Goal: Book appointment/travel/reservation

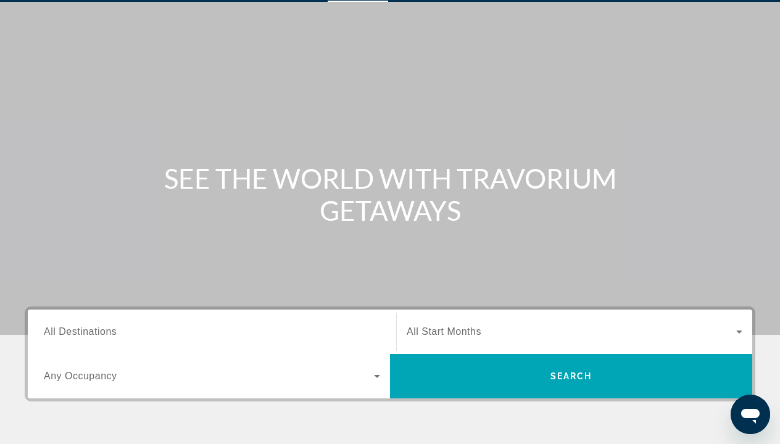
scroll to position [45, 0]
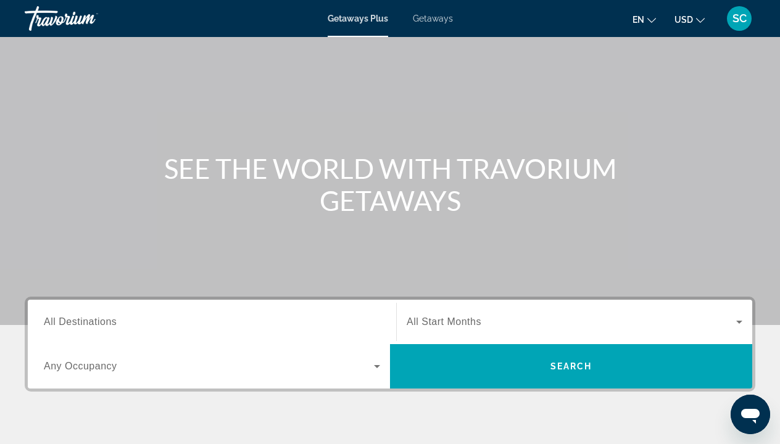
click at [113, 318] on span "All Destinations" at bounding box center [80, 321] width 73 height 10
click at [113, 318] on input "Destination All Destinations" at bounding box center [212, 322] width 336 height 15
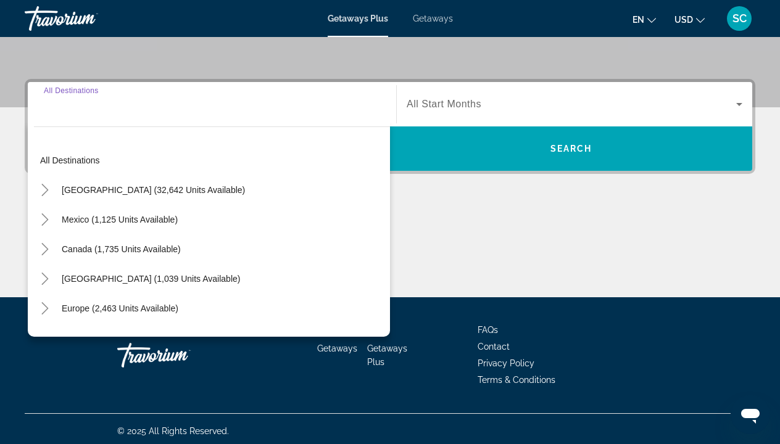
scroll to position [267, 0]
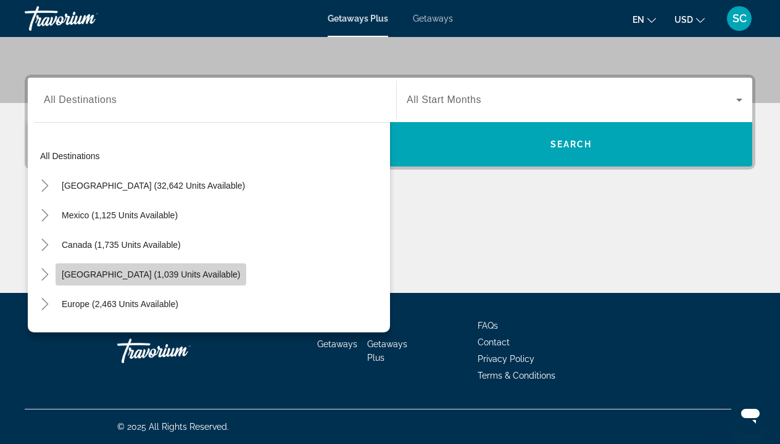
click at [162, 275] on span "[GEOGRAPHIC_DATA] (1,039 units available)" at bounding box center [151, 275] width 178 height 10
type input "**********"
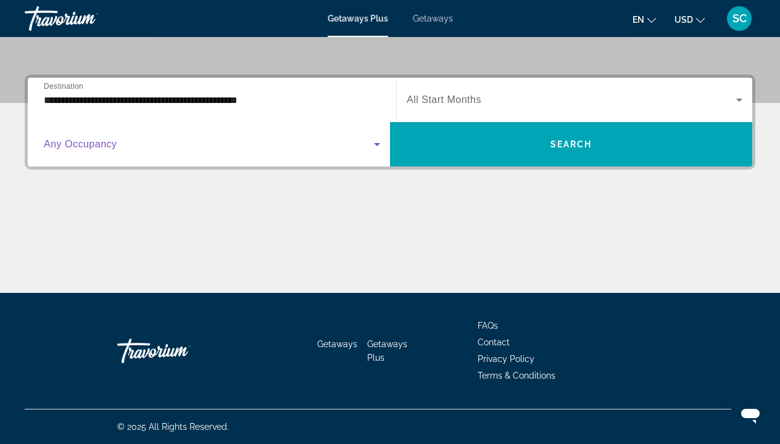
click at [376, 148] on icon "Search widget" at bounding box center [376, 144] width 15 height 15
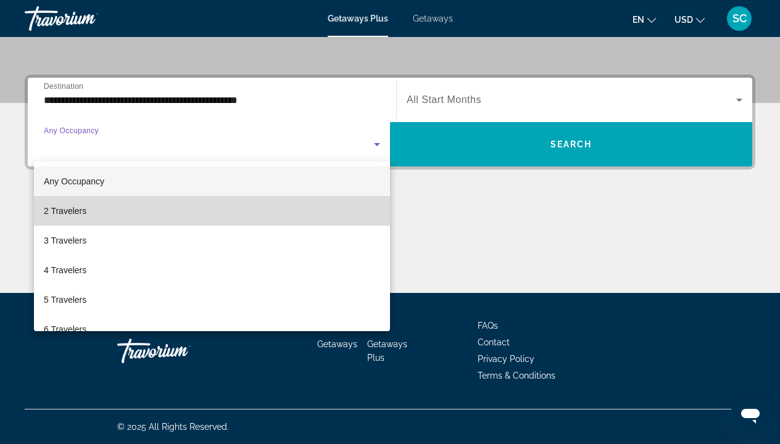
click at [220, 213] on mat-option "2 Travelers" at bounding box center [212, 211] width 356 height 30
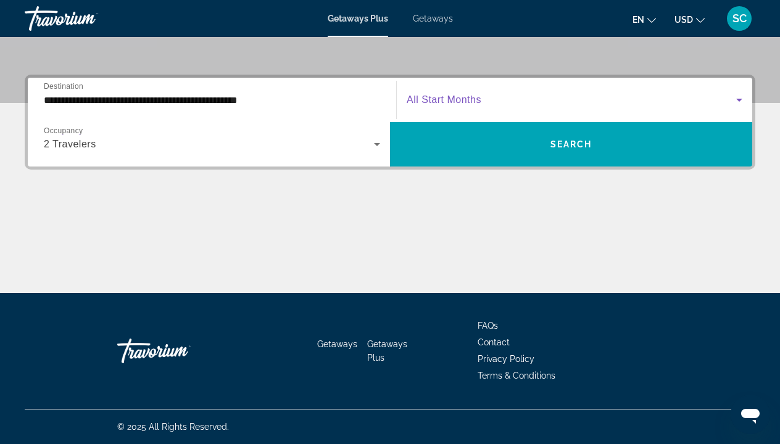
click at [741, 99] on icon "Search widget" at bounding box center [739, 100] width 6 height 3
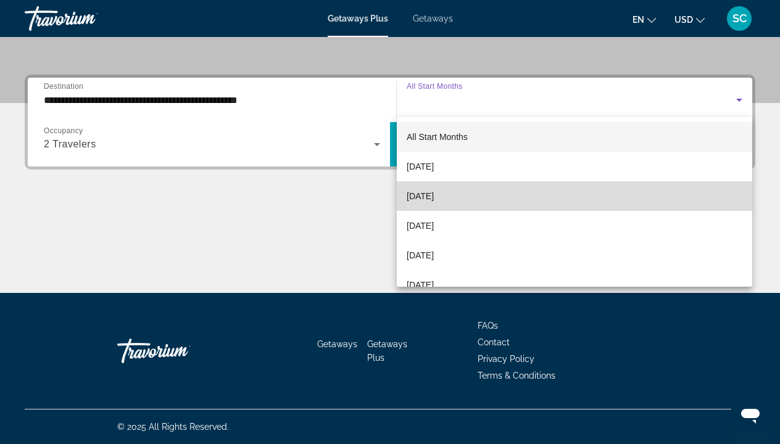
click at [469, 196] on mat-option "[DATE]" at bounding box center [574, 196] width 355 height 30
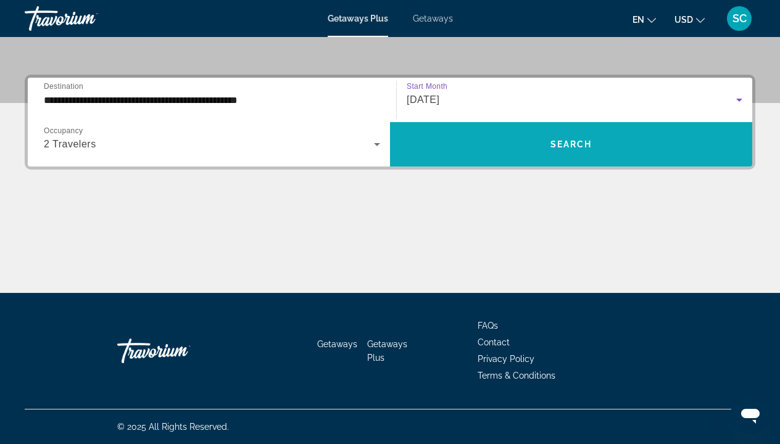
click at [576, 148] on span "Search" at bounding box center [571, 144] width 42 height 10
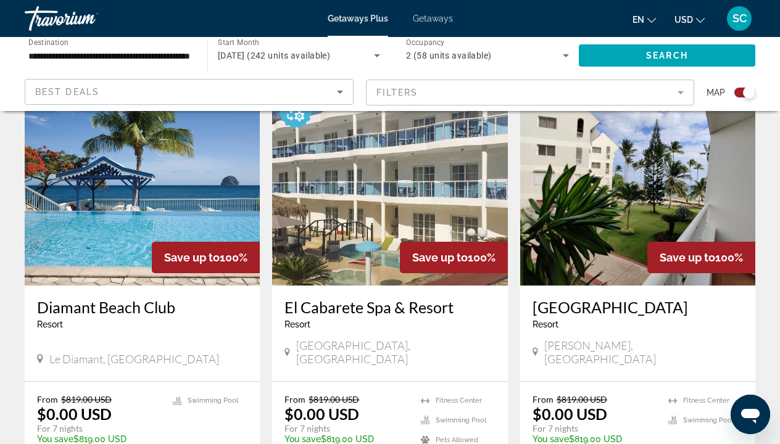
scroll to position [442, 0]
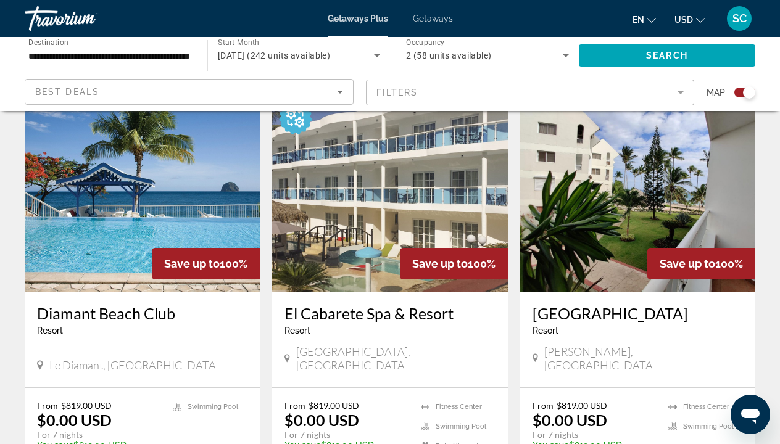
click at [207, 211] on img "Main content" at bounding box center [142, 192] width 235 height 197
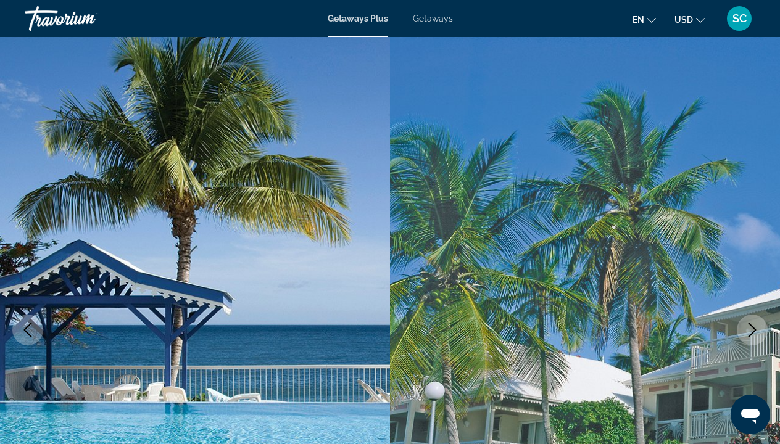
click at [753, 329] on icon "Next image" at bounding box center [751, 330] width 15 height 15
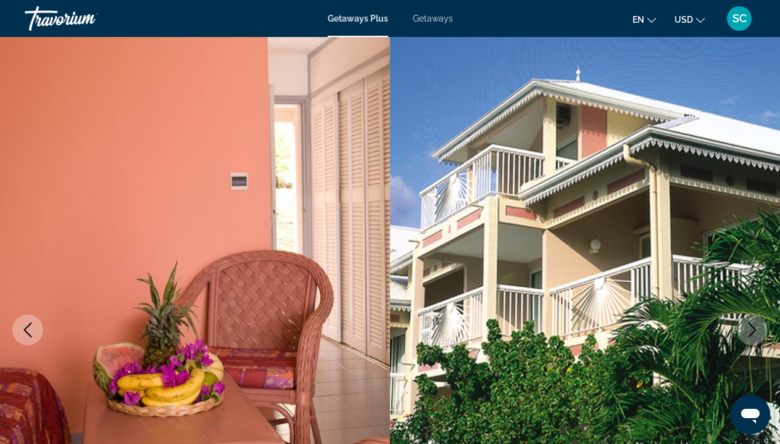
click at [753, 329] on icon "Next image" at bounding box center [751, 330] width 15 height 15
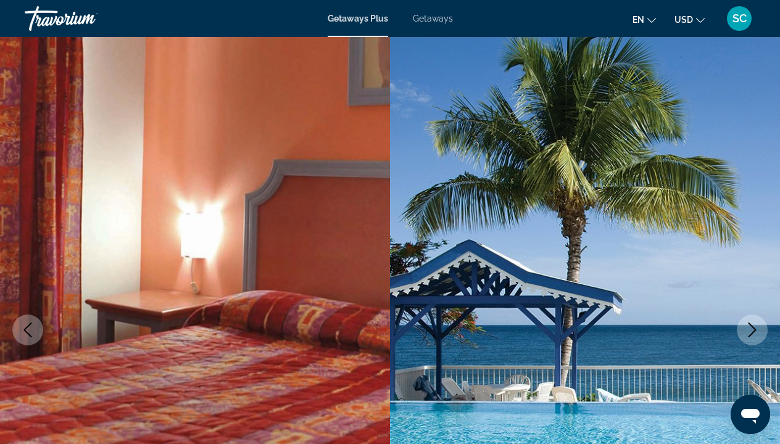
click at [753, 329] on icon "Next image" at bounding box center [751, 330] width 15 height 15
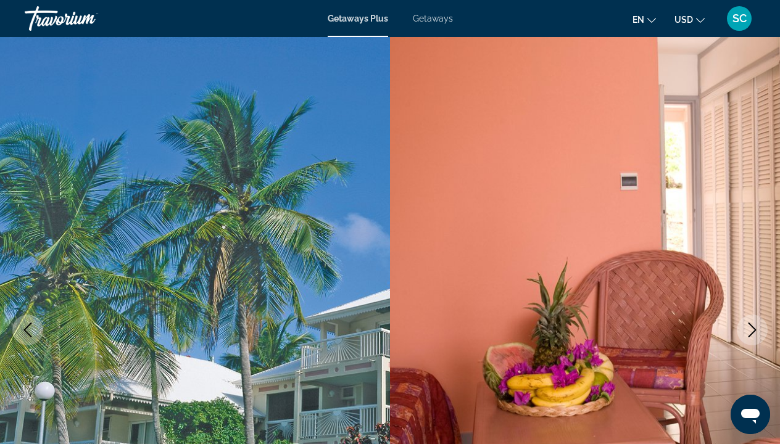
click at [753, 329] on icon "Next image" at bounding box center [751, 330] width 15 height 15
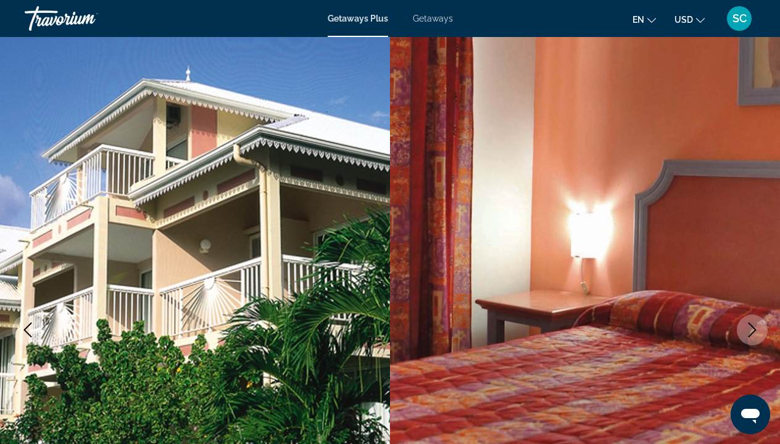
click at [753, 329] on icon "Next image" at bounding box center [751, 330] width 15 height 15
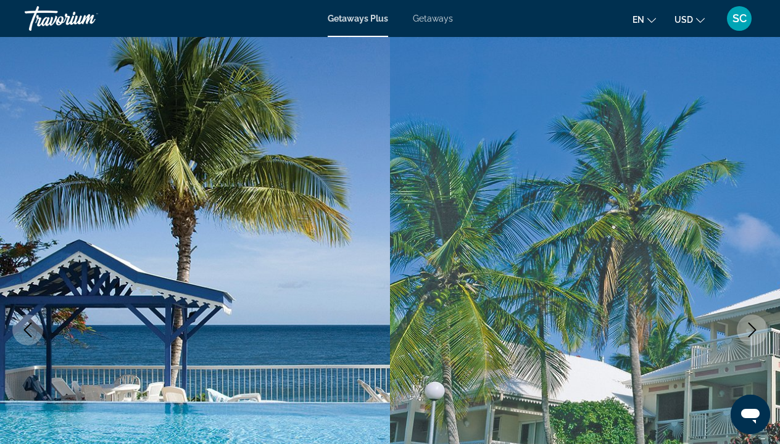
click at [752, 329] on icon "Next image" at bounding box center [751, 330] width 15 height 15
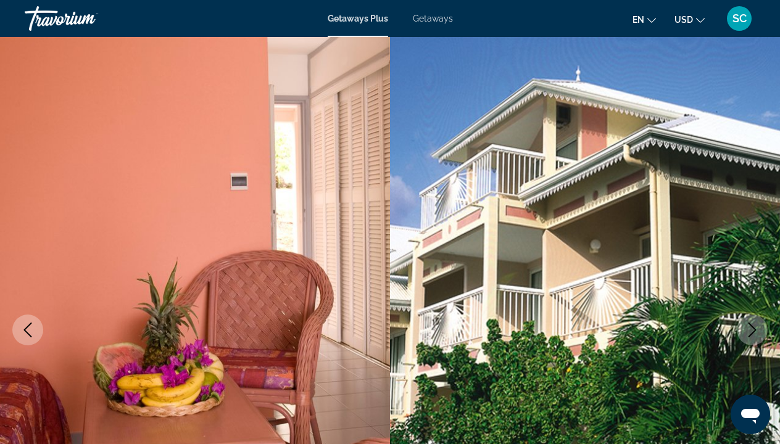
click at [752, 329] on icon "Next image" at bounding box center [751, 330] width 15 height 15
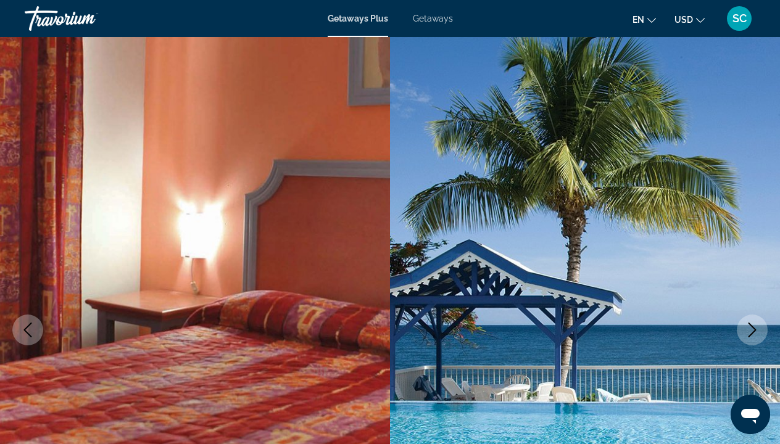
click at [752, 330] on icon "Next image" at bounding box center [751, 330] width 15 height 15
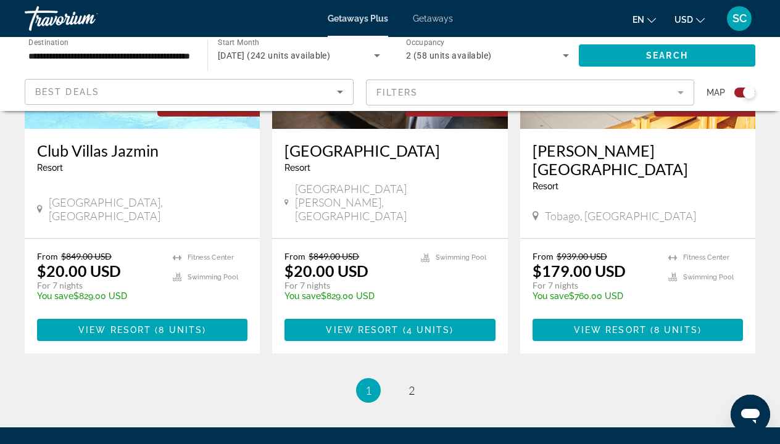
scroll to position [1956, 0]
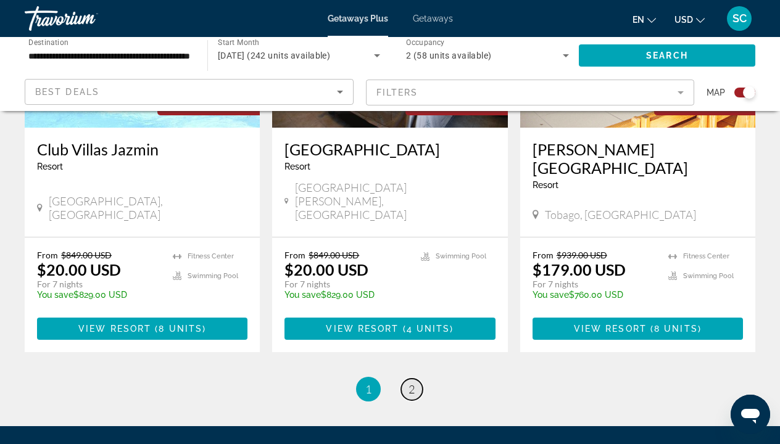
click at [413, 382] on span "2" at bounding box center [411, 389] width 6 height 14
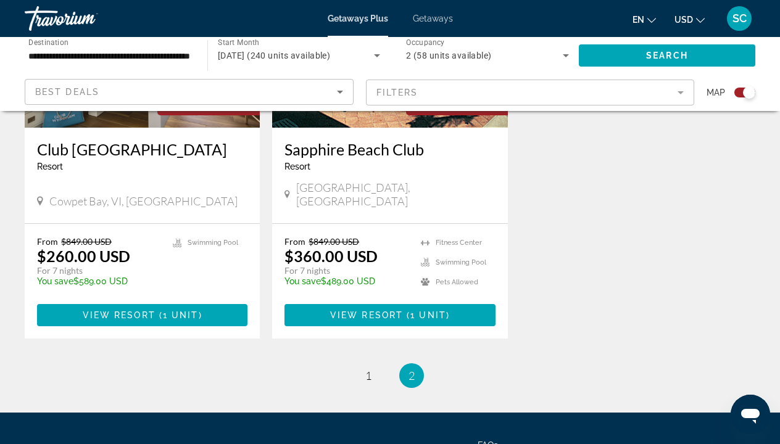
scroll to position [1493, 0]
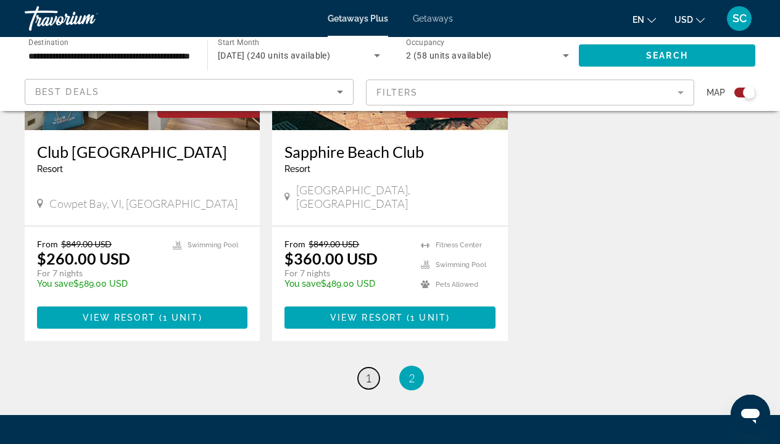
click at [368, 371] on span "1" at bounding box center [368, 378] width 6 height 14
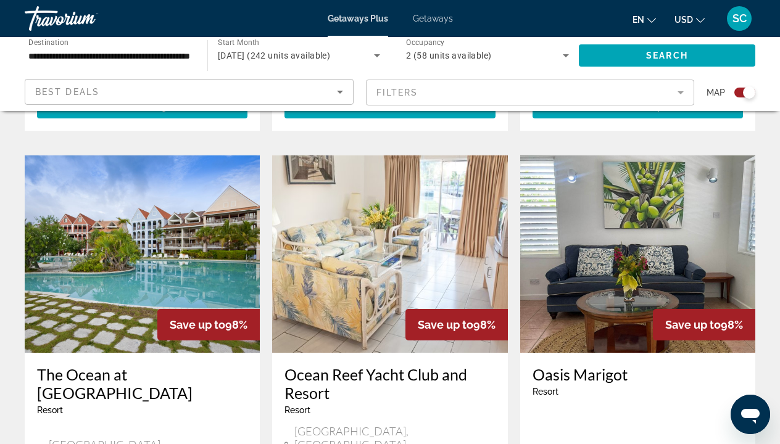
scroll to position [1263, 0]
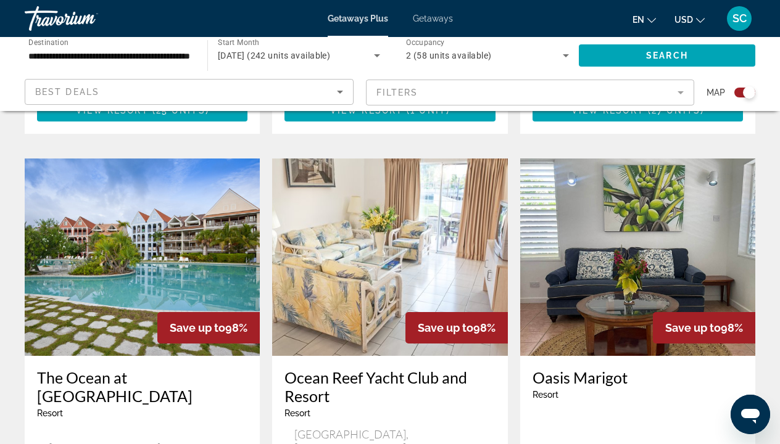
click at [662, 267] on img "Main content" at bounding box center [637, 257] width 235 height 197
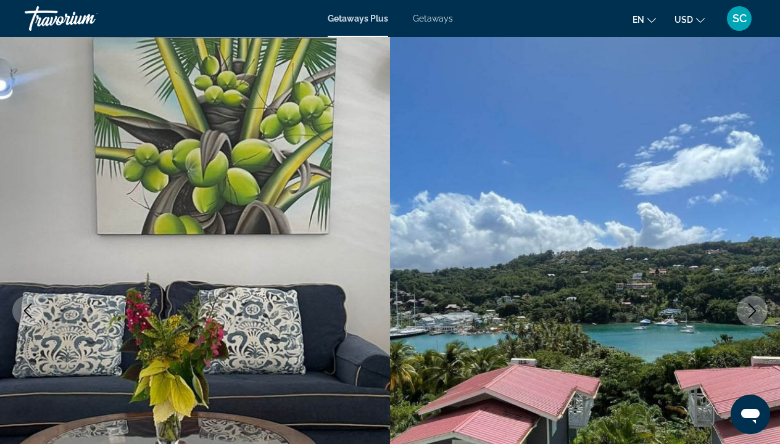
scroll to position [50, 0]
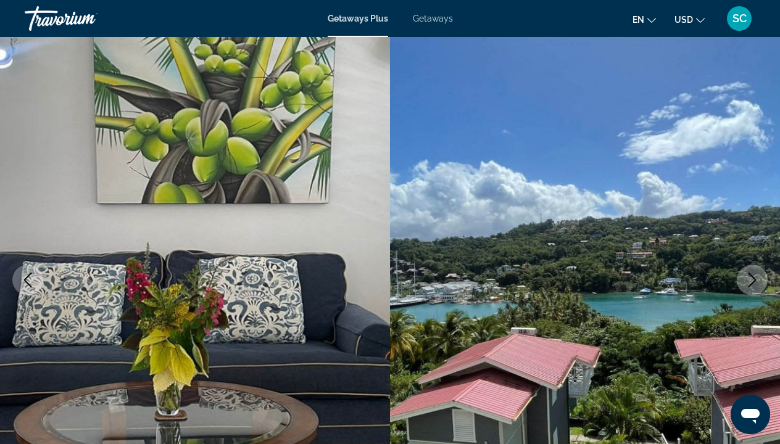
click at [753, 278] on icon "Next image" at bounding box center [752, 280] width 8 height 15
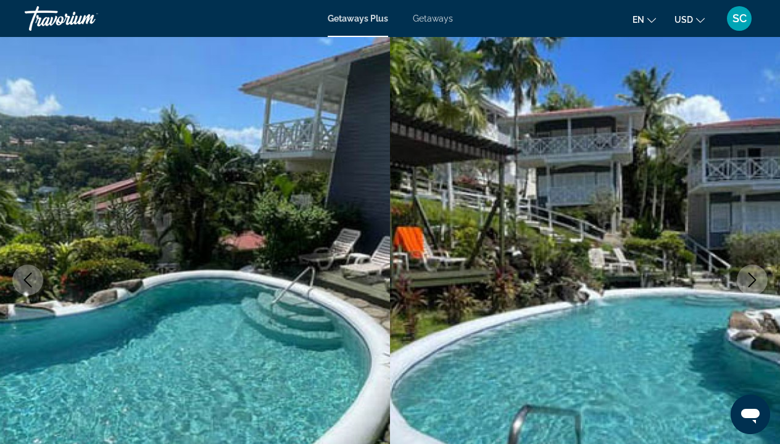
click at [753, 278] on icon "Next image" at bounding box center [751, 280] width 15 height 15
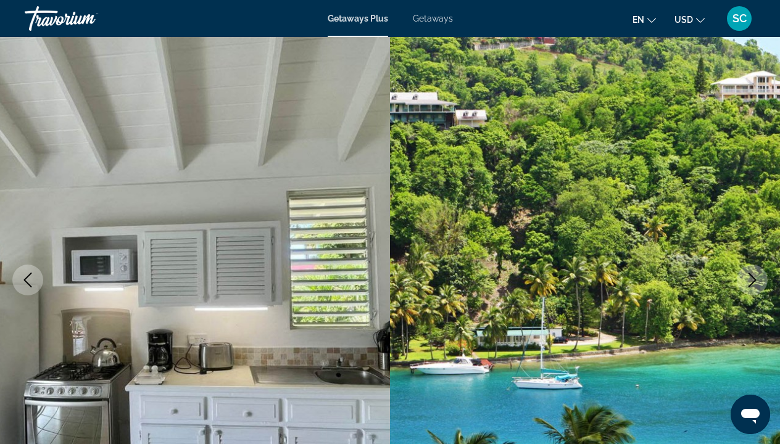
click at [750, 281] on icon "Next image" at bounding box center [751, 280] width 15 height 15
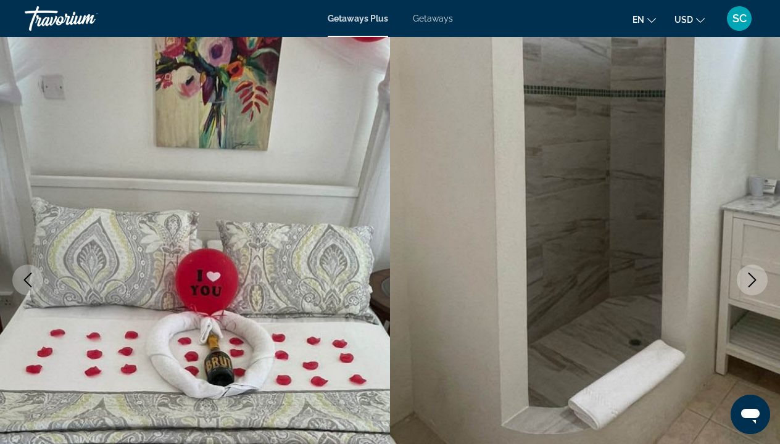
click at [750, 281] on icon "Next image" at bounding box center [751, 280] width 15 height 15
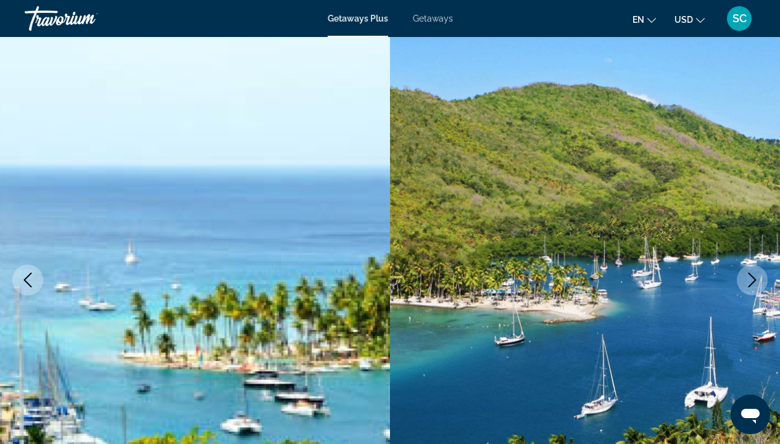
click at [750, 281] on icon "Next image" at bounding box center [751, 280] width 15 height 15
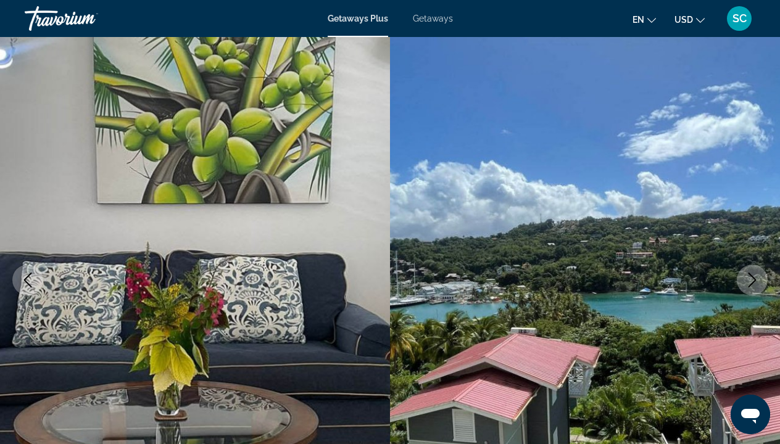
click at [750, 281] on icon "Next image" at bounding box center [751, 280] width 15 height 15
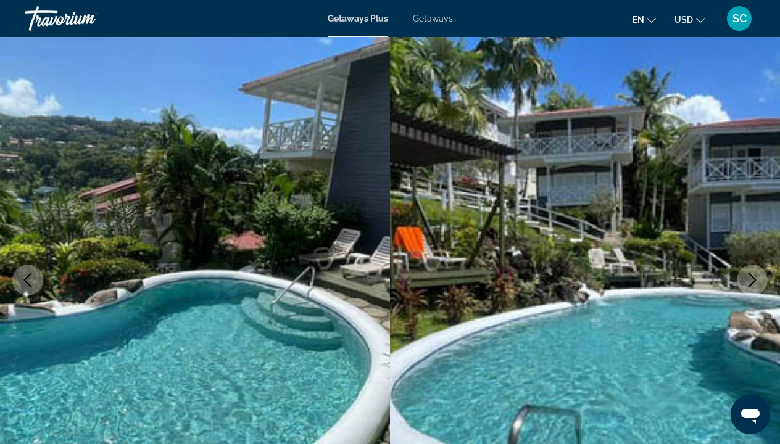
click at [750, 281] on icon "Next image" at bounding box center [751, 280] width 15 height 15
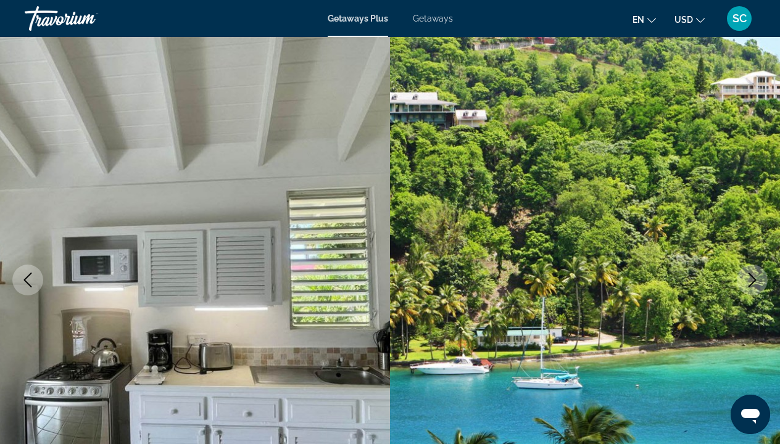
click at [750, 281] on icon "Next image" at bounding box center [751, 280] width 15 height 15
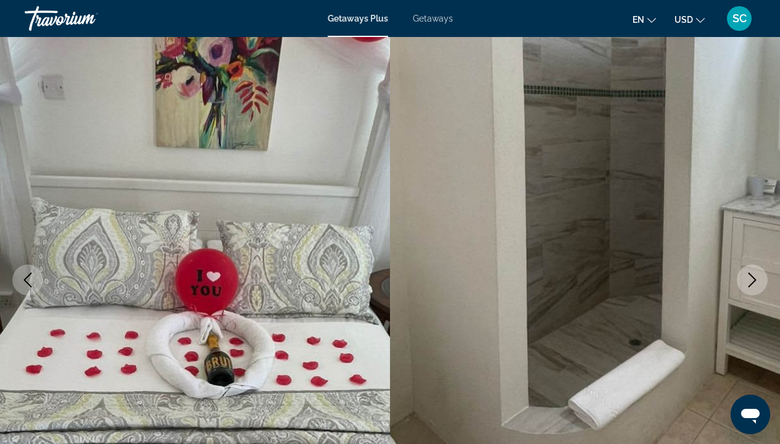
click at [750, 281] on icon "Next image" at bounding box center [751, 280] width 15 height 15
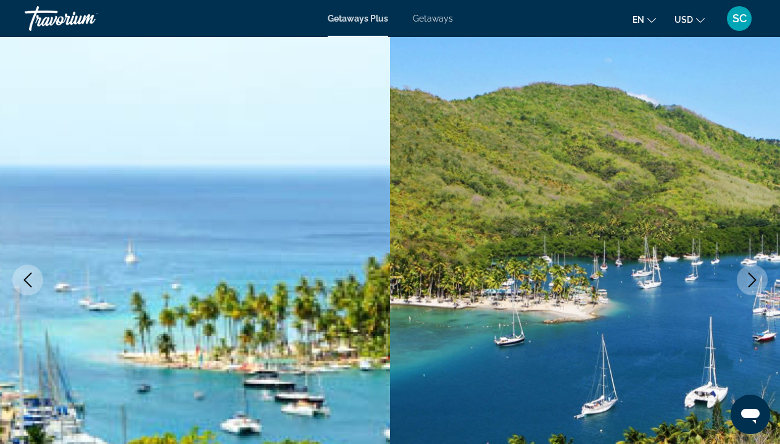
click at [750, 281] on icon "Next image" at bounding box center [751, 280] width 15 height 15
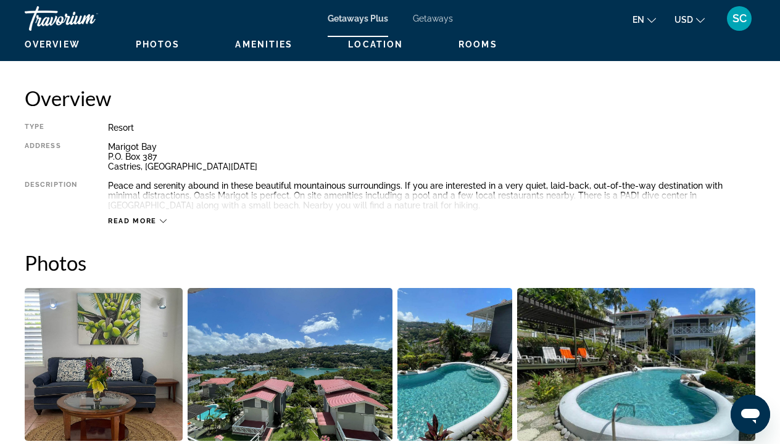
scroll to position [603, 0]
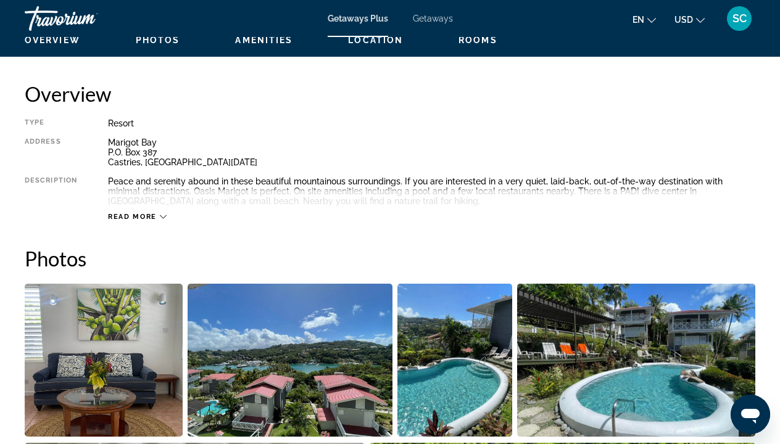
click at [161, 215] on icon "Main content" at bounding box center [163, 217] width 7 height 4
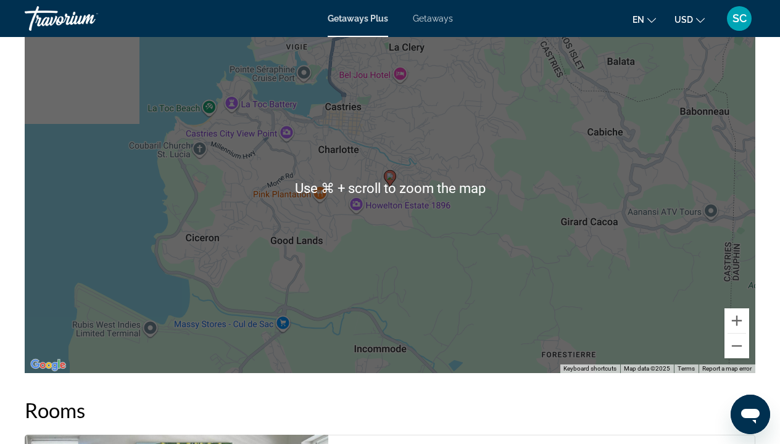
scroll to position [1994, 0]
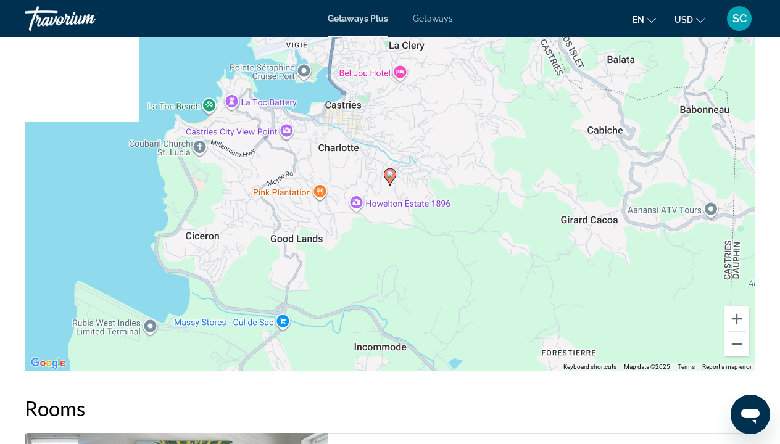
click at [232, 411] on h2 "Rooms" at bounding box center [390, 408] width 730 height 25
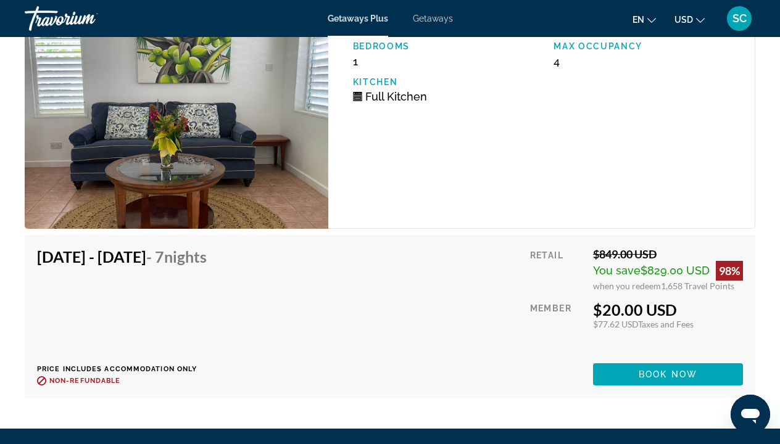
scroll to position [2425, 0]
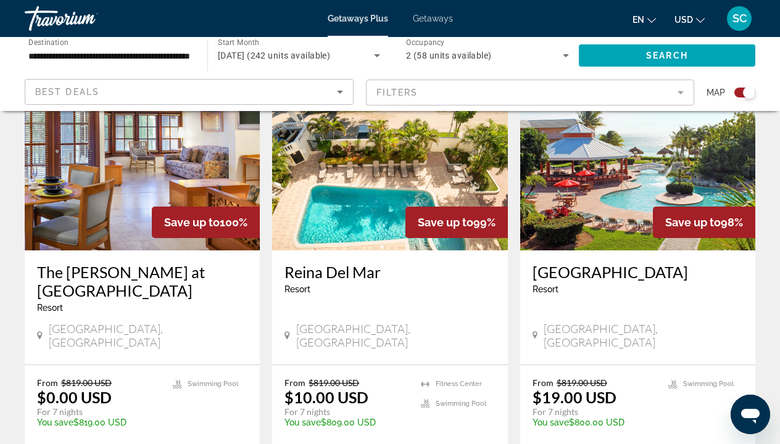
scroll to position [920, 0]
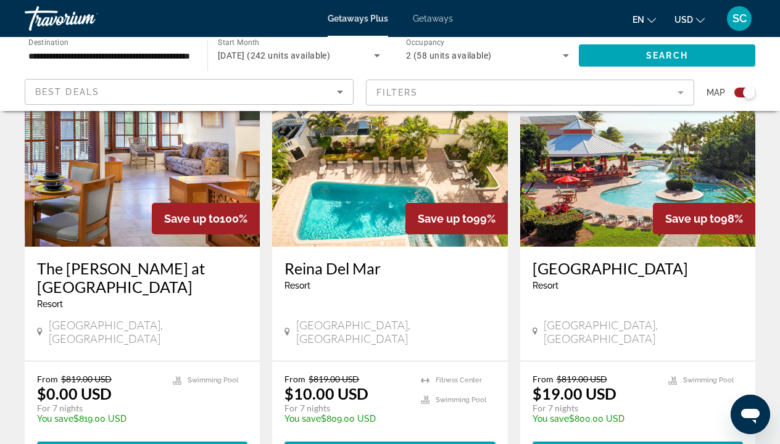
click at [339, 207] on img "Main content" at bounding box center [389, 147] width 235 height 197
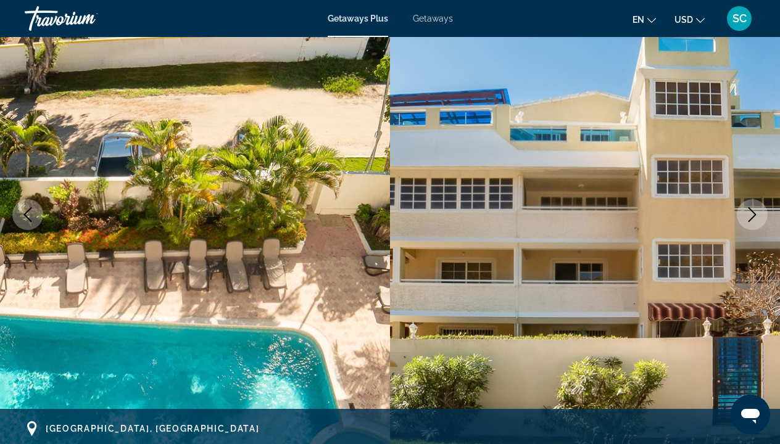
scroll to position [110, 0]
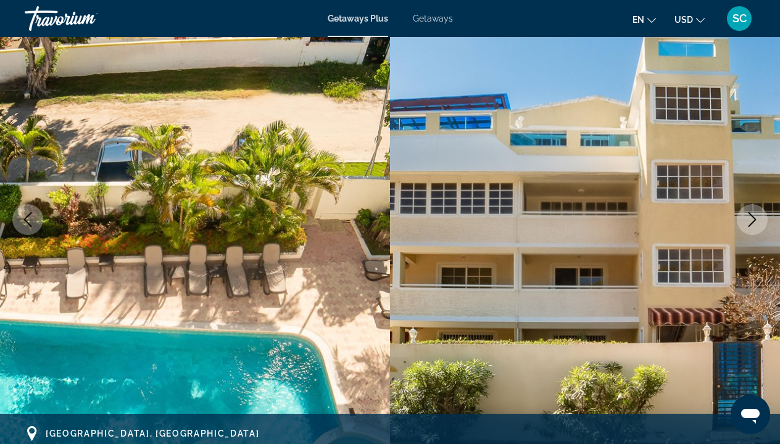
click at [752, 210] on button "Next image" at bounding box center [751, 219] width 31 height 31
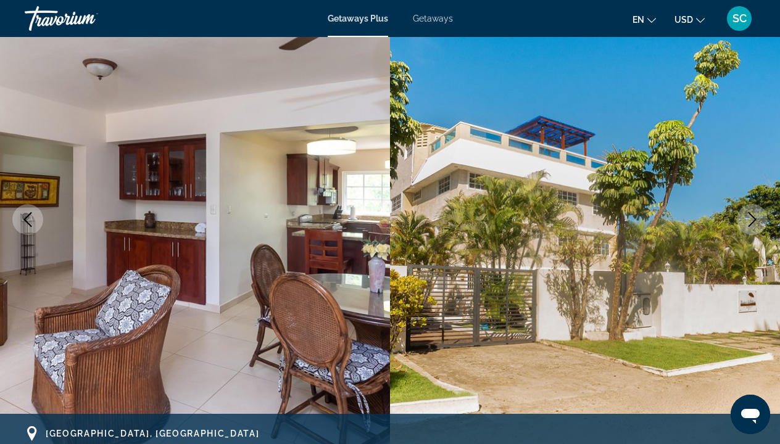
click at [748, 208] on button "Next image" at bounding box center [751, 219] width 31 height 31
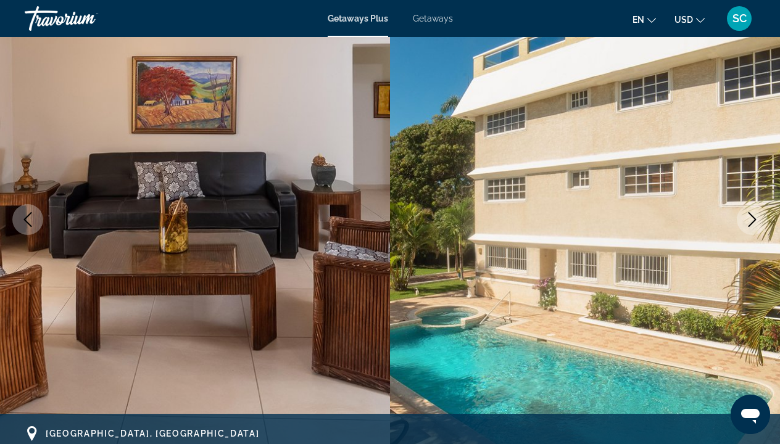
click at [748, 208] on button "Next image" at bounding box center [751, 219] width 31 height 31
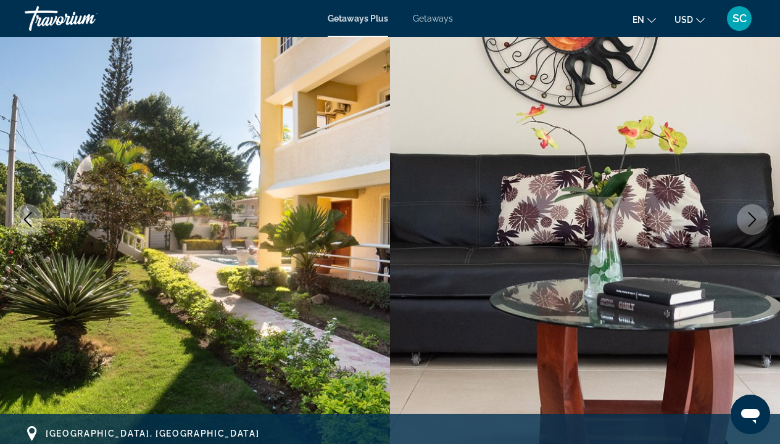
click at [748, 208] on button "Next image" at bounding box center [751, 219] width 31 height 31
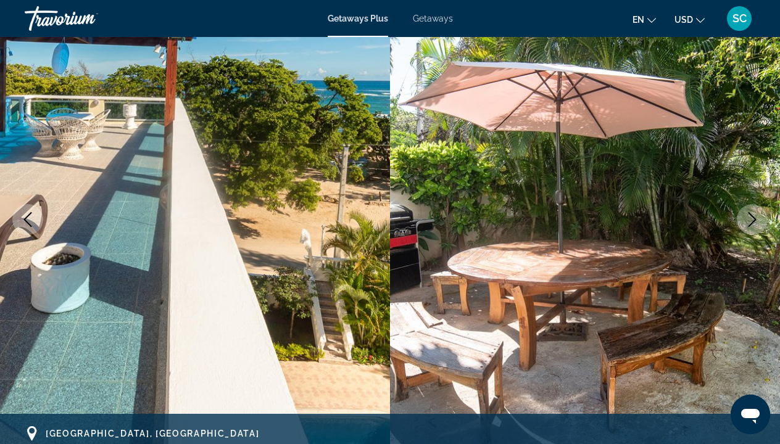
click at [748, 208] on button "Next image" at bounding box center [751, 219] width 31 height 31
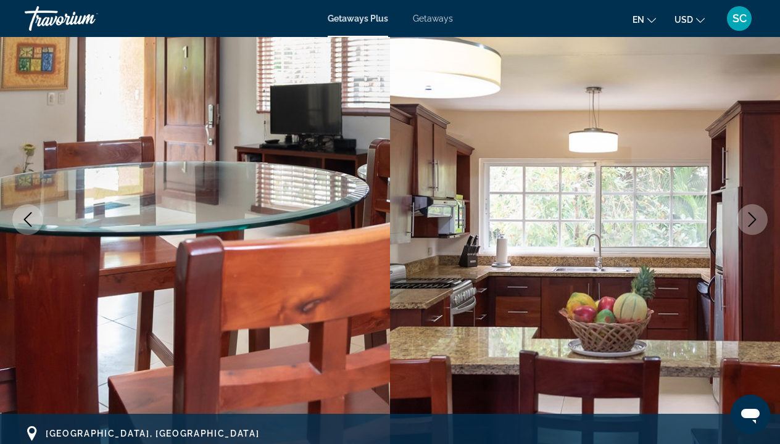
click at [748, 208] on button "Next image" at bounding box center [751, 219] width 31 height 31
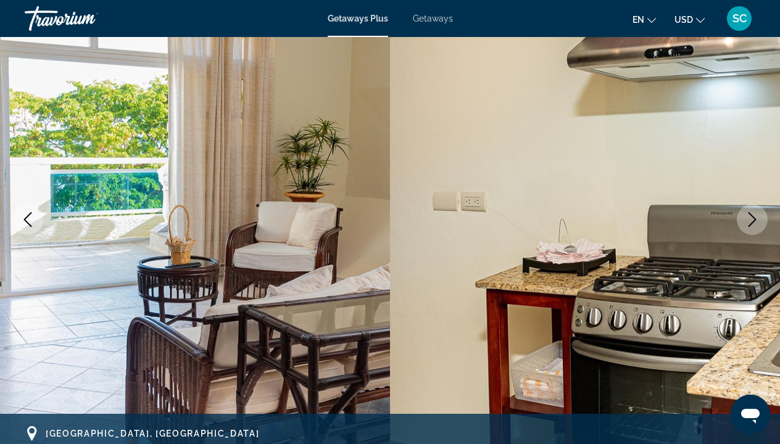
click at [748, 208] on button "Next image" at bounding box center [751, 219] width 31 height 31
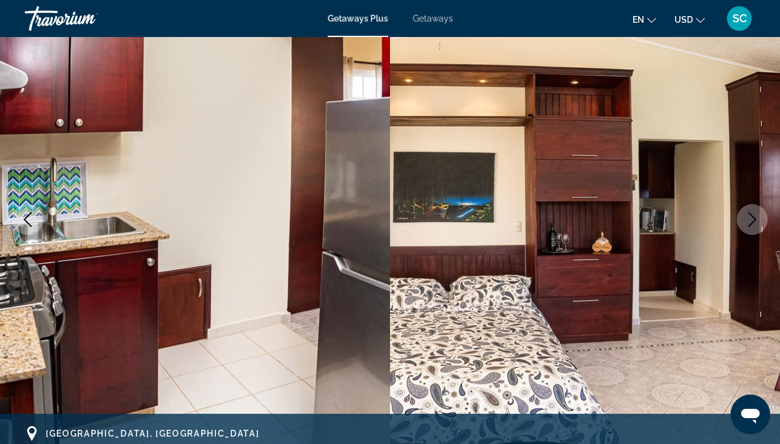
click at [748, 208] on button "Next image" at bounding box center [751, 219] width 31 height 31
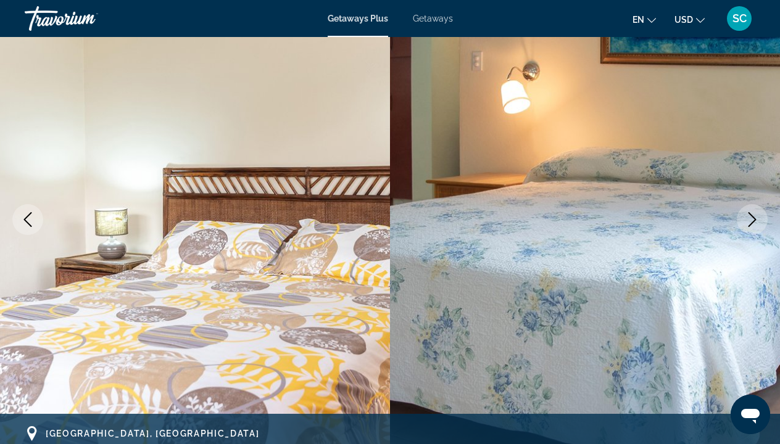
click at [748, 208] on button "Next image" at bounding box center [751, 219] width 31 height 31
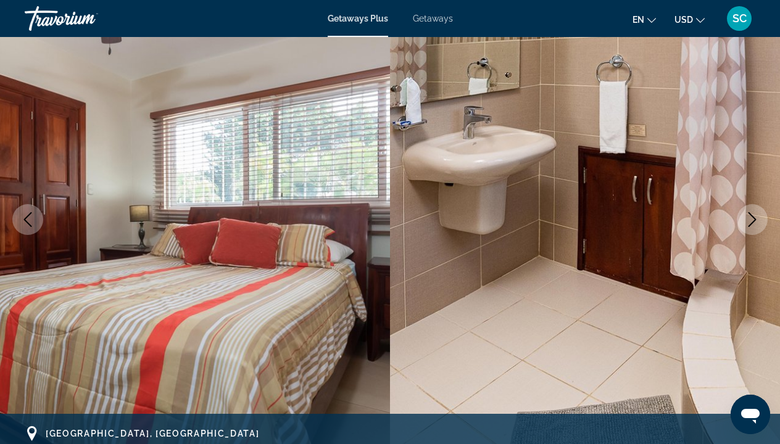
click at [748, 208] on button "Next image" at bounding box center [751, 219] width 31 height 31
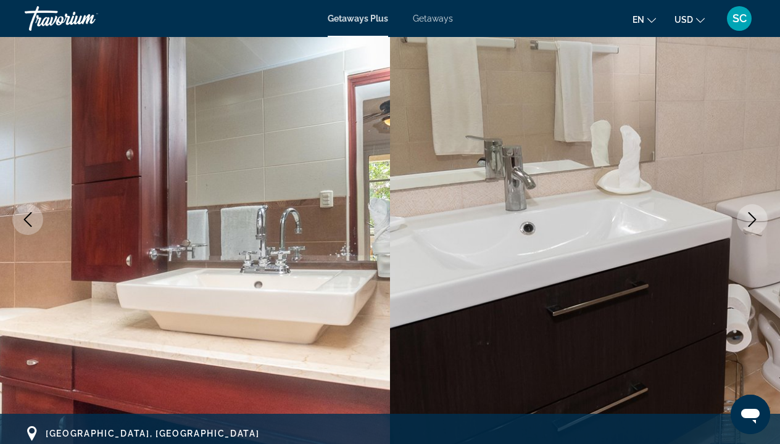
click at [748, 208] on button "Next image" at bounding box center [751, 219] width 31 height 31
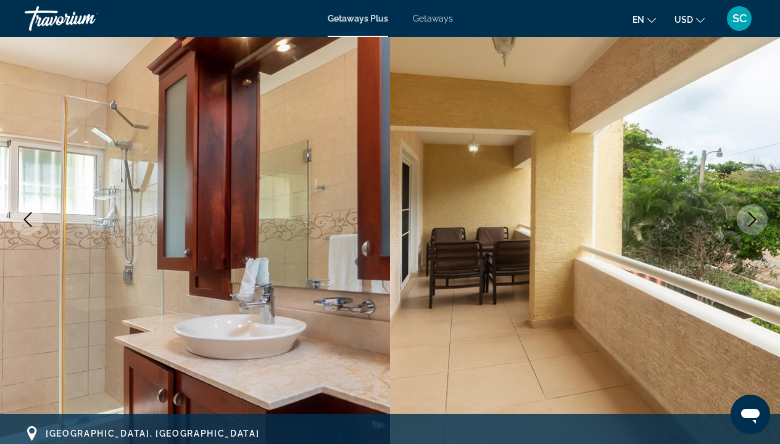
click at [748, 208] on button "Next image" at bounding box center [751, 219] width 31 height 31
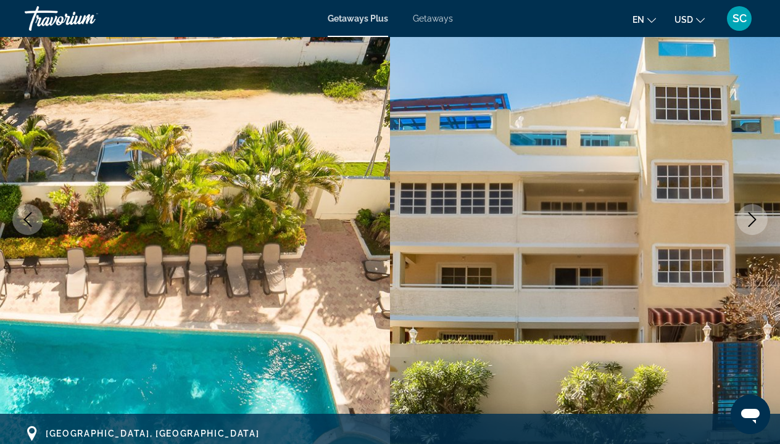
click at [748, 208] on button "Next image" at bounding box center [751, 219] width 31 height 31
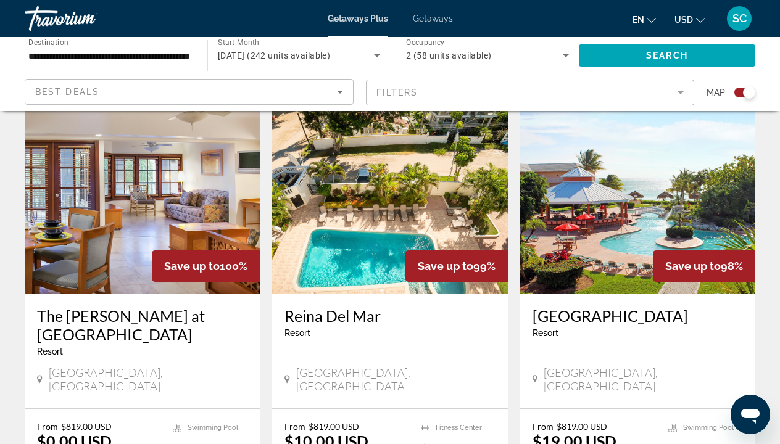
scroll to position [880, 0]
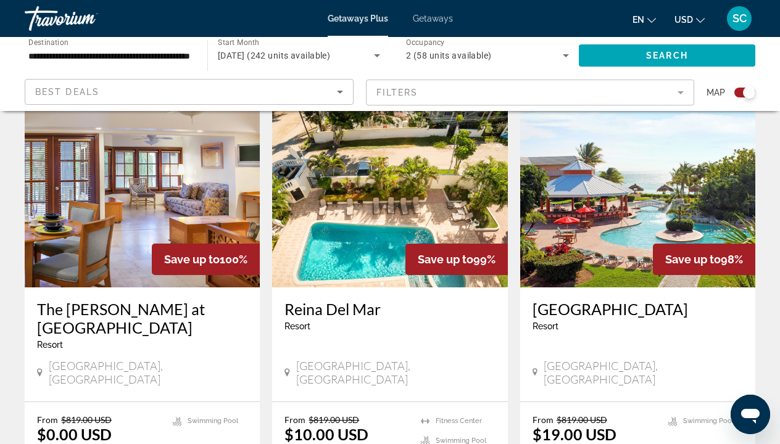
click at [576, 220] on img "Main content" at bounding box center [637, 188] width 235 height 197
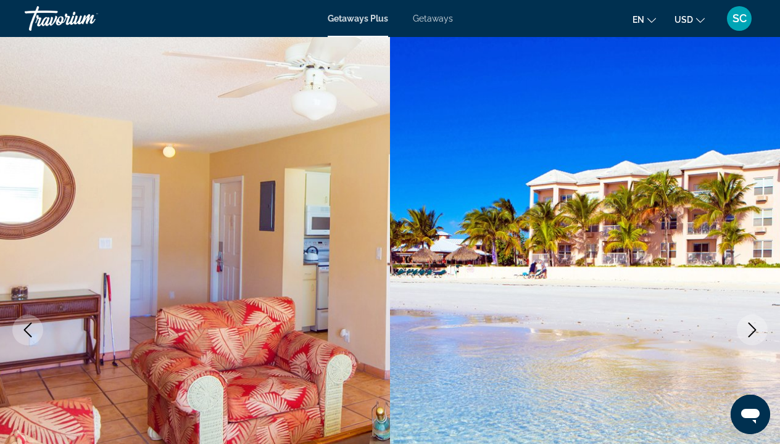
click at [755, 325] on icon "Next image" at bounding box center [751, 330] width 15 height 15
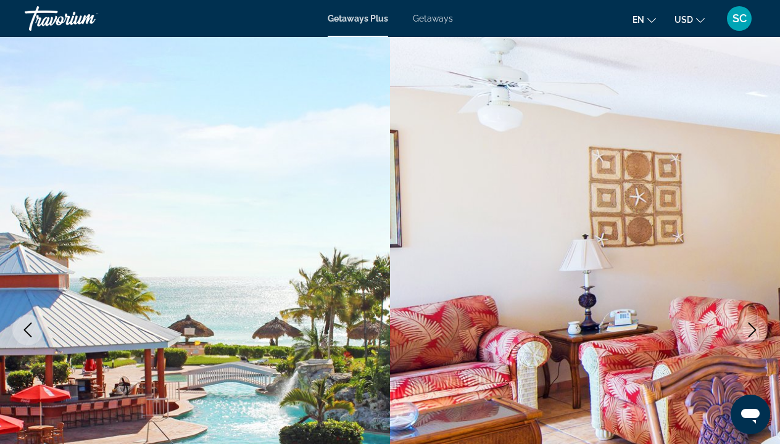
click at [755, 325] on icon "Next image" at bounding box center [751, 330] width 15 height 15
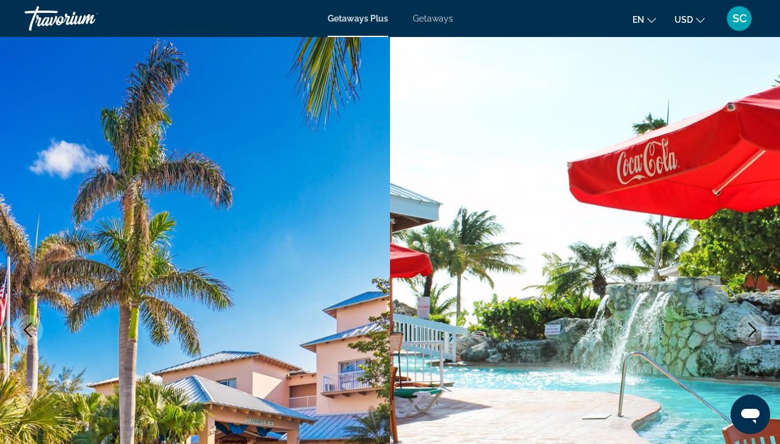
click at [755, 325] on icon "Next image" at bounding box center [751, 330] width 15 height 15
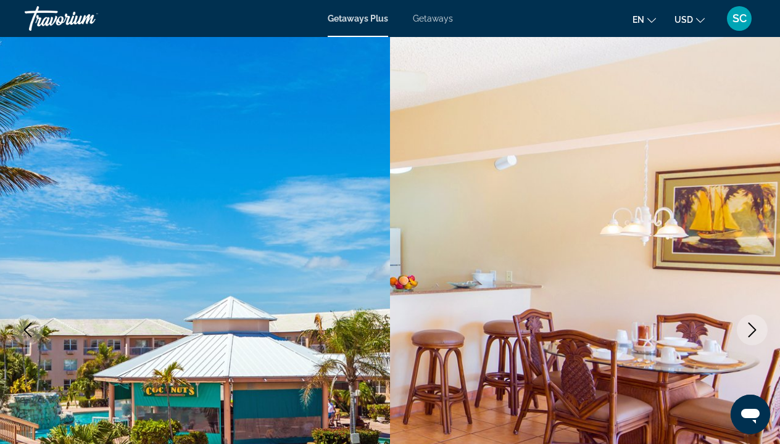
click at [756, 326] on icon "Next image" at bounding box center [751, 330] width 15 height 15
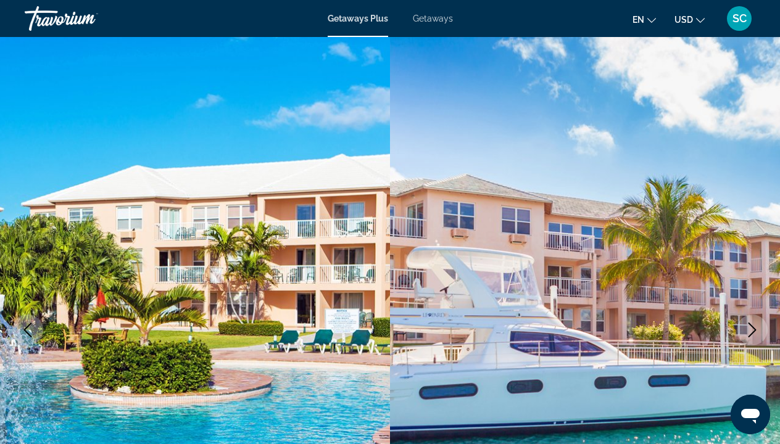
click at [756, 326] on icon "Next image" at bounding box center [751, 330] width 15 height 15
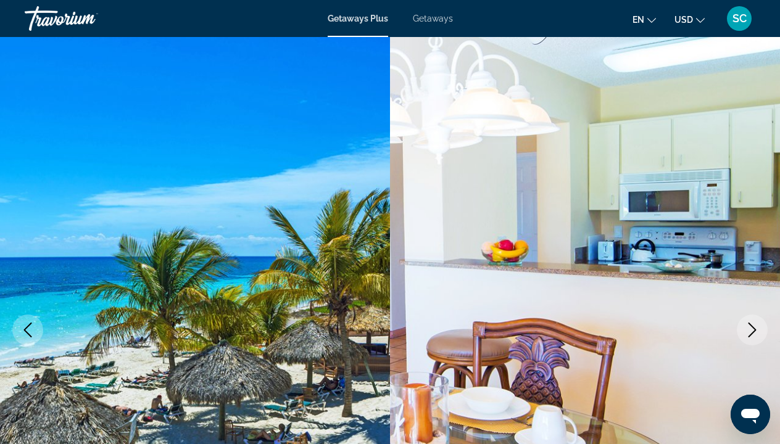
click at [756, 326] on icon "Next image" at bounding box center [751, 330] width 15 height 15
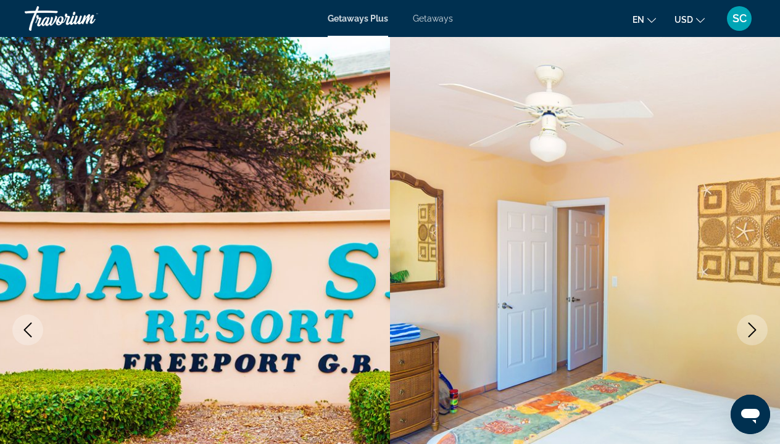
click at [756, 326] on icon "Next image" at bounding box center [751, 330] width 15 height 15
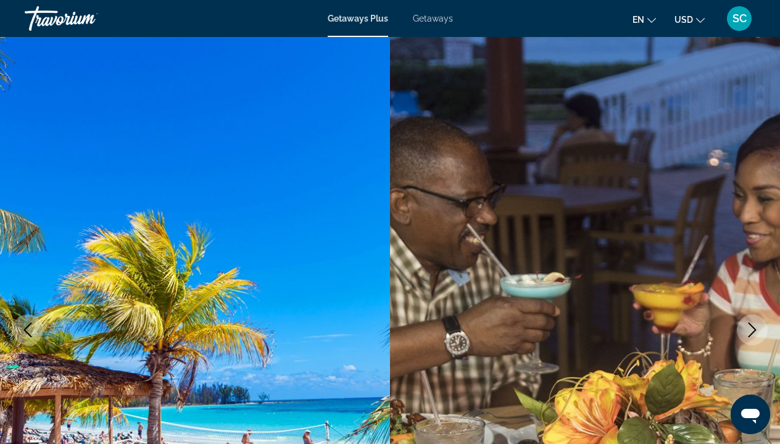
click at [756, 326] on icon "Next image" at bounding box center [751, 330] width 15 height 15
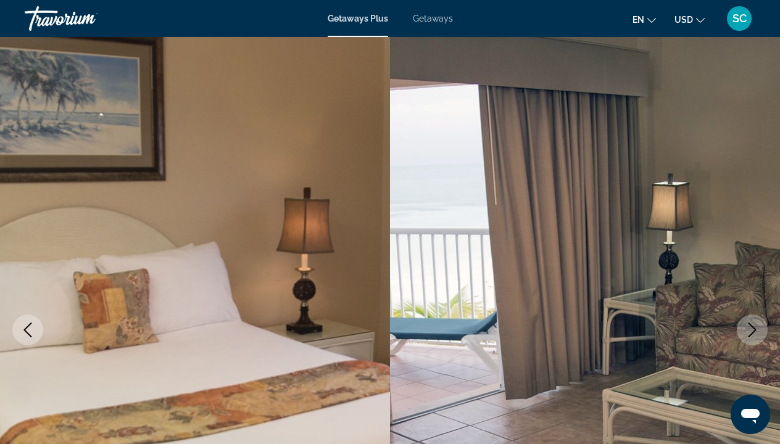
click at [756, 328] on icon "Next image" at bounding box center [751, 330] width 15 height 15
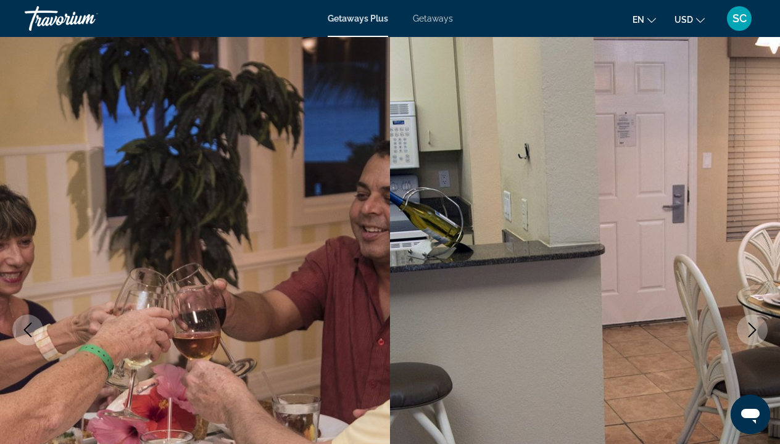
click at [757, 331] on icon "Next image" at bounding box center [751, 330] width 15 height 15
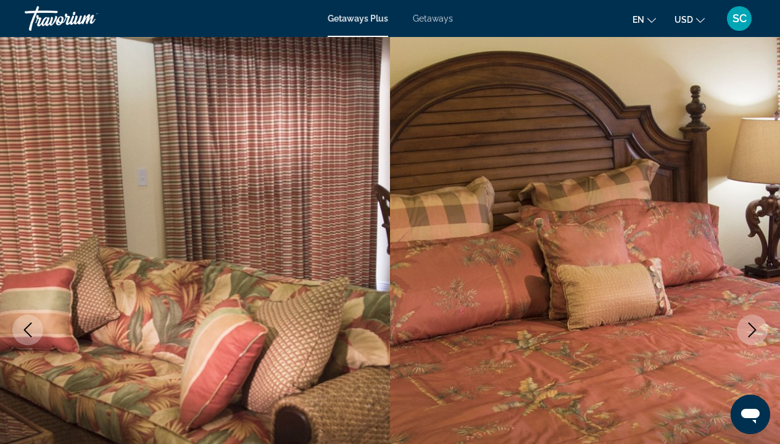
click at [757, 331] on icon "Next image" at bounding box center [751, 330] width 15 height 15
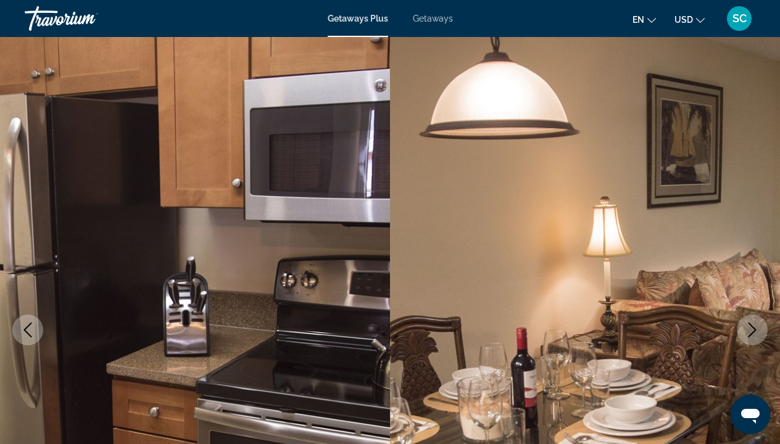
click at [757, 331] on icon "Next image" at bounding box center [751, 330] width 15 height 15
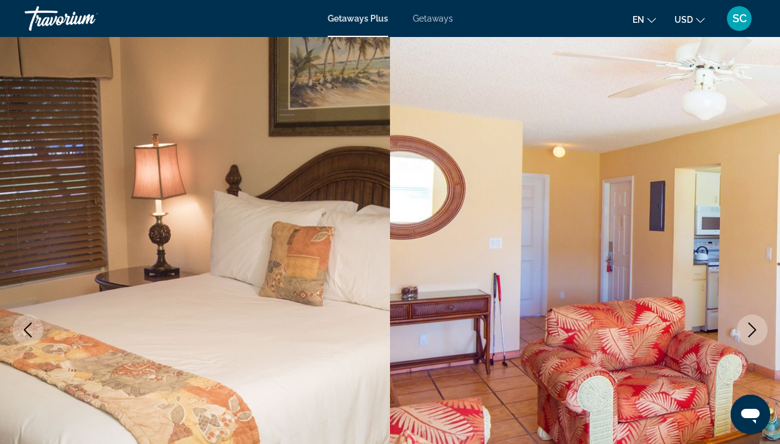
click at [757, 331] on icon "Next image" at bounding box center [751, 330] width 15 height 15
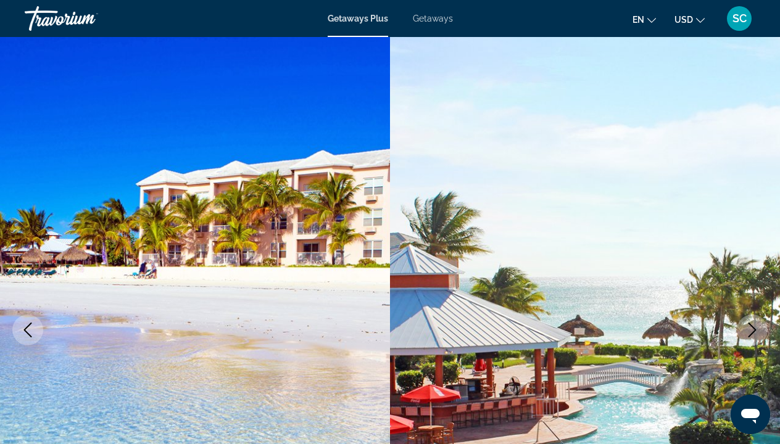
click at [757, 331] on icon "Next image" at bounding box center [751, 330] width 15 height 15
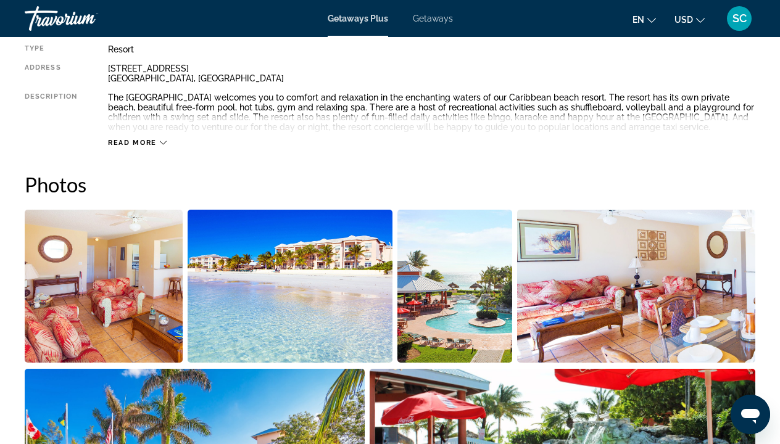
scroll to position [674, 0]
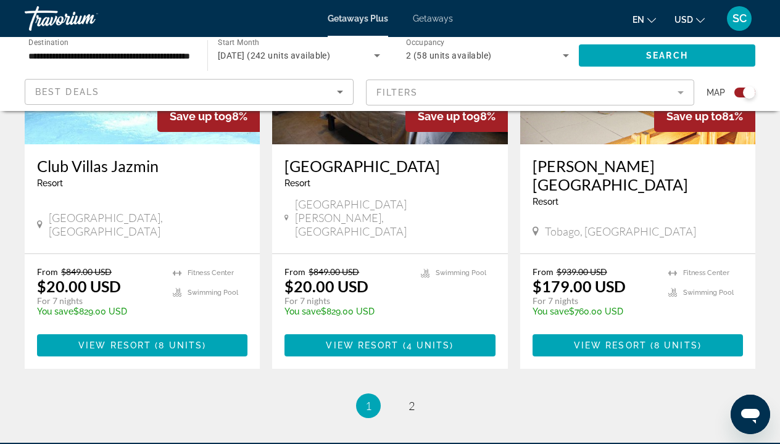
scroll to position [1937, 0]
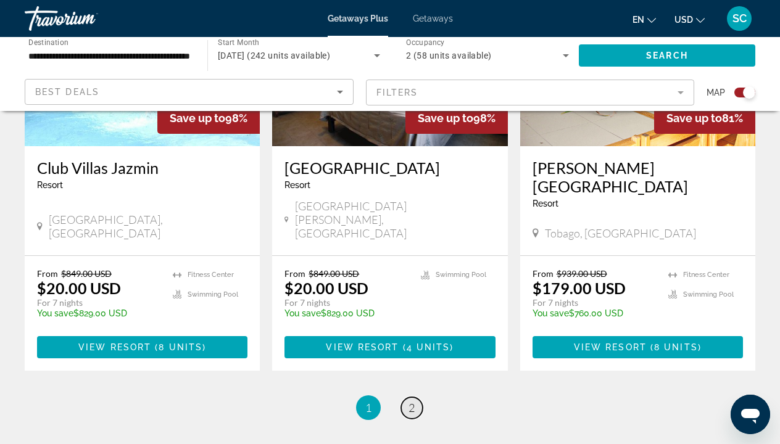
click at [410, 401] on span "2" at bounding box center [411, 408] width 6 height 14
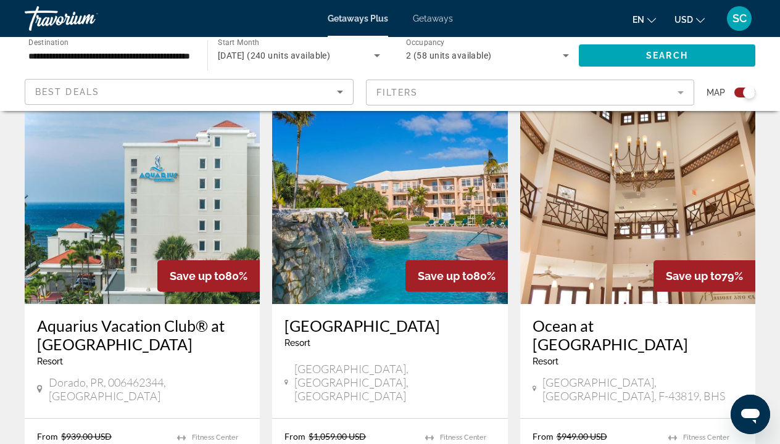
scroll to position [429, 0]
click at [410, 233] on img "Main content" at bounding box center [389, 205] width 235 height 197
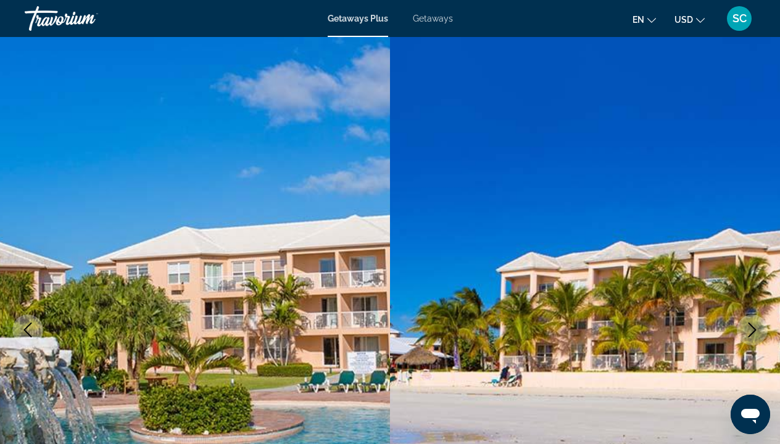
click at [766, 236] on img "Main content" at bounding box center [585, 330] width 390 height 586
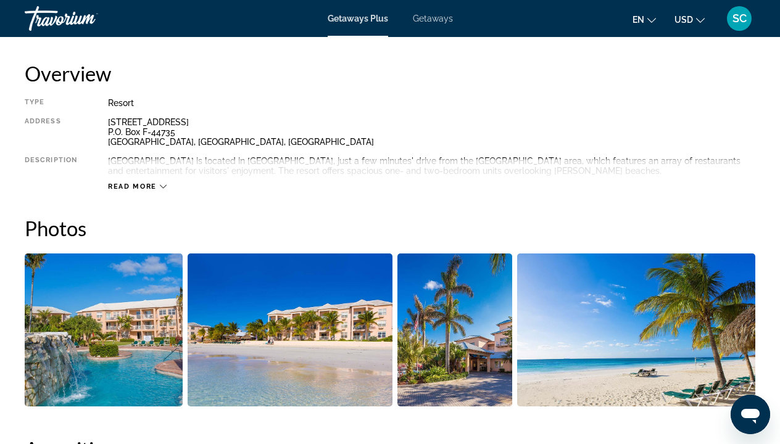
scroll to position [608, 0]
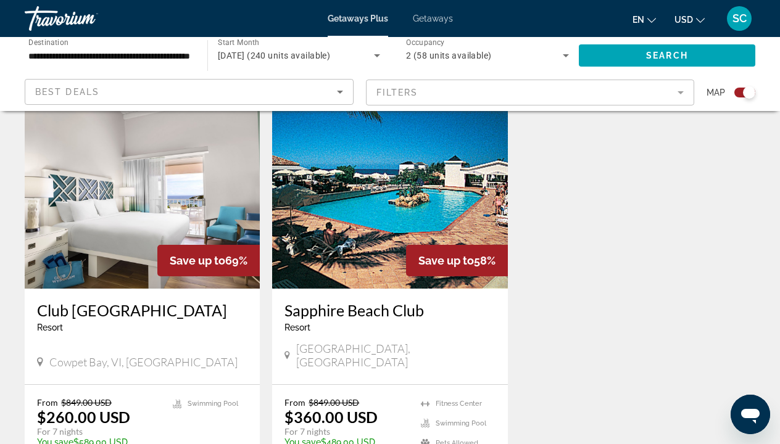
scroll to position [1334, 0]
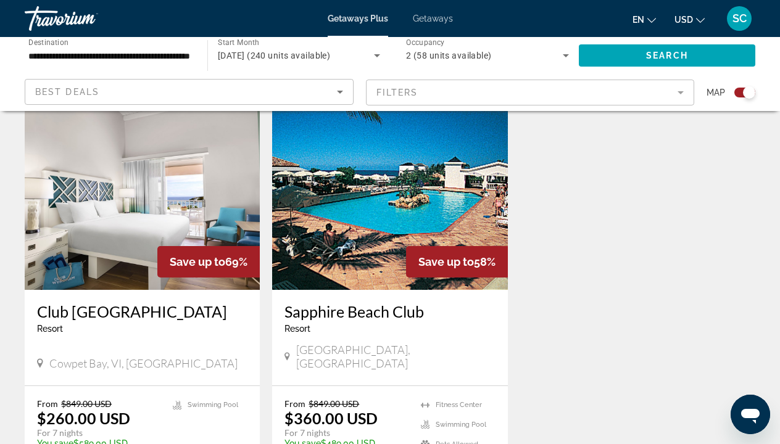
click at [134, 221] on img "Main content" at bounding box center [142, 191] width 235 height 197
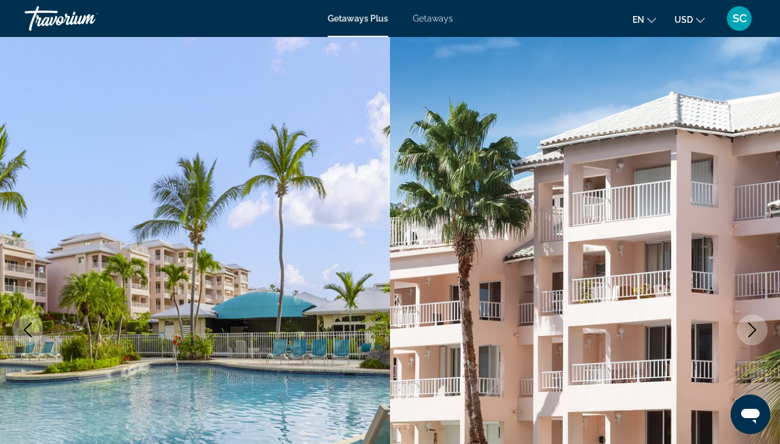
click at [754, 332] on icon "Next image" at bounding box center [751, 330] width 15 height 15
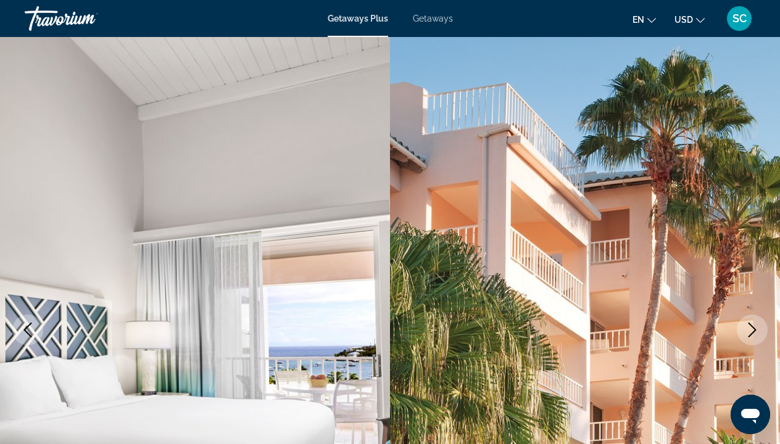
click at [753, 333] on icon "Next image" at bounding box center [751, 330] width 15 height 15
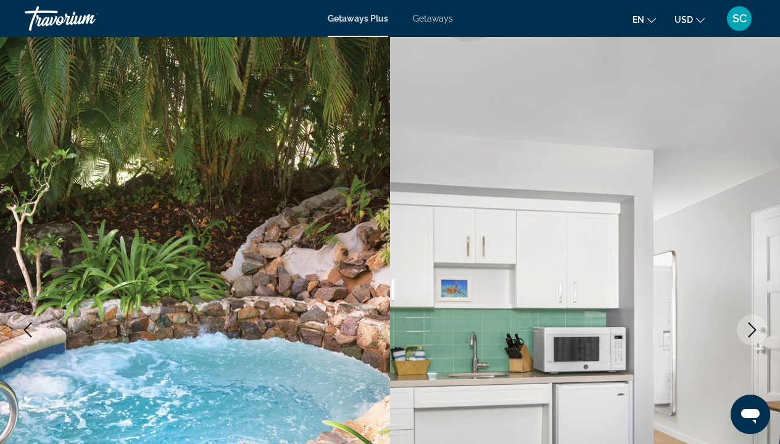
click at [752, 332] on icon "Next image" at bounding box center [752, 330] width 8 height 15
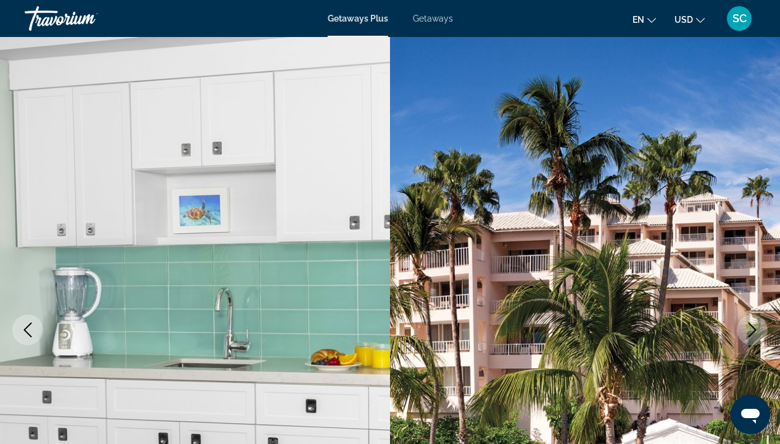
click at [752, 332] on icon "Next image" at bounding box center [752, 330] width 8 height 15
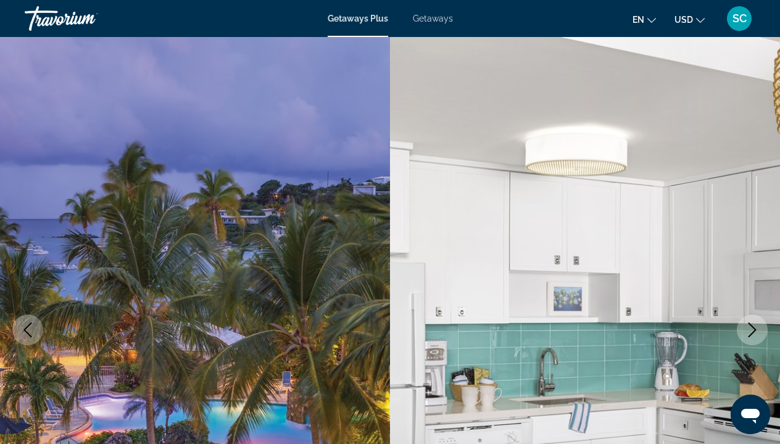
click at [752, 332] on icon "Next image" at bounding box center [752, 330] width 8 height 15
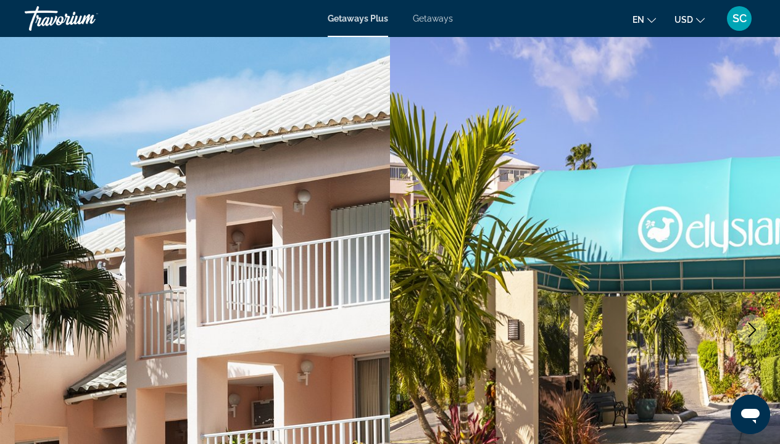
click at [752, 332] on icon "Next image" at bounding box center [752, 330] width 8 height 15
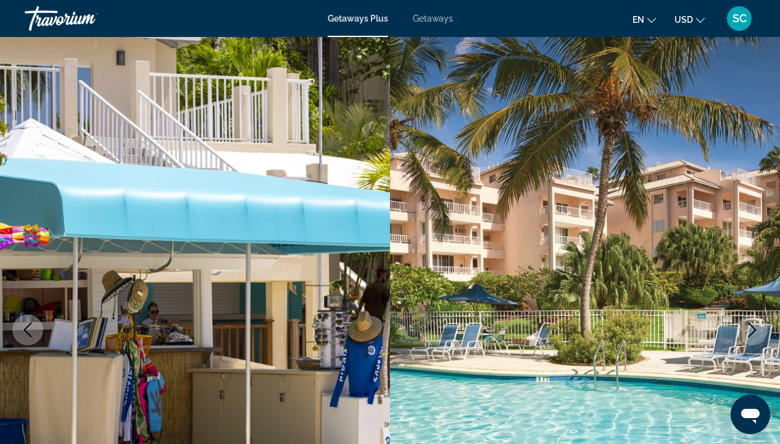
click at [752, 332] on icon "Next image" at bounding box center [752, 330] width 8 height 15
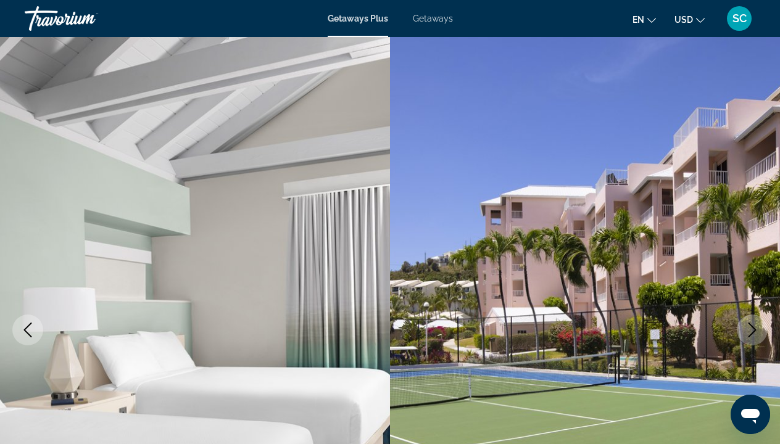
click at [752, 332] on icon "Next image" at bounding box center [752, 330] width 8 height 15
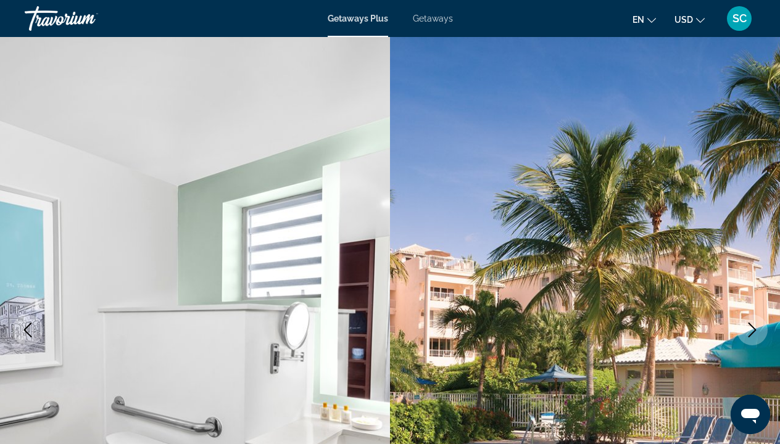
click at [752, 332] on icon "Next image" at bounding box center [752, 330] width 8 height 15
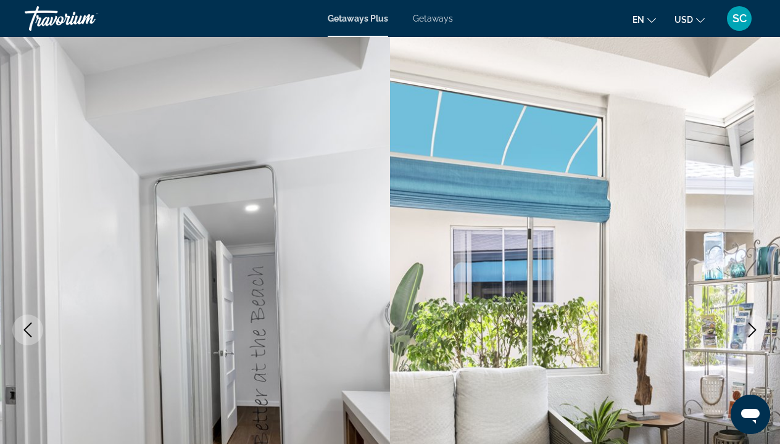
click at [752, 332] on icon "Next image" at bounding box center [752, 330] width 8 height 15
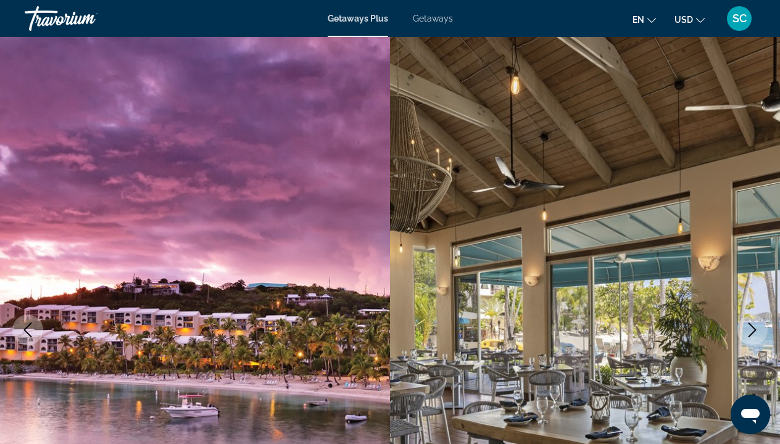
click at [752, 332] on icon "Next image" at bounding box center [752, 330] width 8 height 15
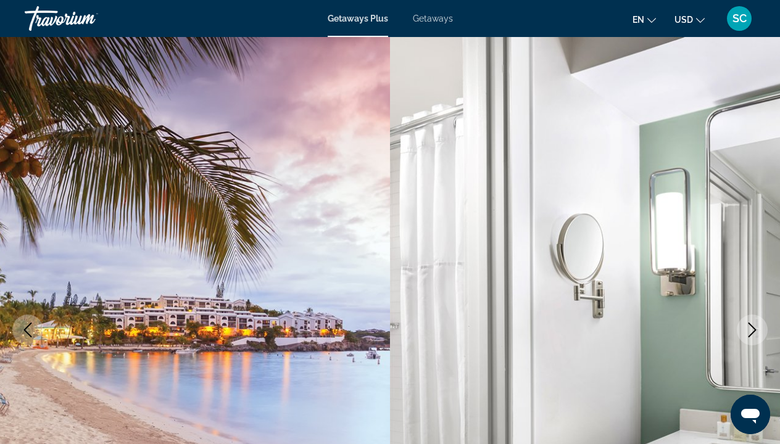
click at [752, 332] on icon "Next image" at bounding box center [752, 330] width 8 height 15
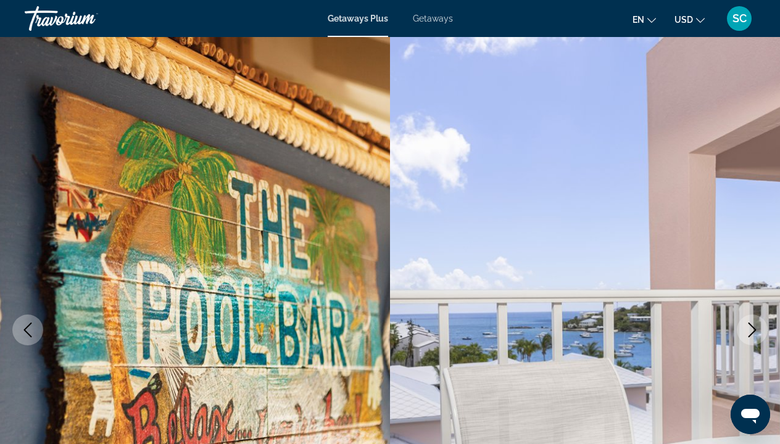
click at [752, 332] on icon "Next image" at bounding box center [752, 330] width 8 height 15
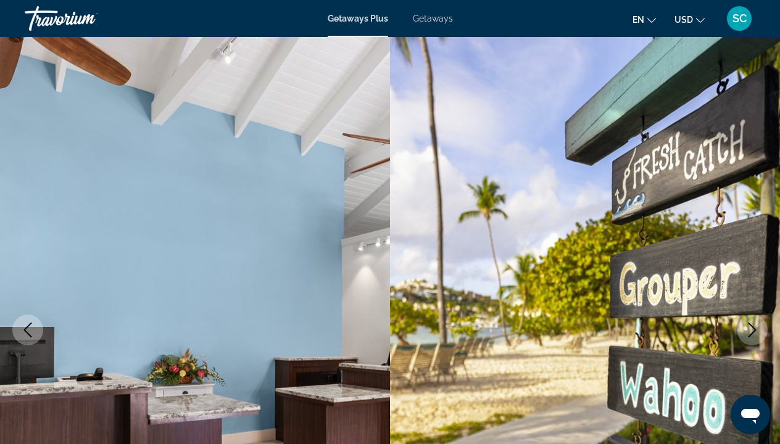
click at [752, 332] on icon "Next image" at bounding box center [752, 330] width 8 height 15
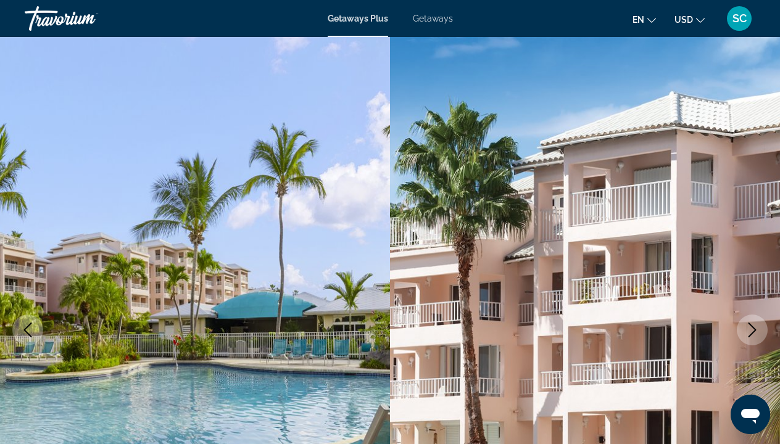
click at [752, 332] on icon "Next image" at bounding box center [752, 330] width 8 height 15
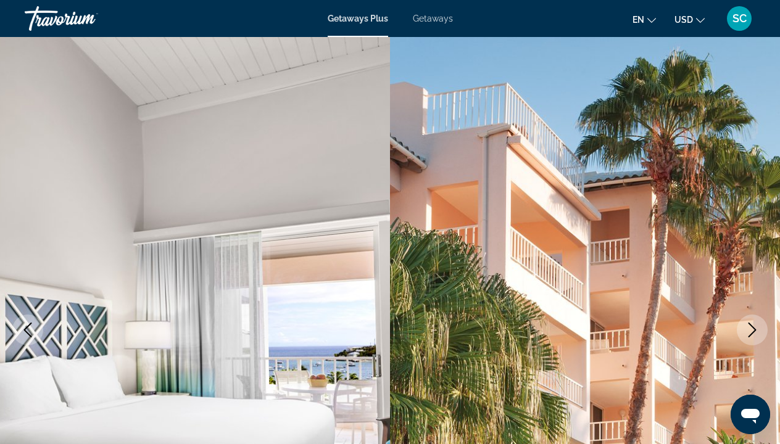
click at [752, 332] on icon "Next image" at bounding box center [752, 330] width 8 height 15
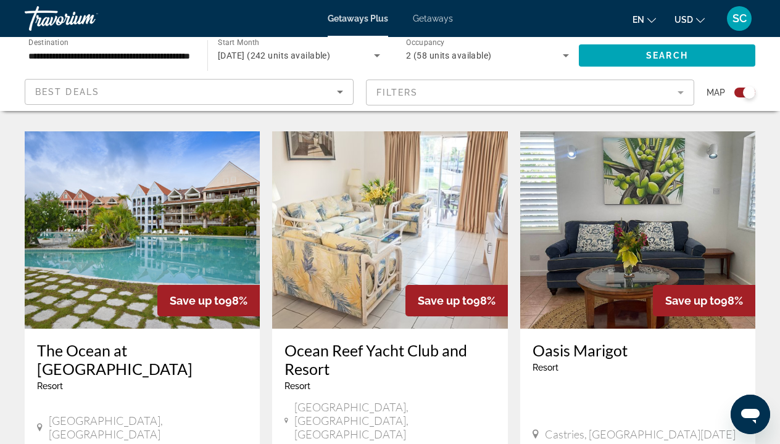
scroll to position [1282, 0]
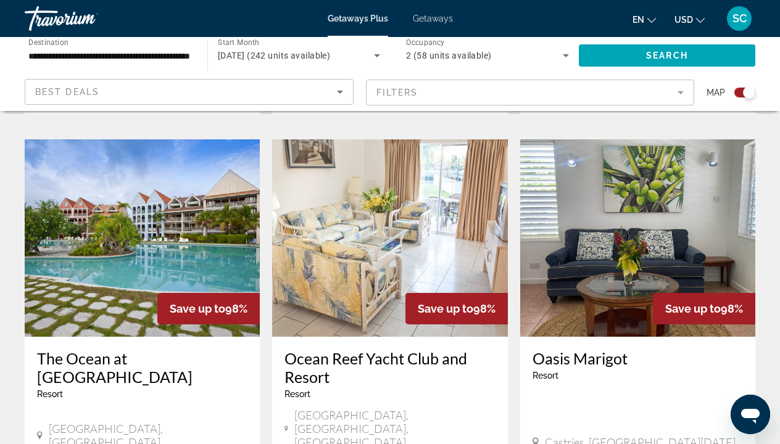
click at [170, 179] on img "Main content" at bounding box center [142, 237] width 235 height 197
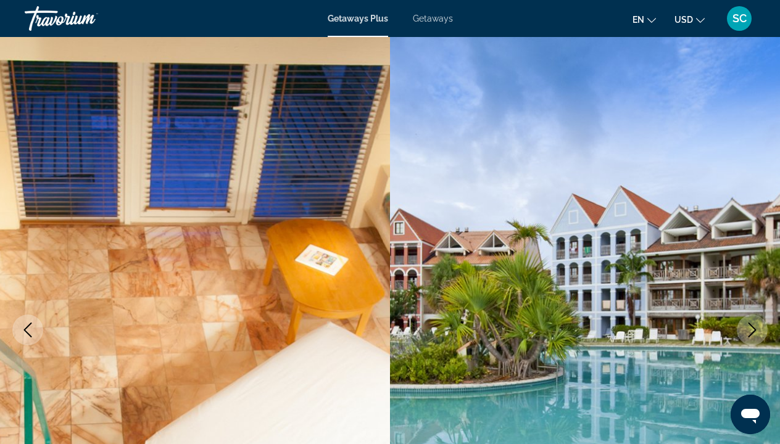
click at [759, 228] on img "Main content" at bounding box center [585, 330] width 390 height 586
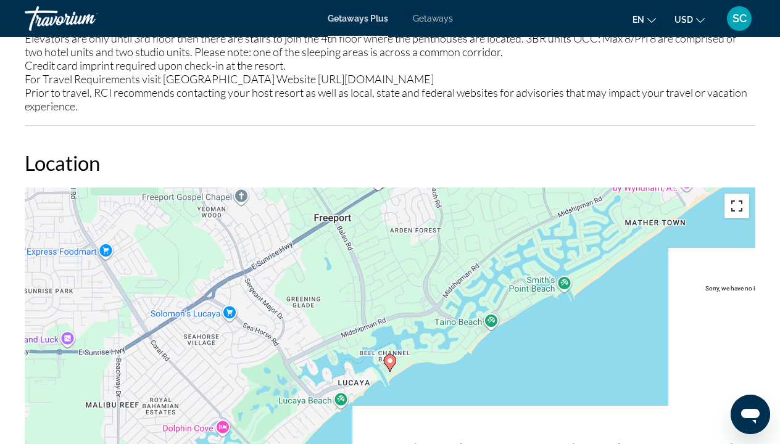
scroll to position [1736, 0]
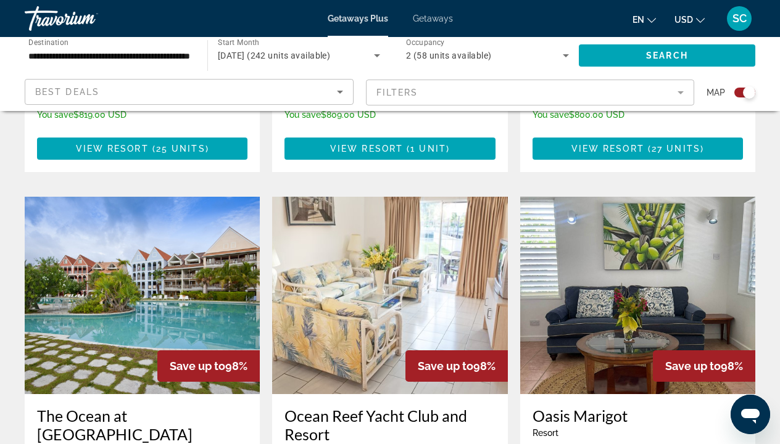
scroll to position [1223, 0]
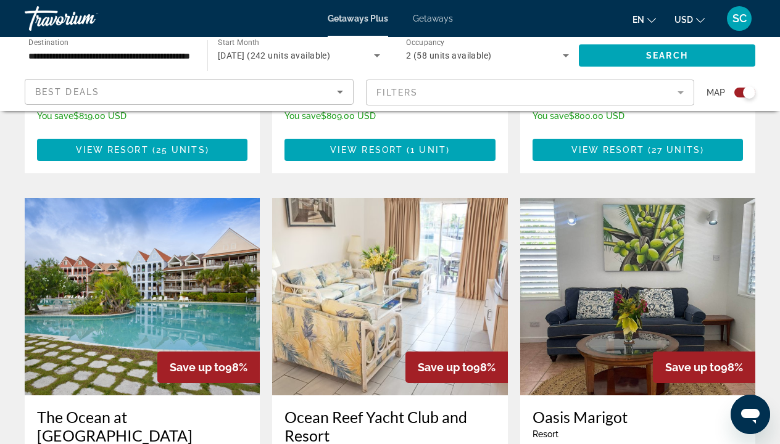
click at [384, 273] on img "Main content" at bounding box center [389, 296] width 235 height 197
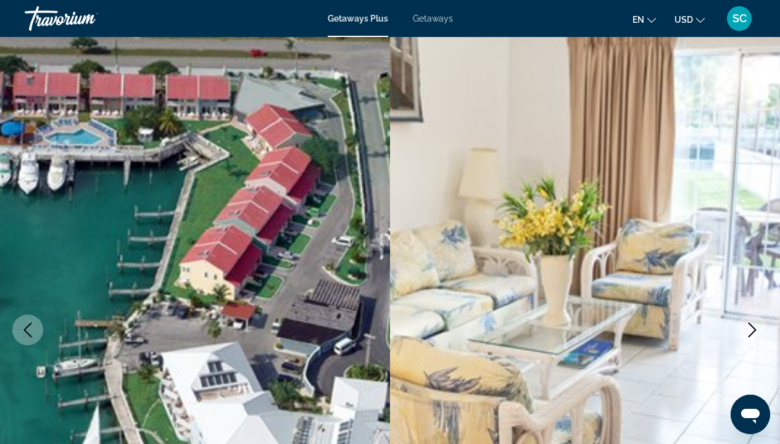
click at [756, 327] on icon "Next image" at bounding box center [751, 330] width 15 height 15
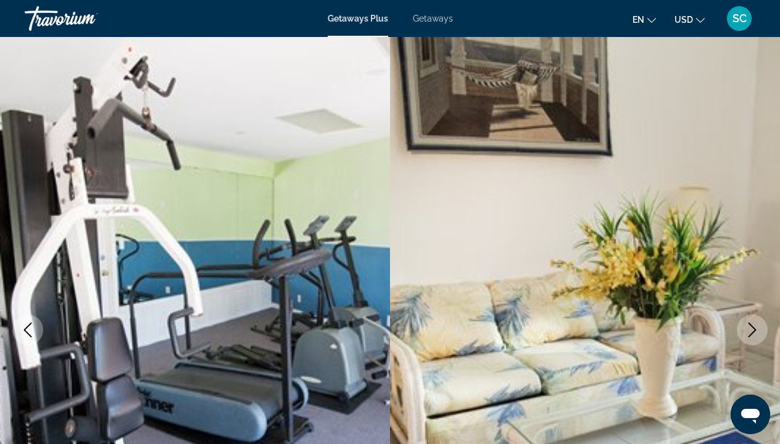
click at [756, 327] on icon "Next image" at bounding box center [751, 330] width 15 height 15
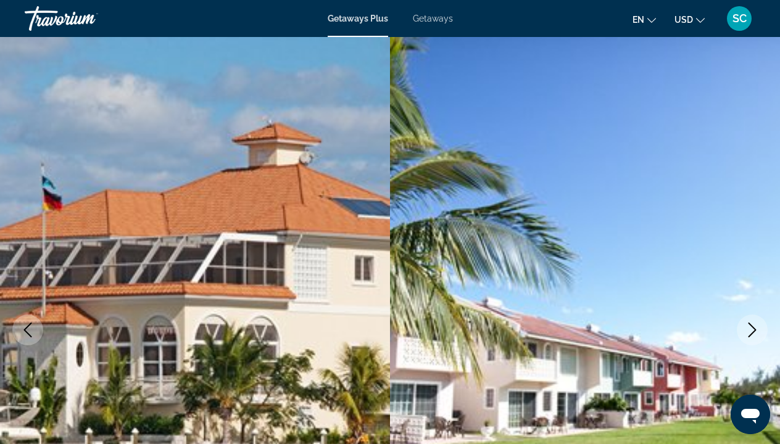
click at [755, 328] on icon "Next image" at bounding box center [751, 330] width 15 height 15
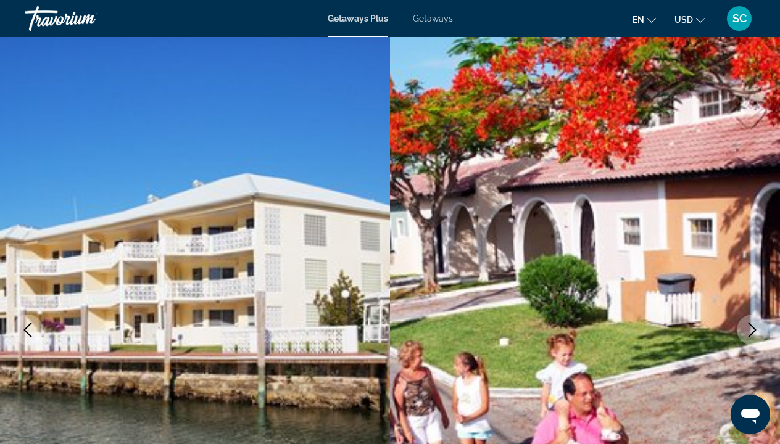
click at [755, 328] on icon "Next image" at bounding box center [751, 330] width 15 height 15
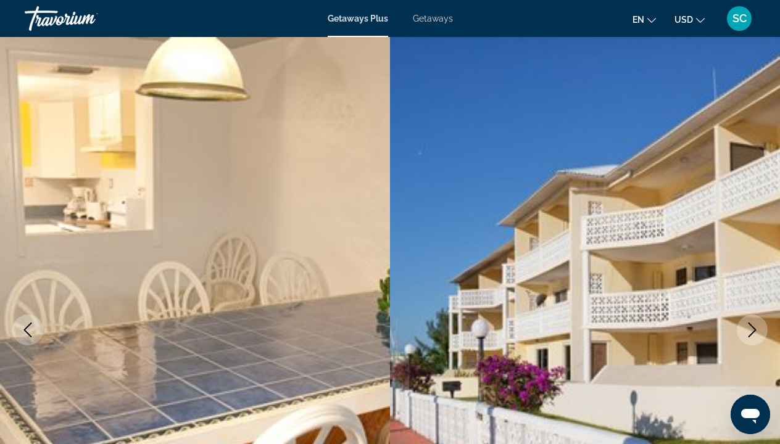
click at [755, 328] on icon "Next image" at bounding box center [751, 330] width 15 height 15
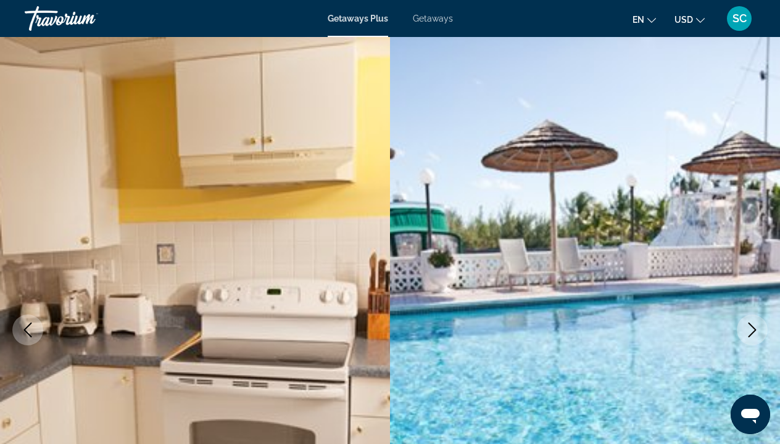
click at [755, 328] on icon "Next image" at bounding box center [751, 330] width 15 height 15
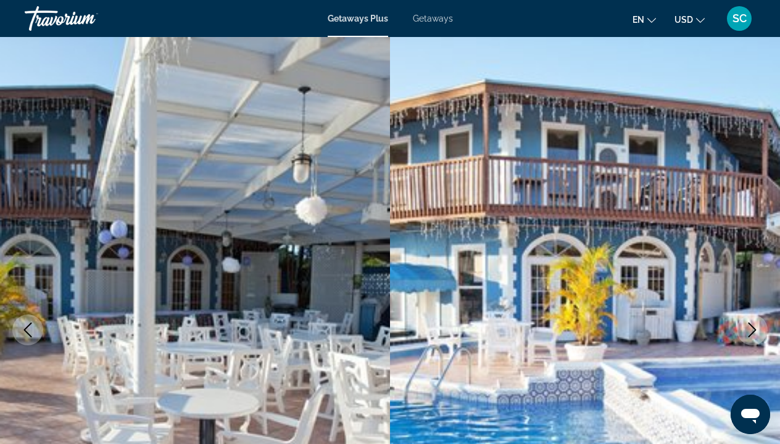
click at [755, 329] on icon "Next image" at bounding box center [752, 330] width 8 height 15
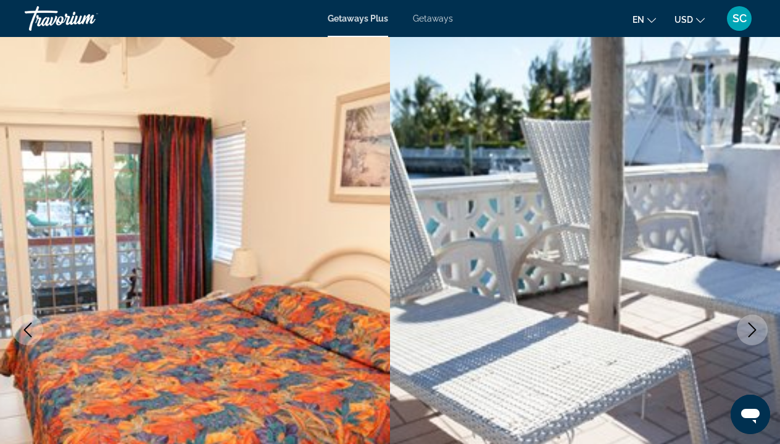
click at [755, 330] on icon "Next image" at bounding box center [752, 330] width 8 height 15
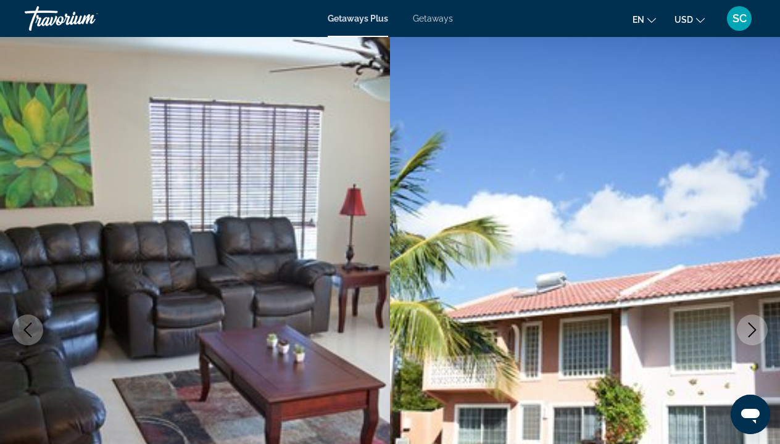
click at [755, 330] on icon "Next image" at bounding box center [752, 330] width 8 height 15
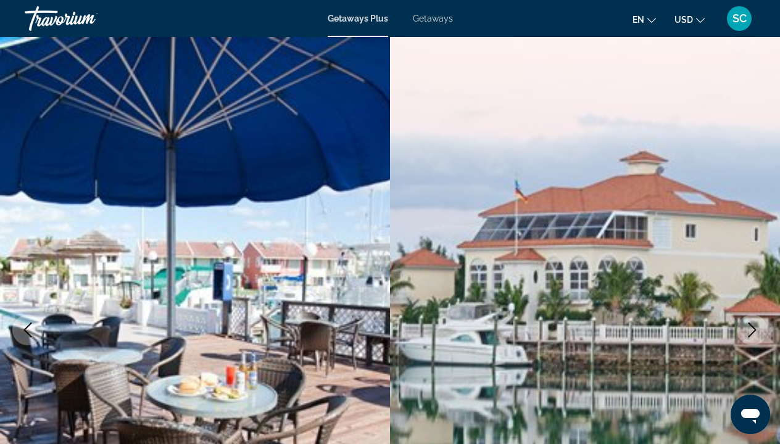
click at [755, 330] on icon "Next image" at bounding box center [752, 330] width 8 height 15
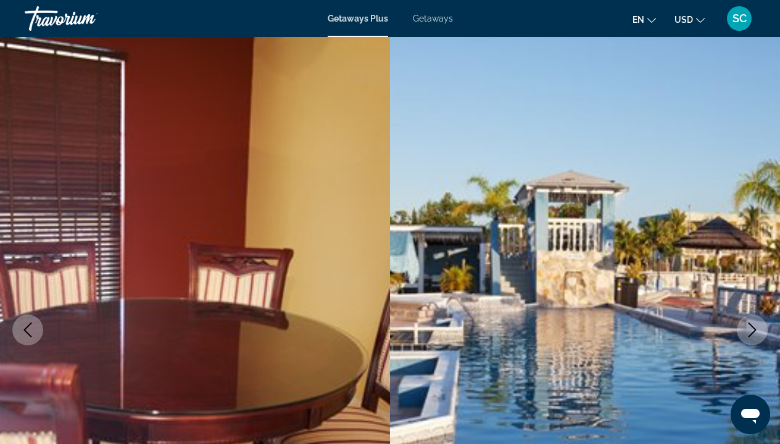
click at [755, 330] on icon "Next image" at bounding box center [752, 330] width 8 height 15
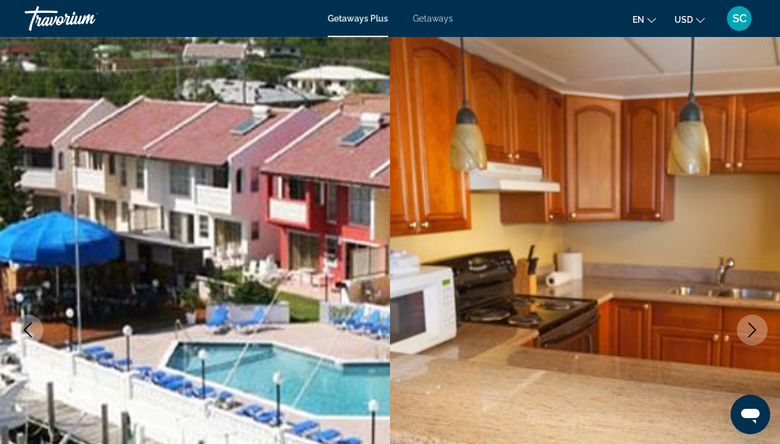
click at [755, 330] on icon "Next image" at bounding box center [752, 330] width 8 height 15
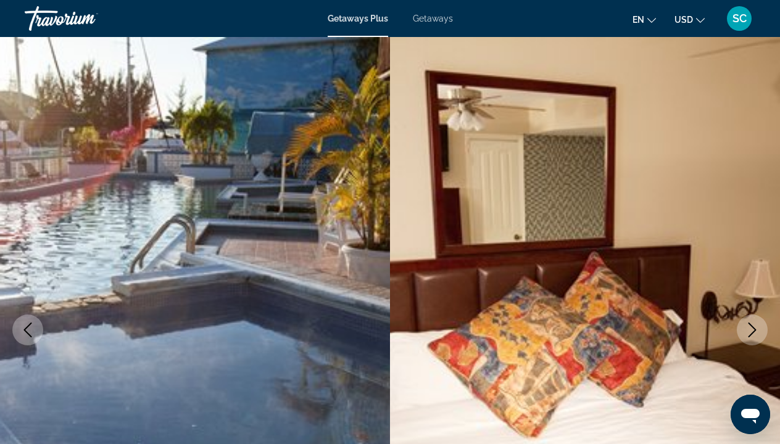
click at [755, 330] on icon "Next image" at bounding box center [752, 330] width 8 height 15
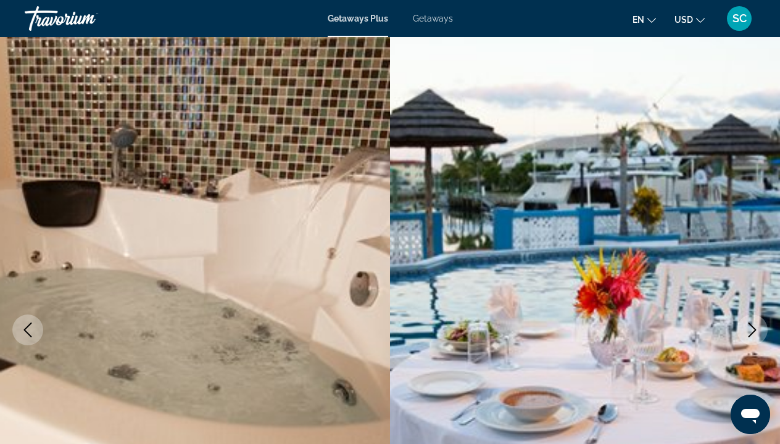
click at [755, 330] on icon "Next image" at bounding box center [752, 330] width 8 height 15
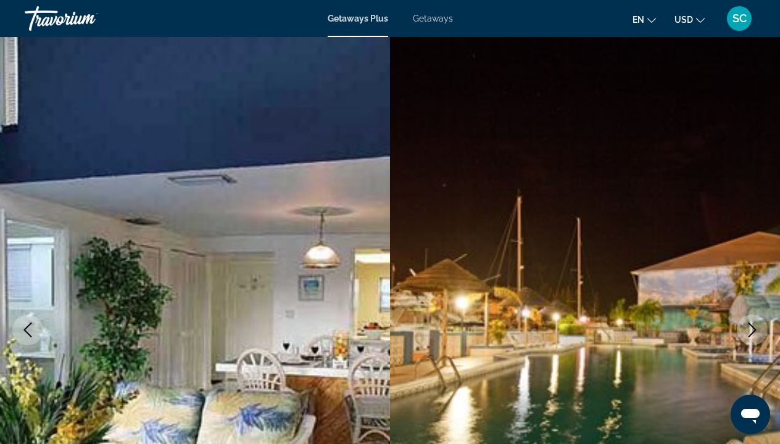
click at [752, 329] on icon "Next image" at bounding box center [751, 330] width 15 height 15
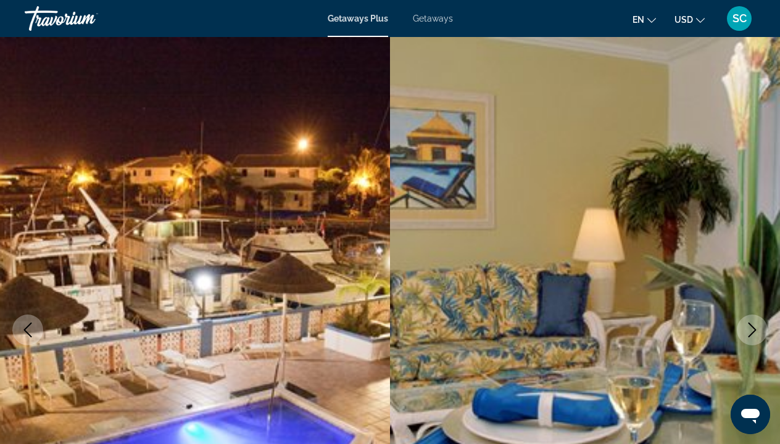
click at [754, 329] on icon "Next image" at bounding box center [751, 330] width 15 height 15
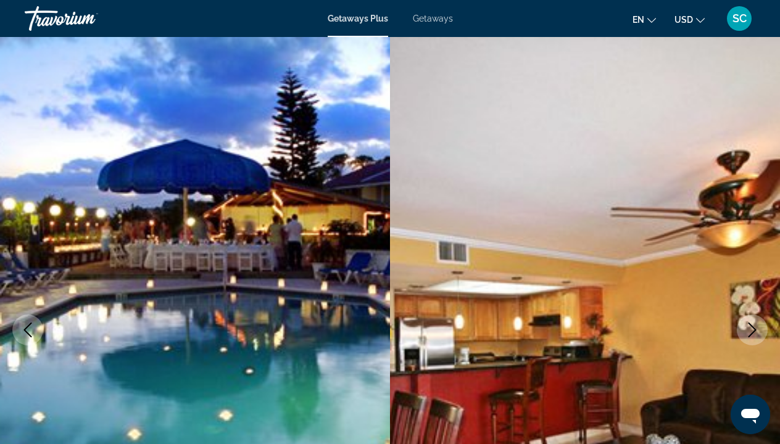
click at [754, 330] on icon "Next image" at bounding box center [751, 330] width 15 height 15
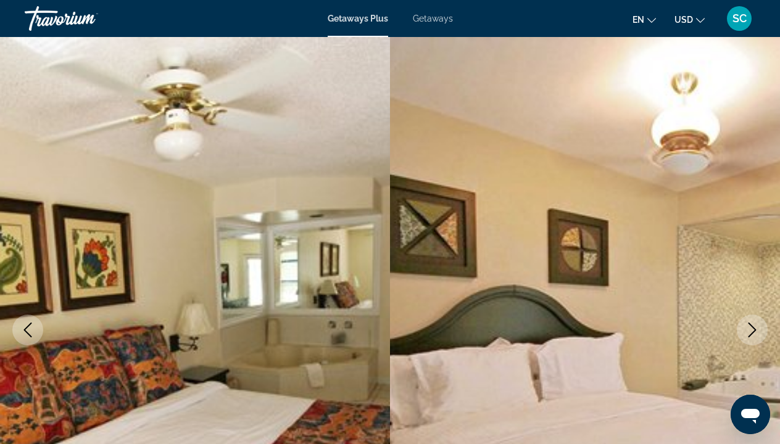
click at [754, 330] on icon "Next image" at bounding box center [751, 330] width 15 height 15
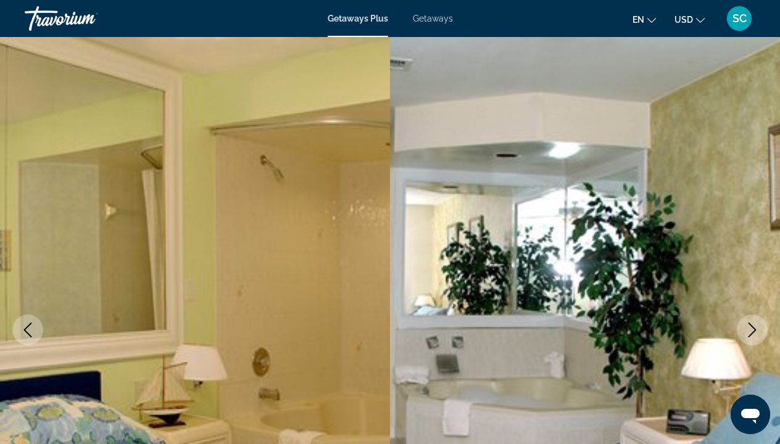
click at [750, 326] on icon "Next image" at bounding box center [751, 330] width 15 height 15
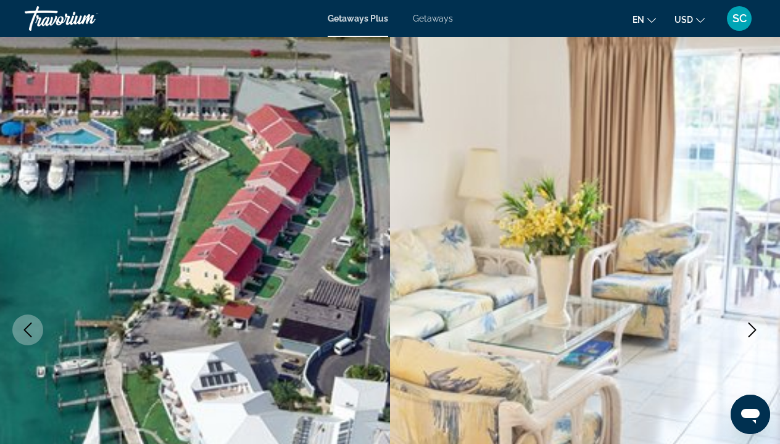
click at [750, 326] on icon "Next image" at bounding box center [751, 330] width 15 height 15
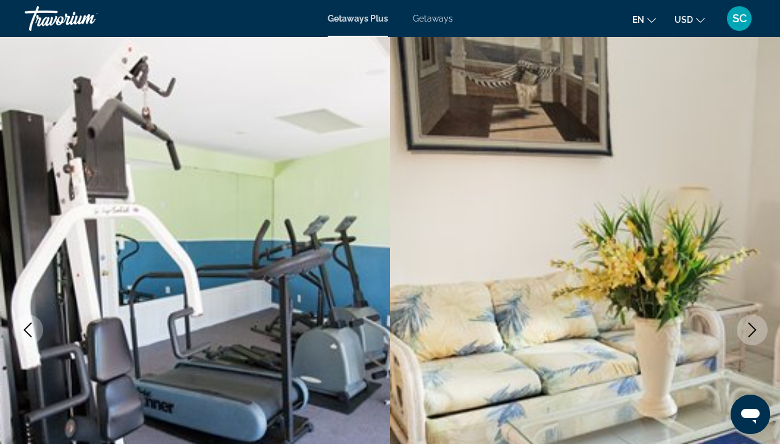
click at [750, 326] on icon "Next image" at bounding box center [751, 330] width 15 height 15
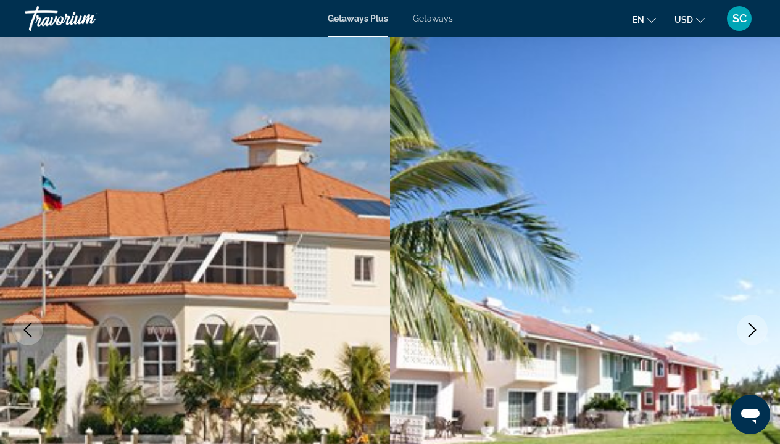
click at [750, 326] on icon "Next image" at bounding box center [751, 330] width 15 height 15
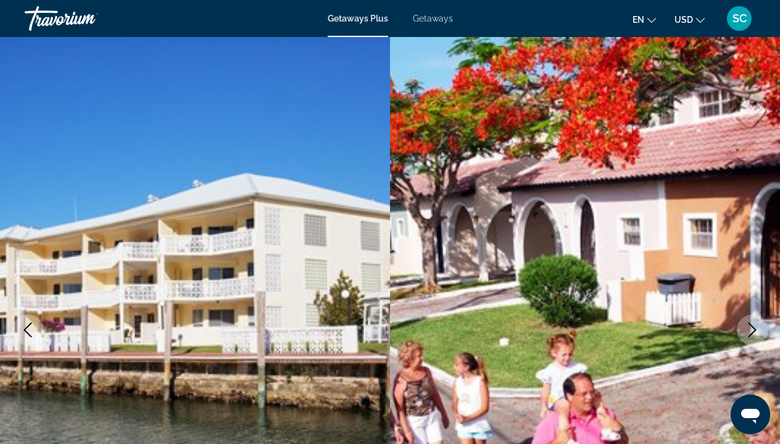
click at [750, 326] on icon "Next image" at bounding box center [751, 330] width 15 height 15
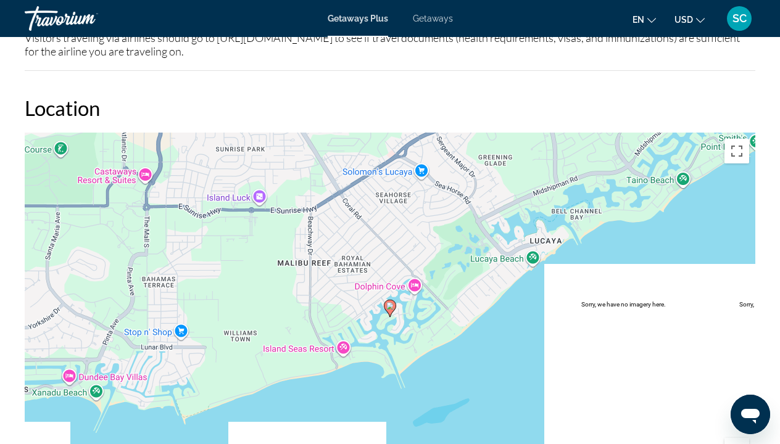
scroll to position [1898, 0]
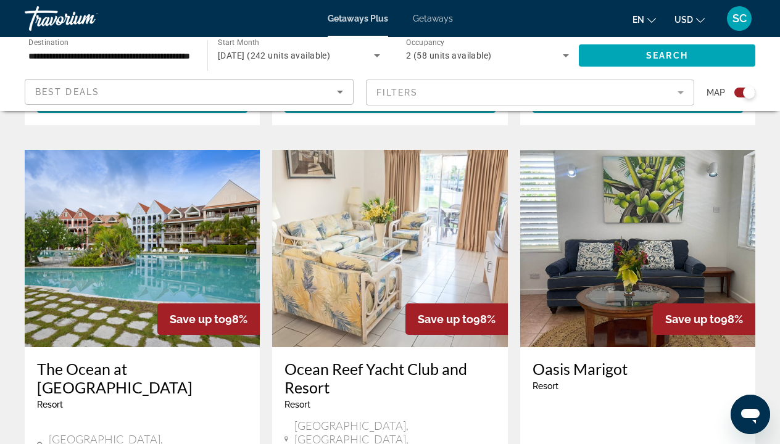
scroll to position [1272, 0]
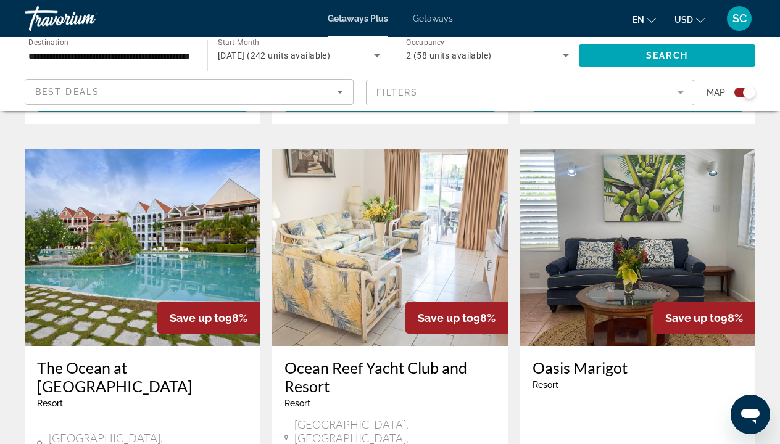
click at [646, 238] on img "Main content" at bounding box center [637, 247] width 235 height 197
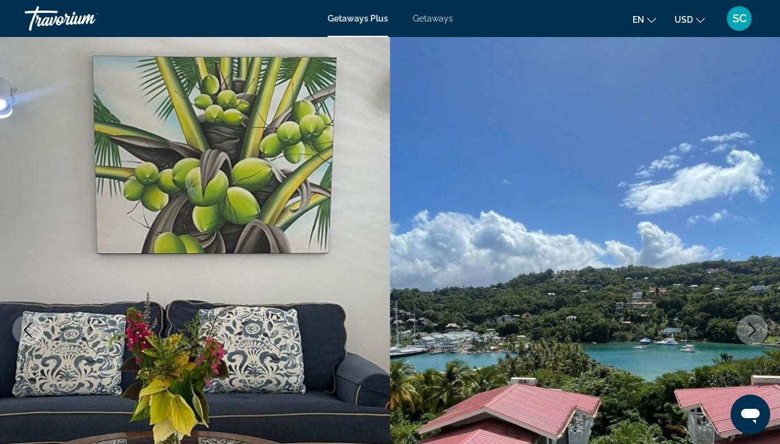
click at [754, 334] on icon "Next image" at bounding box center [751, 330] width 15 height 15
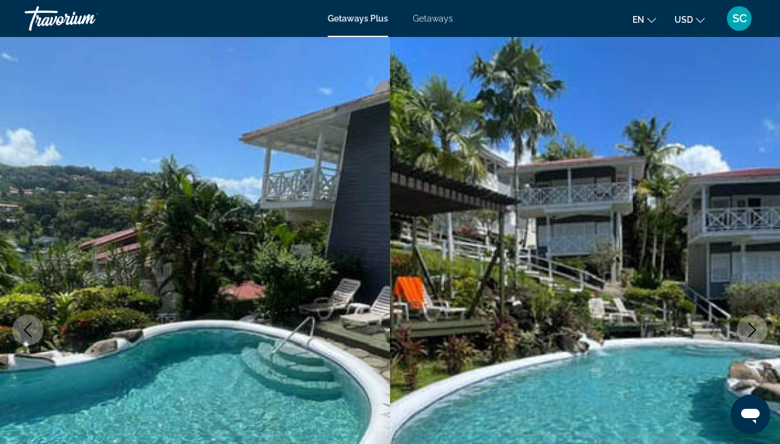
click at [754, 334] on icon "Next image" at bounding box center [751, 330] width 15 height 15
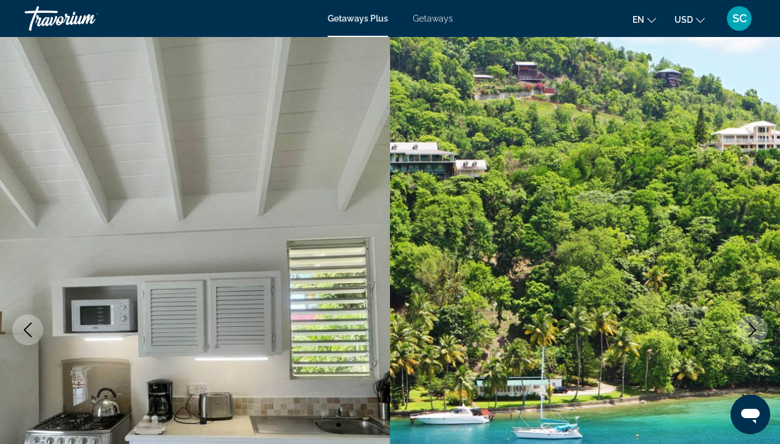
click at [754, 334] on icon "Next image" at bounding box center [751, 330] width 15 height 15
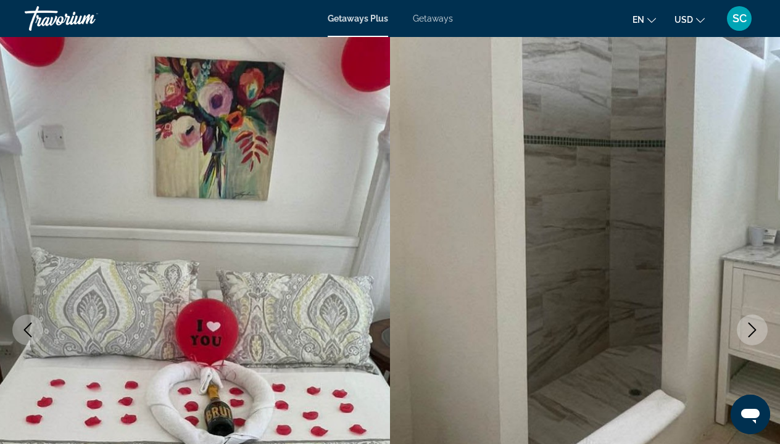
click at [754, 334] on icon "Next image" at bounding box center [751, 330] width 15 height 15
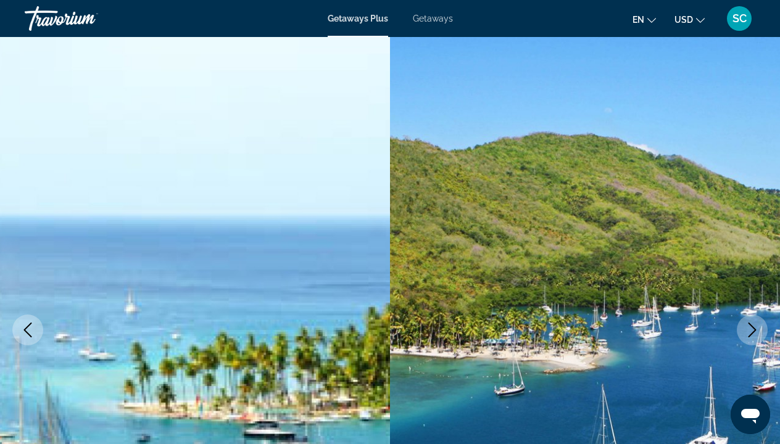
click at [754, 334] on icon "Next image" at bounding box center [751, 330] width 15 height 15
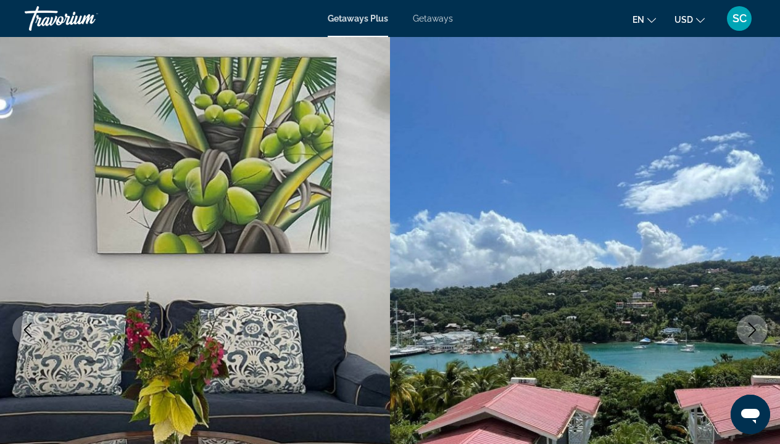
click at [754, 334] on icon "Next image" at bounding box center [751, 330] width 15 height 15
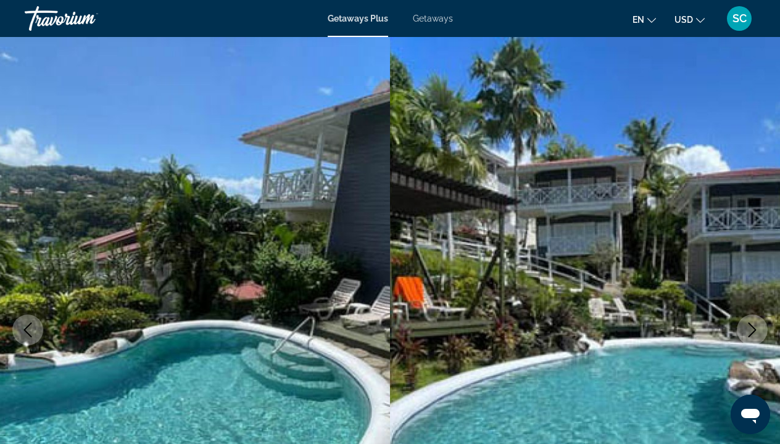
click at [754, 334] on icon "Next image" at bounding box center [751, 330] width 15 height 15
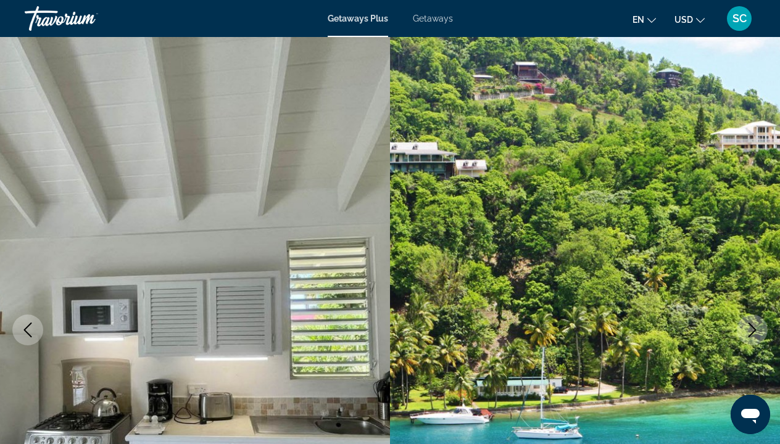
click at [754, 334] on icon "Next image" at bounding box center [751, 330] width 15 height 15
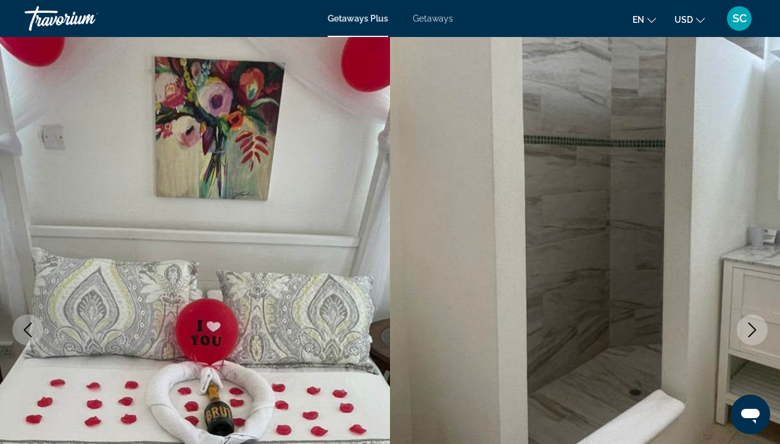
click at [754, 328] on icon "Next image" at bounding box center [752, 330] width 8 height 15
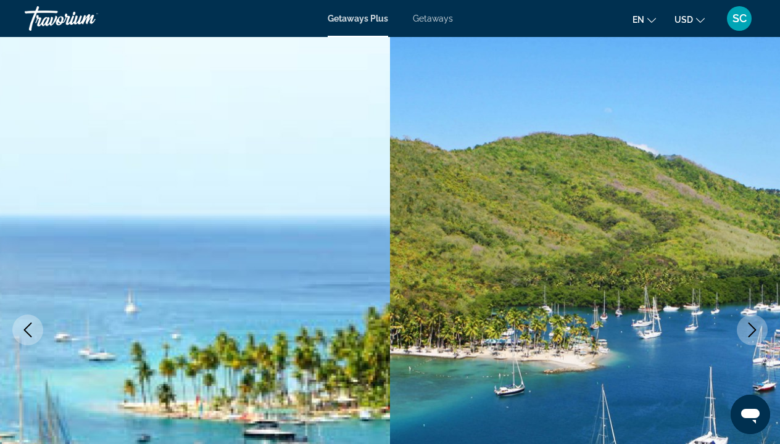
click at [754, 328] on icon "Next image" at bounding box center [752, 330] width 8 height 15
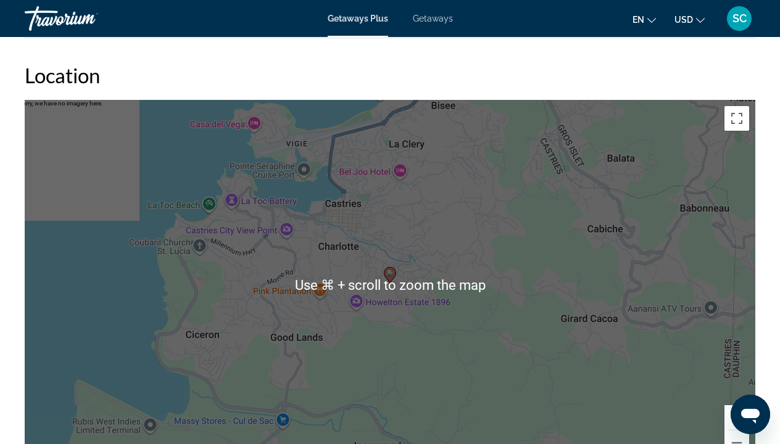
scroll to position [1893, 0]
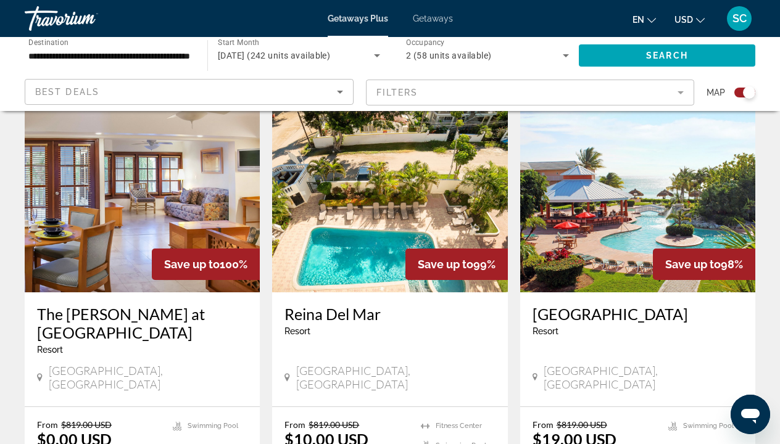
scroll to position [876, 0]
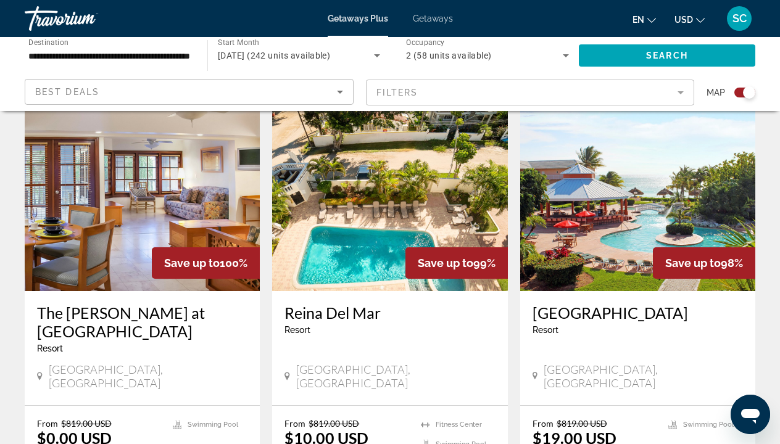
click at [141, 205] on img "Main content" at bounding box center [142, 192] width 235 height 197
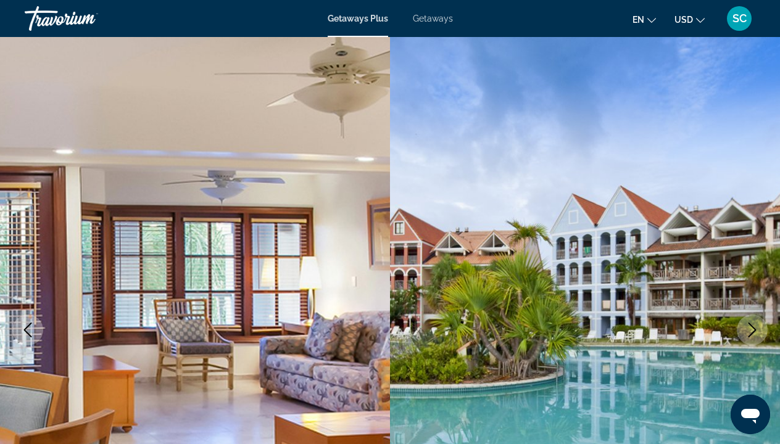
click at [772, 296] on img "Main content" at bounding box center [585, 330] width 390 height 586
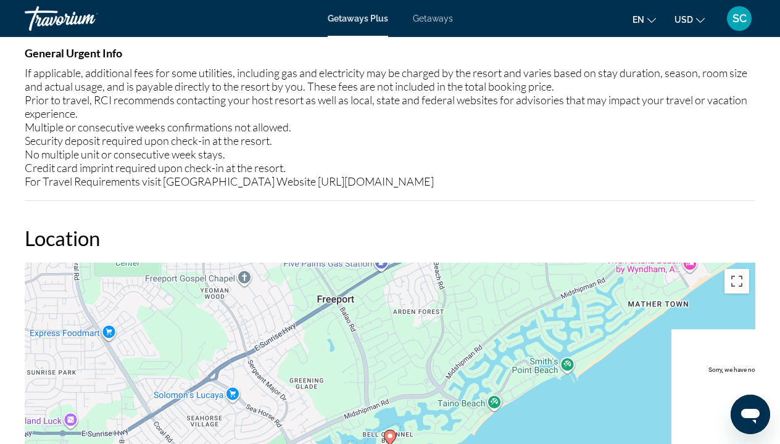
scroll to position [1575, 0]
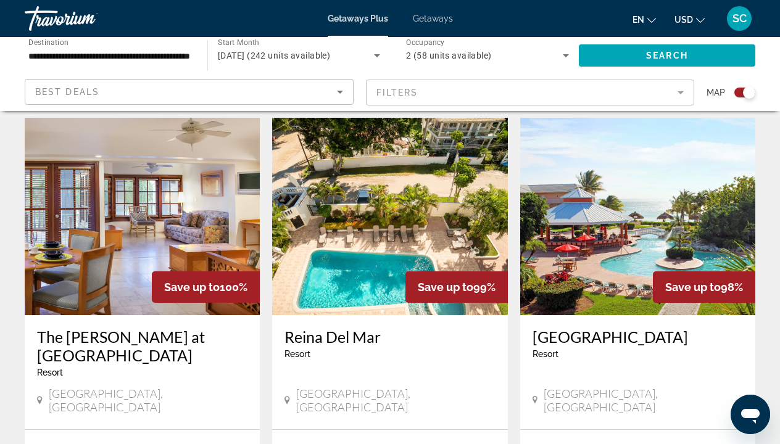
scroll to position [854, 0]
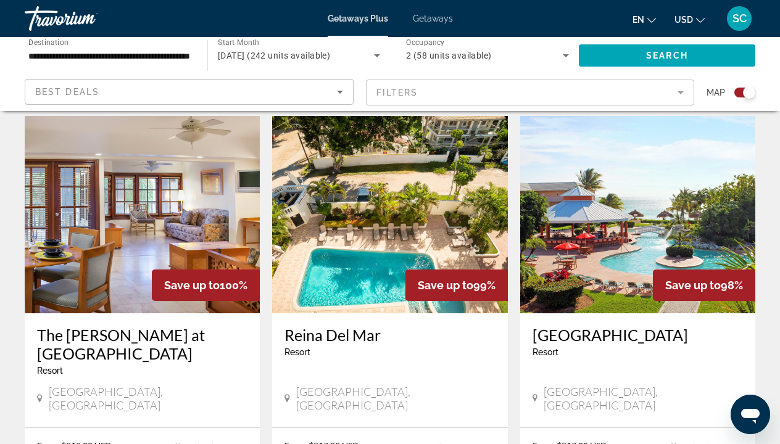
click at [611, 254] on img "Main content" at bounding box center [637, 214] width 235 height 197
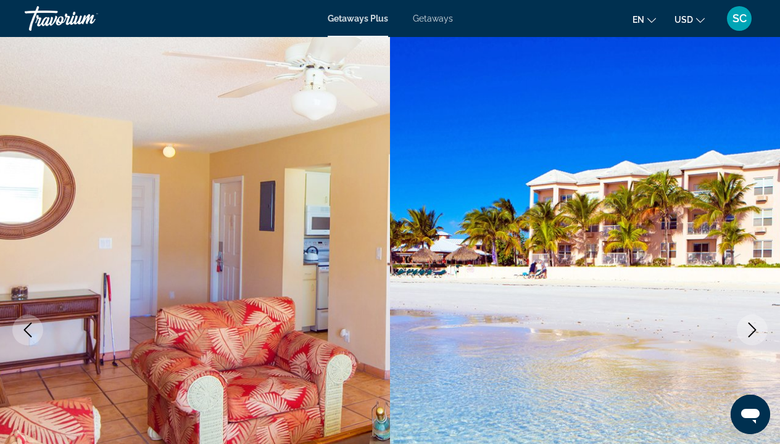
click at [753, 327] on icon "Next image" at bounding box center [752, 330] width 8 height 15
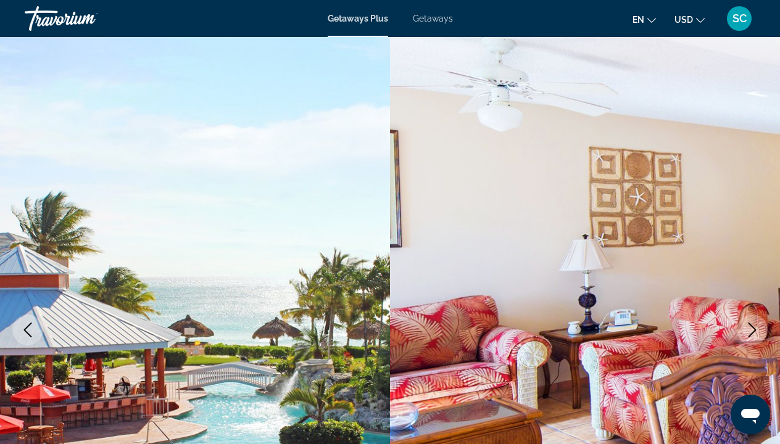
click at [753, 327] on icon "Next image" at bounding box center [752, 330] width 8 height 15
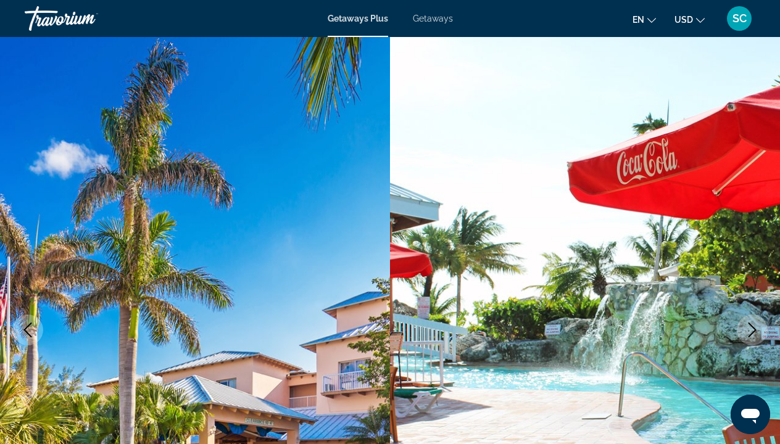
click at [753, 327] on icon "Next image" at bounding box center [752, 330] width 8 height 15
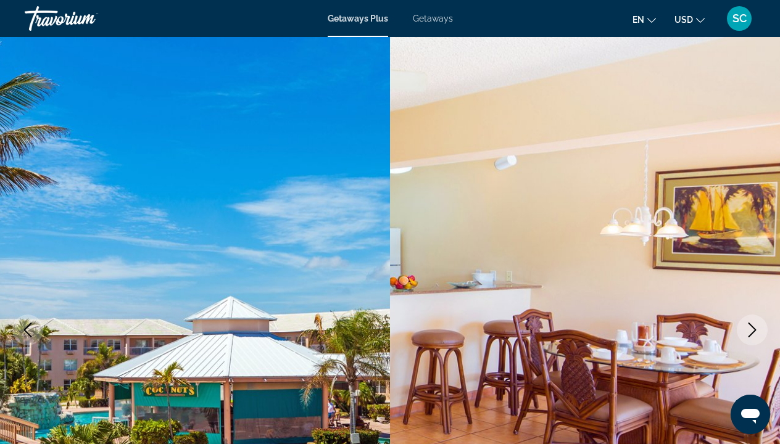
click at [753, 327] on icon "Next image" at bounding box center [752, 330] width 8 height 15
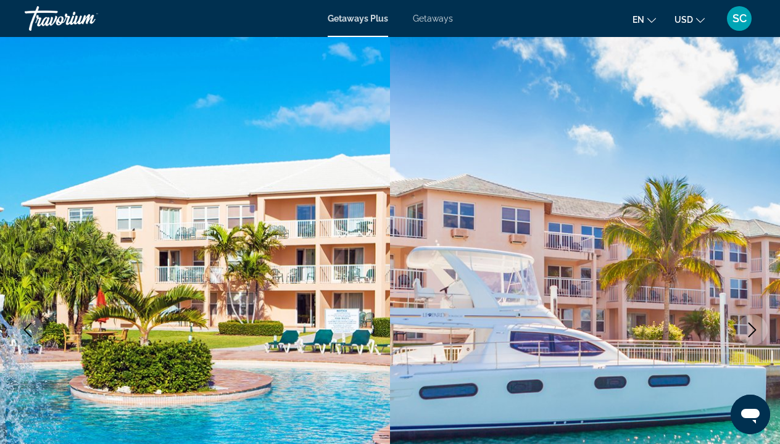
click at [753, 327] on icon "Next image" at bounding box center [752, 330] width 8 height 15
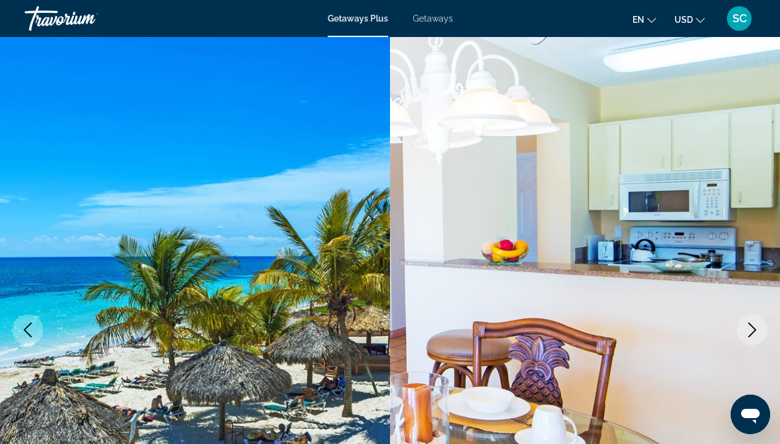
click at [753, 327] on icon "Next image" at bounding box center [752, 330] width 8 height 15
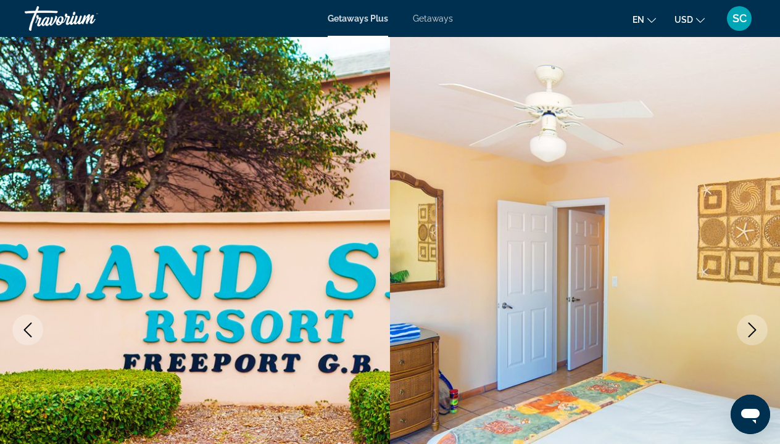
click at [753, 327] on icon "Next image" at bounding box center [752, 330] width 8 height 15
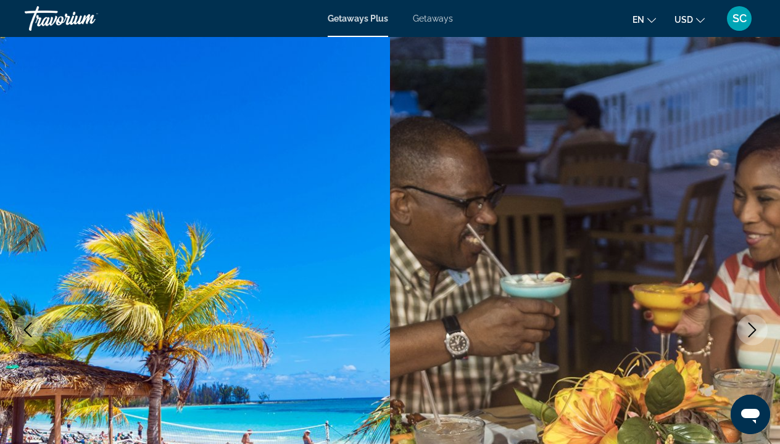
click at [753, 327] on icon "Next image" at bounding box center [752, 330] width 8 height 15
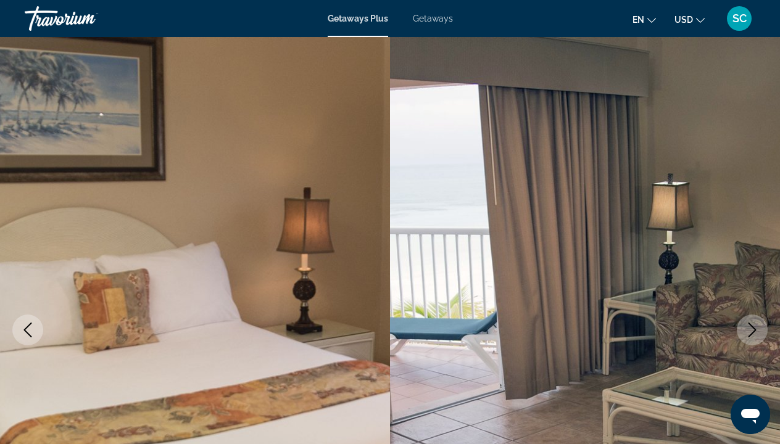
click at [753, 327] on icon "Next image" at bounding box center [752, 330] width 8 height 15
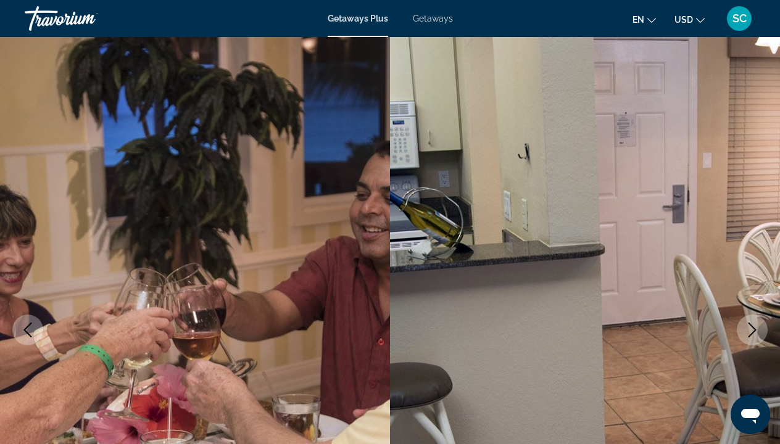
click at [753, 327] on icon "Next image" at bounding box center [752, 330] width 8 height 15
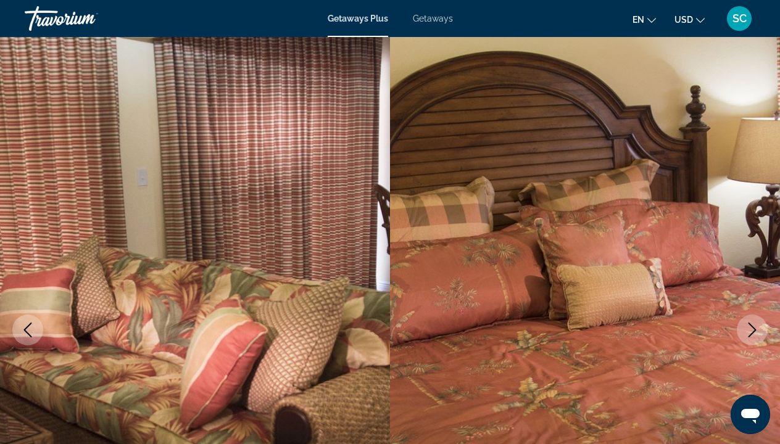
click at [753, 327] on icon "Next image" at bounding box center [752, 330] width 8 height 15
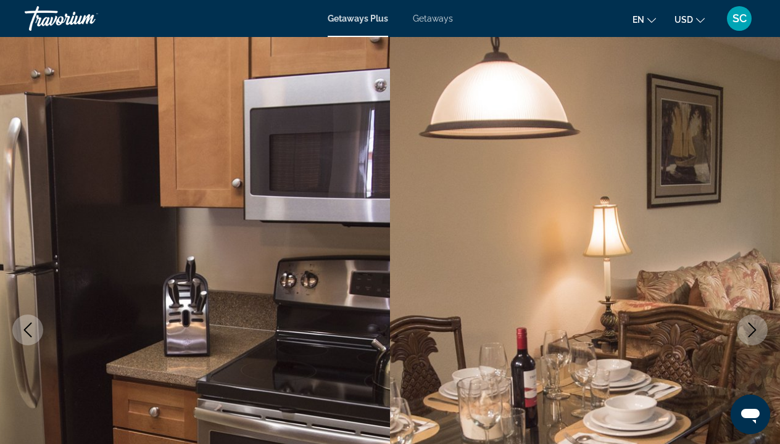
click at [753, 327] on icon "Next image" at bounding box center [752, 330] width 8 height 15
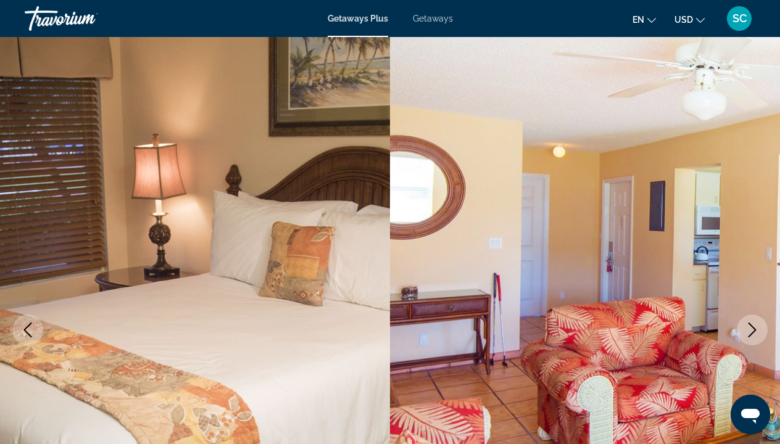
click at [753, 327] on icon "Next image" at bounding box center [752, 330] width 8 height 15
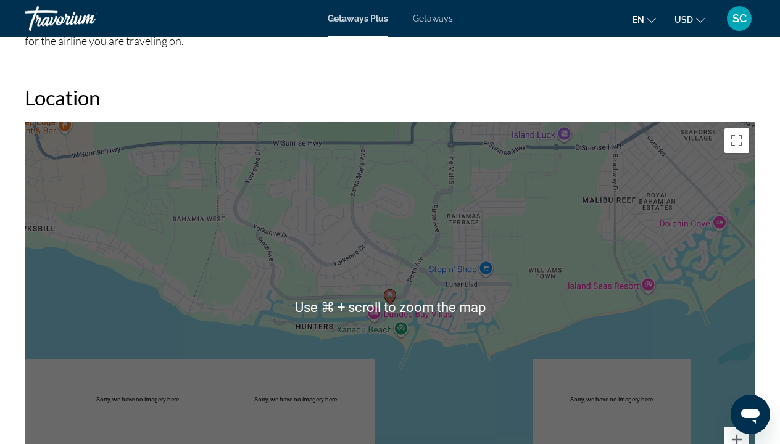
scroll to position [1720, 0]
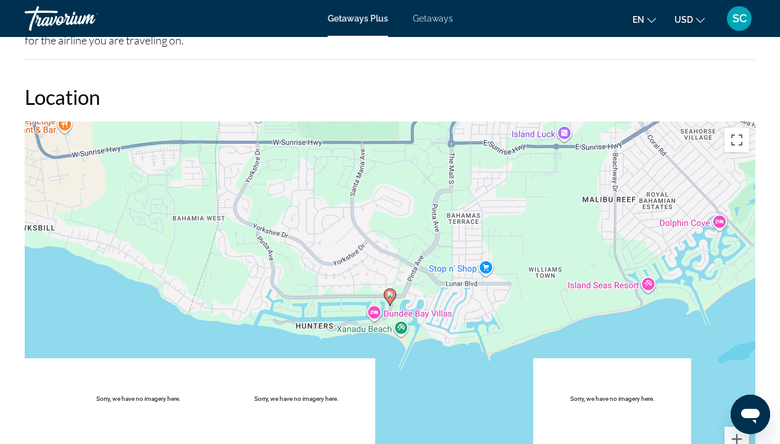
click at [394, 290] on div "To activate drag with keyboard, press Alt + Enter. Once in keyboard drag state,…" at bounding box center [390, 307] width 730 height 370
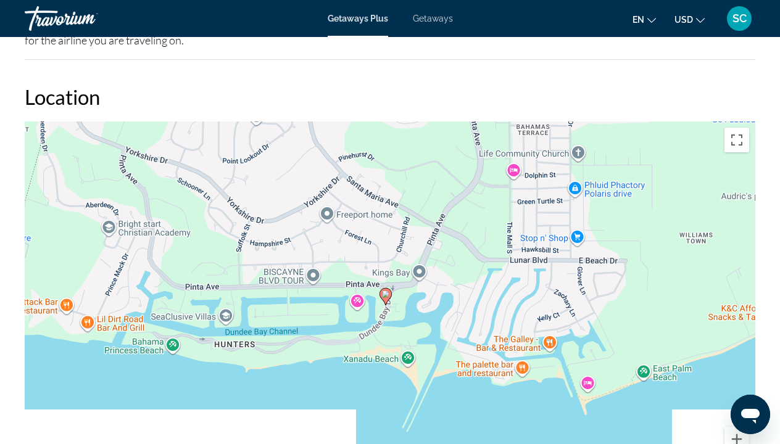
click at [390, 292] on div "To activate drag with keyboard, press Alt + Enter. Once in keyboard drag state,…" at bounding box center [390, 307] width 730 height 370
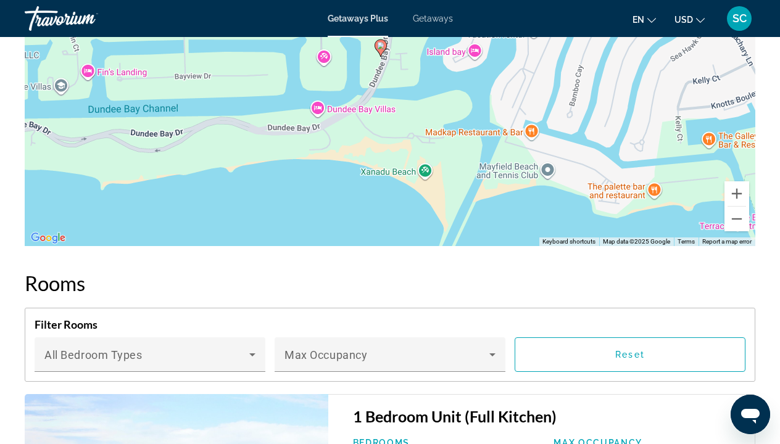
scroll to position [1938, 0]
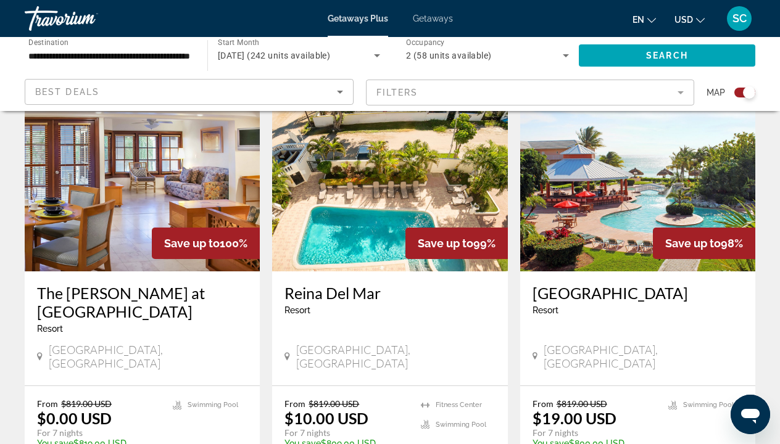
scroll to position [892, 0]
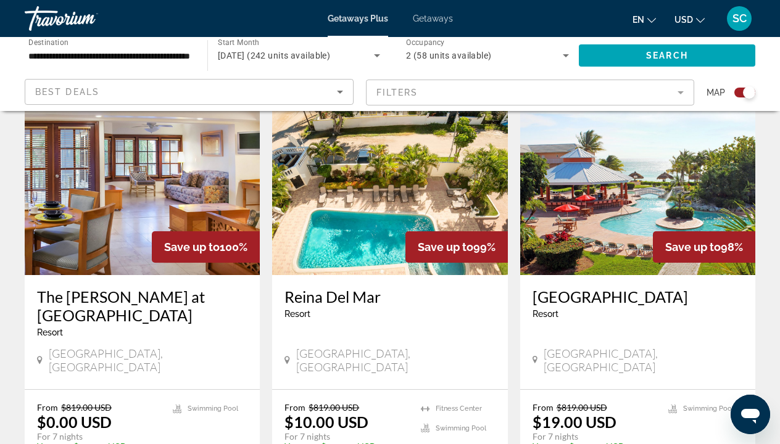
click at [643, 211] on img "Main content" at bounding box center [637, 176] width 235 height 197
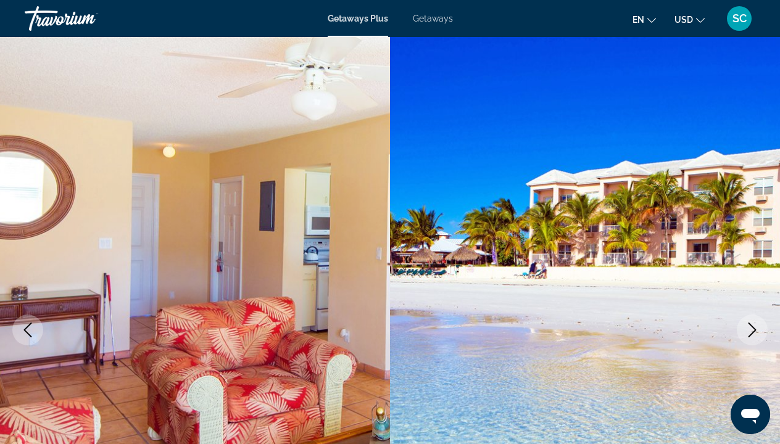
click at [752, 332] on icon "Next image" at bounding box center [752, 330] width 8 height 15
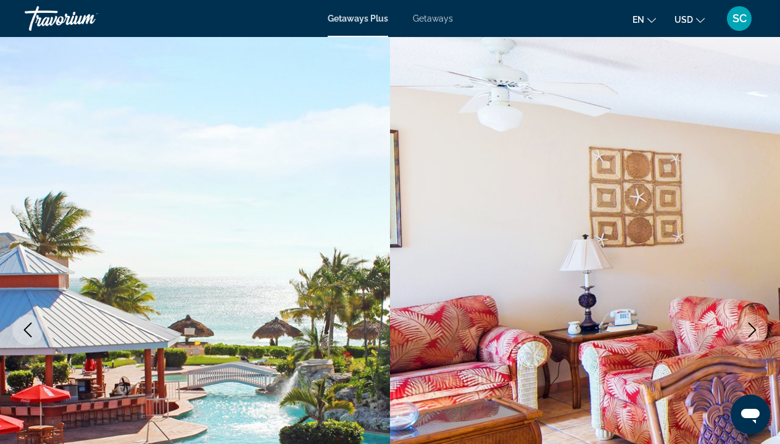
click at [752, 332] on icon "Next image" at bounding box center [752, 330] width 8 height 15
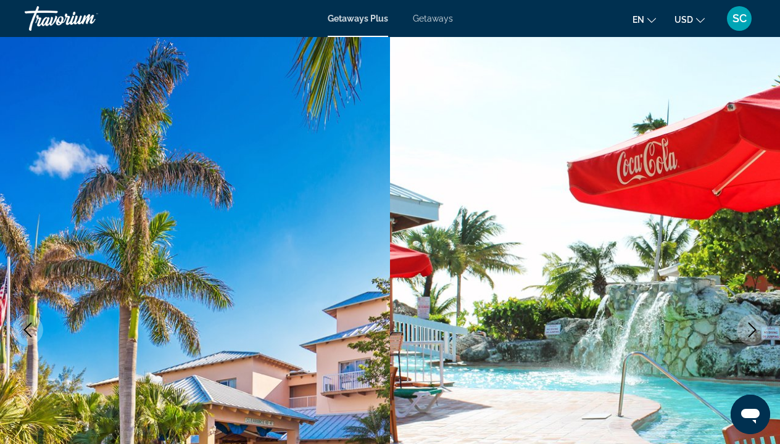
click at [752, 332] on icon "Next image" at bounding box center [752, 330] width 8 height 15
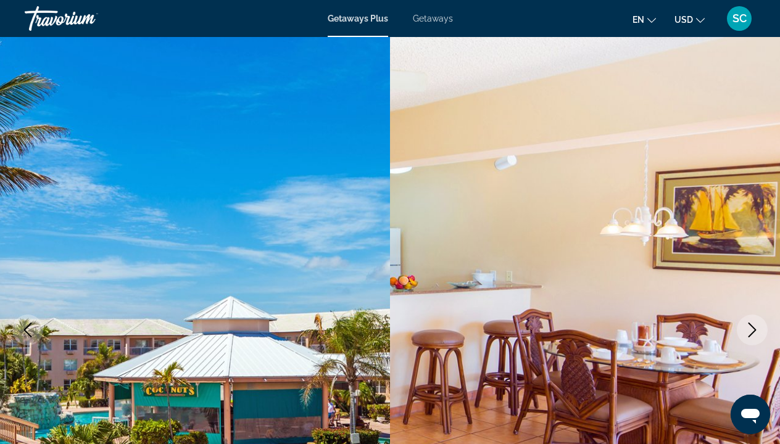
click at [752, 332] on icon "Next image" at bounding box center [752, 330] width 8 height 15
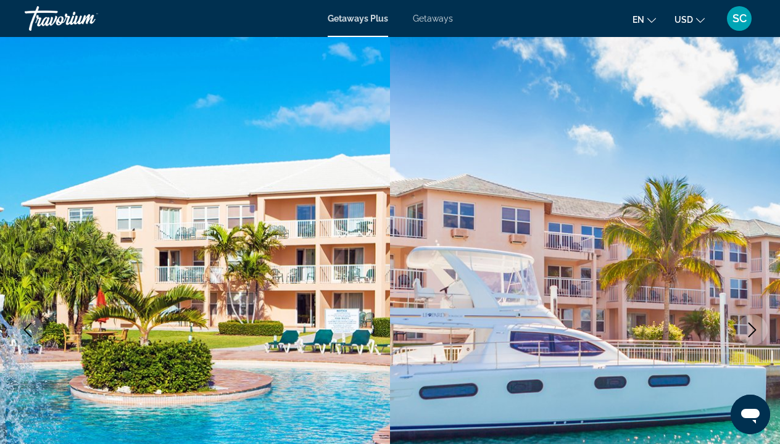
click at [752, 333] on icon "Next image" at bounding box center [752, 330] width 8 height 15
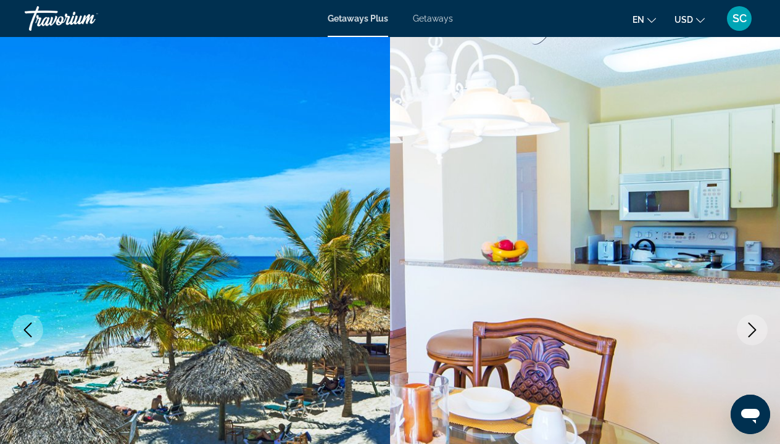
click at [752, 332] on icon "Next image" at bounding box center [752, 330] width 8 height 15
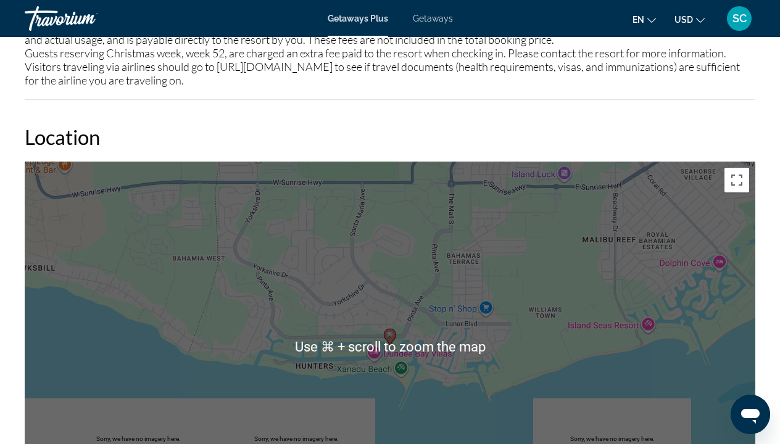
scroll to position [1692, 0]
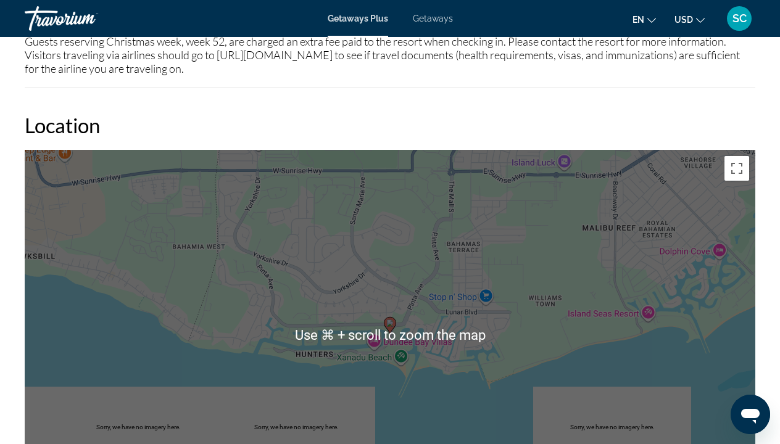
click at [414, 366] on div "To activate drag with keyboard, press Alt + Enter. Once in keyboard drag state,…" at bounding box center [390, 335] width 730 height 370
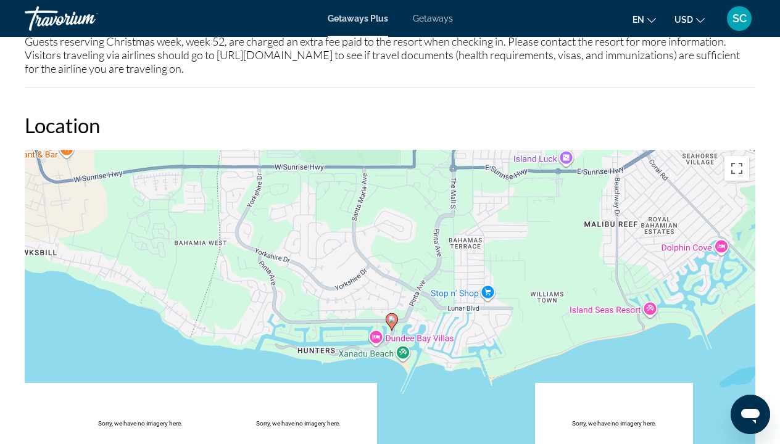
drag, startPoint x: 390, startPoint y: 316, endPoint x: 402, endPoint y: 298, distance: 21.9
click at [398, 313] on icon "Main content" at bounding box center [392, 321] width 12 height 17
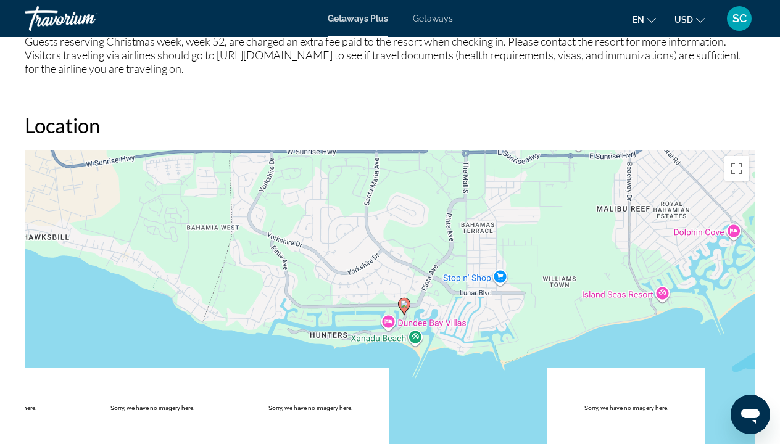
click at [402, 298] on gmp-advanced-marker "Main content" at bounding box center [404, 306] width 12 height 19
click at [379, 294] on div "To activate drag with keyboard, press Alt + Enter. Once in keyboard drag state,…" at bounding box center [390, 335] width 730 height 370
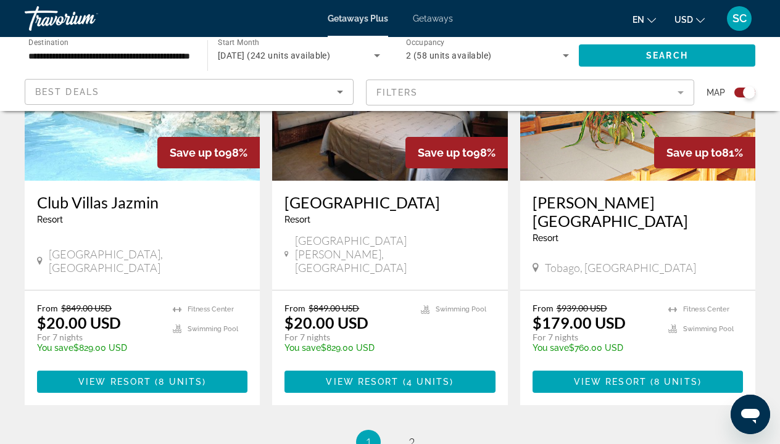
scroll to position [1930, 0]
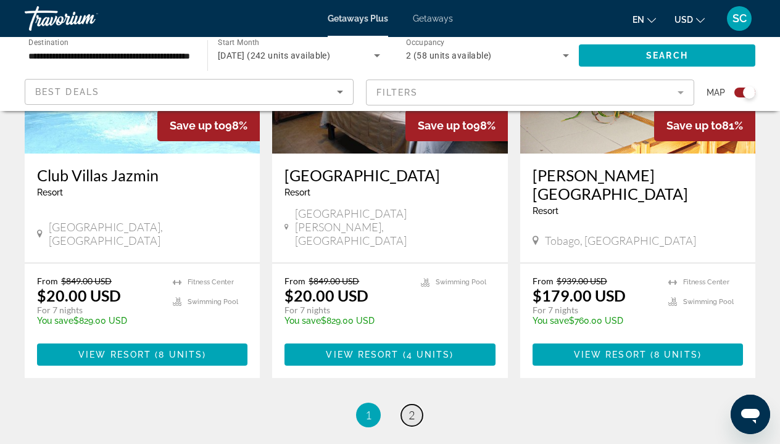
click at [410, 408] on span "2" at bounding box center [411, 415] width 6 height 14
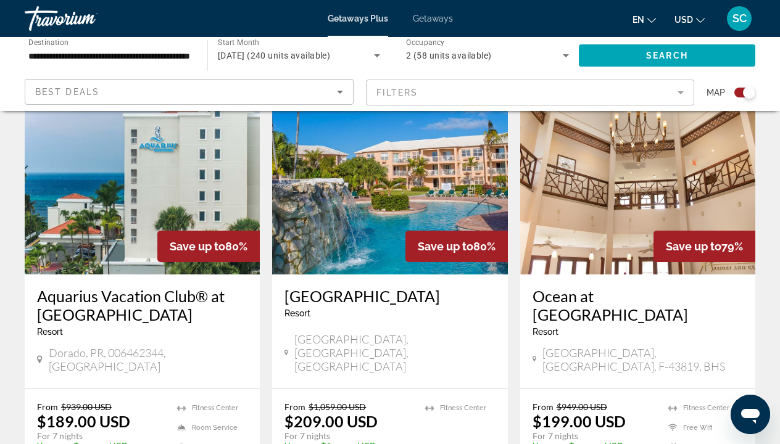
scroll to position [460, 0]
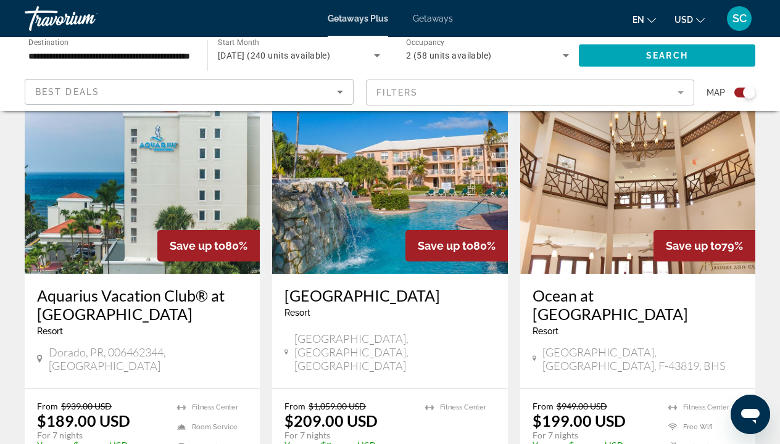
click at [391, 247] on img "Main content" at bounding box center [389, 174] width 235 height 197
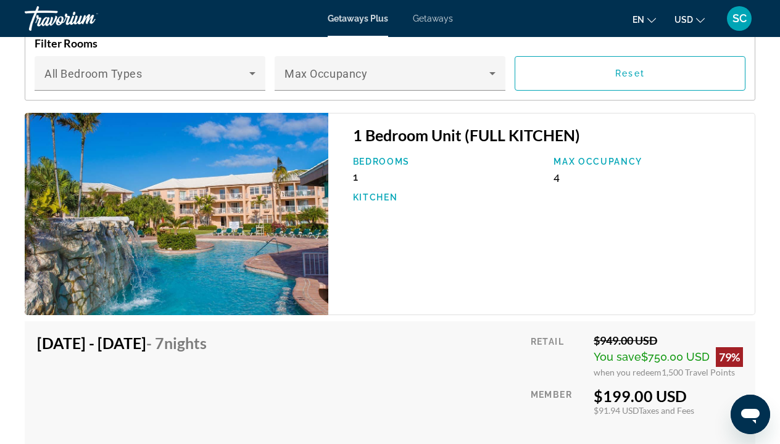
scroll to position [2103, 0]
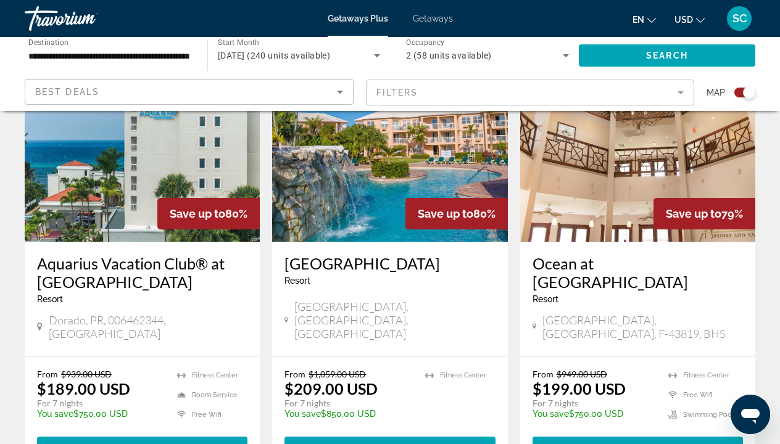
scroll to position [493, 0]
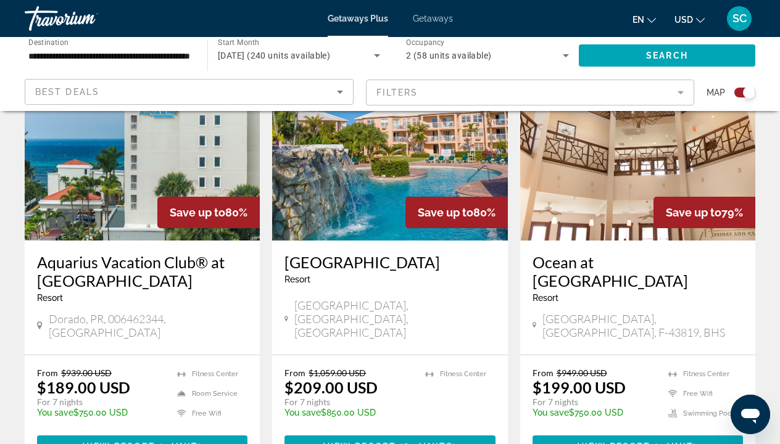
click at [611, 293] on div "Resort - This is an adults only resort" at bounding box center [637, 298] width 210 height 10
click at [627, 241] on div "Ocean at [GEOGRAPHIC_DATA] - This is an adults only resort [GEOGRAPHIC_DATA], […" at bounding box center [637, 298] width 235 height 114
click at [624, 185] on img "Main content" at bounding box center [637, 141] width 235 height 197
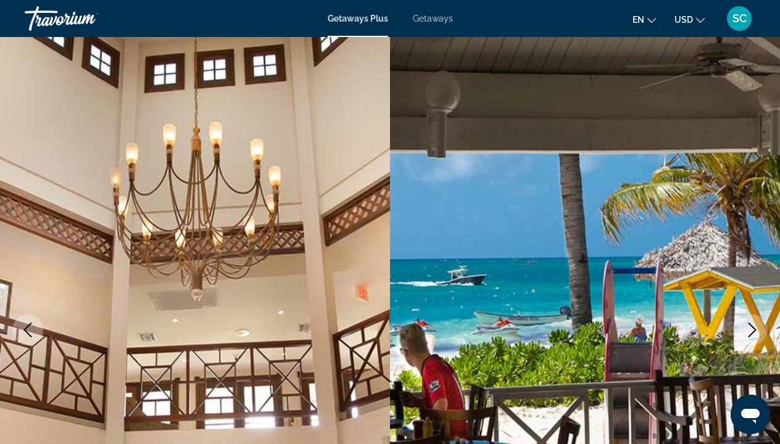
click at [753, 329] on icon "Next image" at bounding box center [751, 330] width 15 height 15
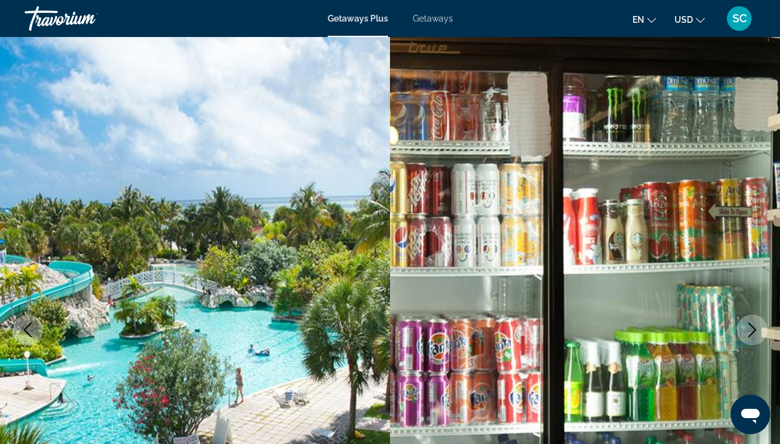
click at [753, 329] on icon "Next image" at bounding box center [751, 330] width 15 height 15
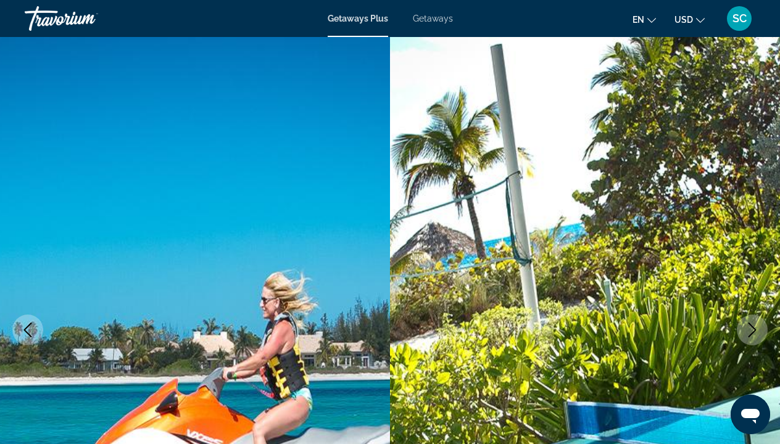
click at [753, 329] on icon "Next image" at bounding box center [751, 330] width 15 height 15
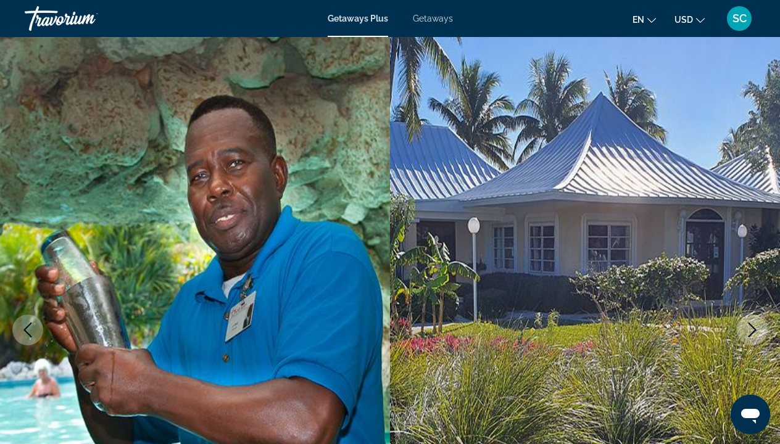
click at [753, 330] on icon "Next image" at bounding box center [751, 330] width 15 height 15
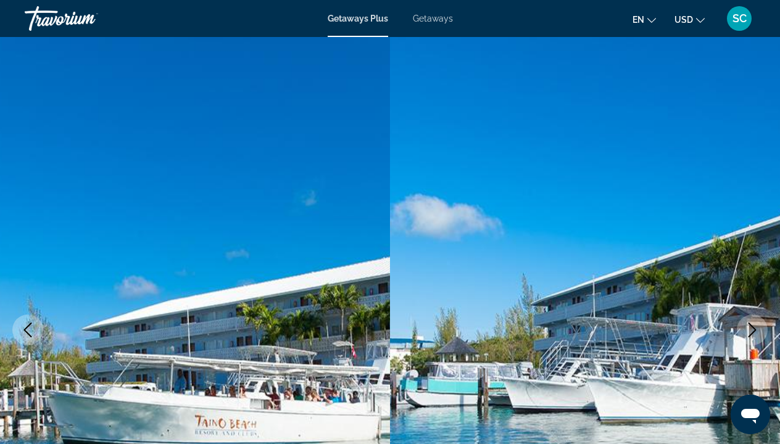
click at [754, 331] on icon "Next image" at bounding box center [752, 330] width 8 height 15
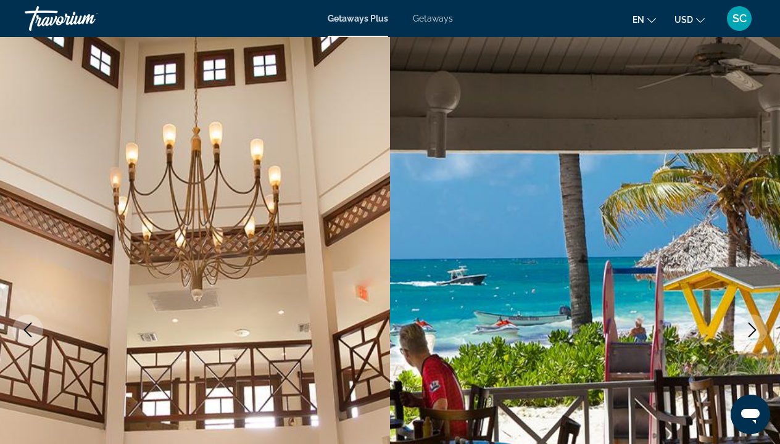
click at [754, 332] on icon "Next image" at bounding box center [751, 330] width 15 height 15
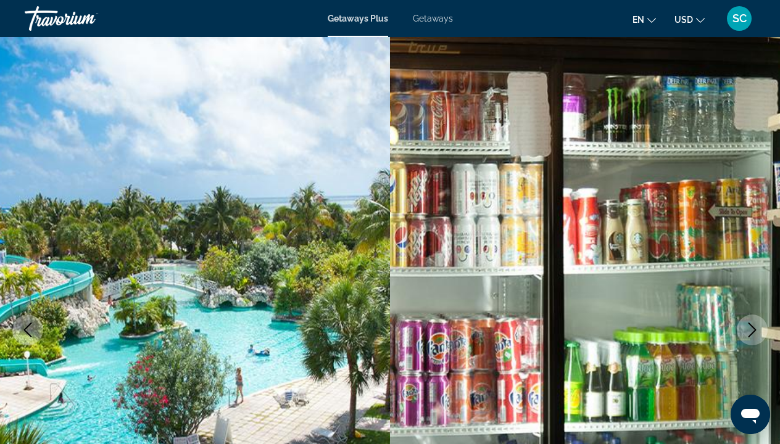
click at [754, 327] on icon "Next image" at bounding box center [751, 330] width 15 height 15
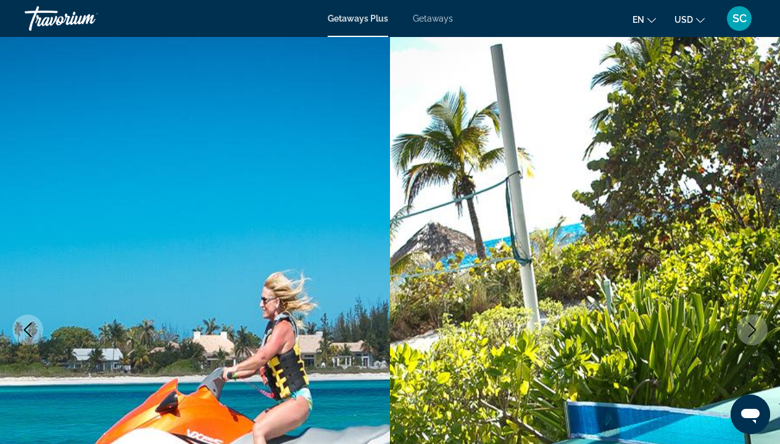
click at [754, 327] on icon "Next image" at bounding box center [751, 330] width 15 height 15
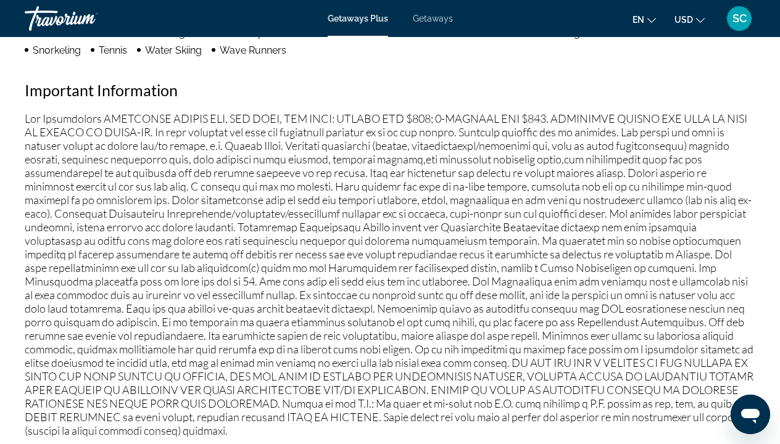
scroll to position [1342, 0]
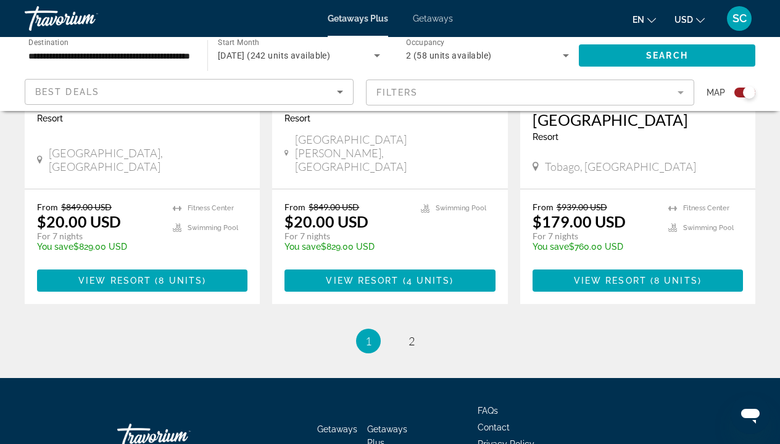
scroll to position [2003, 0]
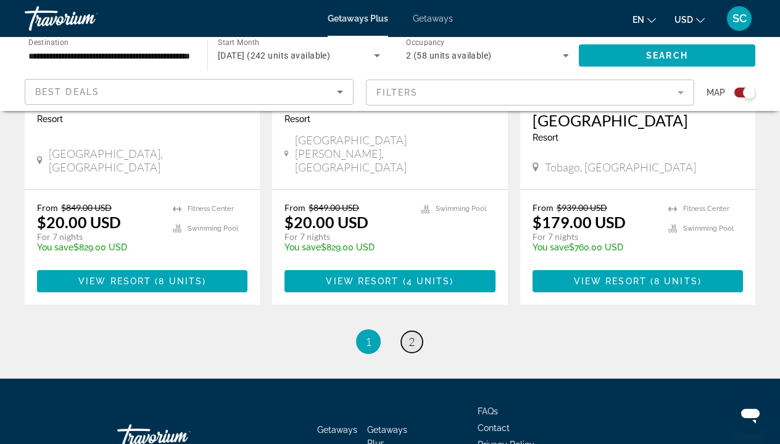
click at [409, 335] on span "2" at bounding box center [411, 342] width 6 height 14
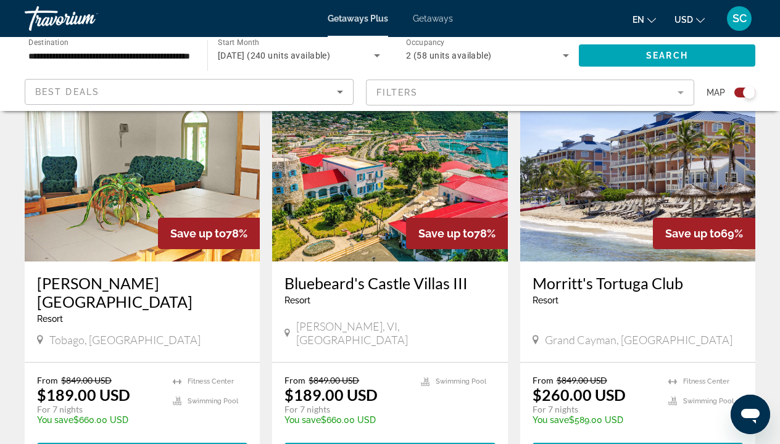
scroll to position [925, 0]
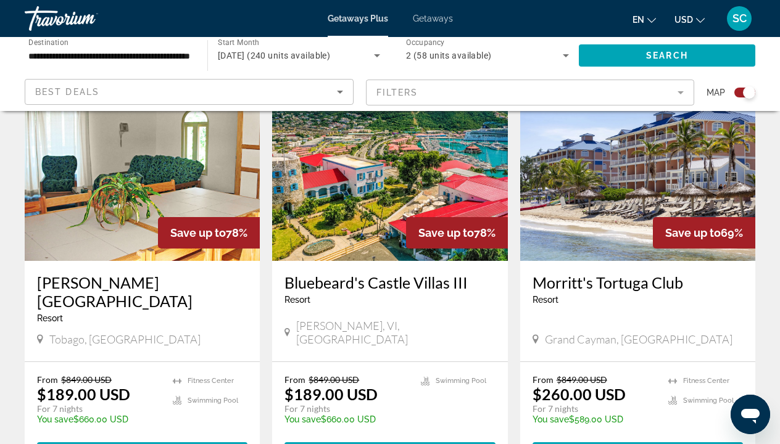
click at [611, 199] on img "Main content" at bounding box center [637, 162] width 235 height 197
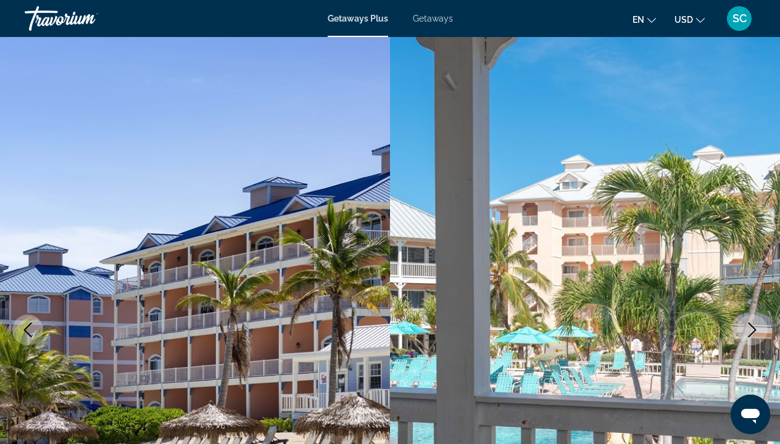
click at [751, 329] on icon "Next image" at bounding box center [751, 330] width 15 height 15
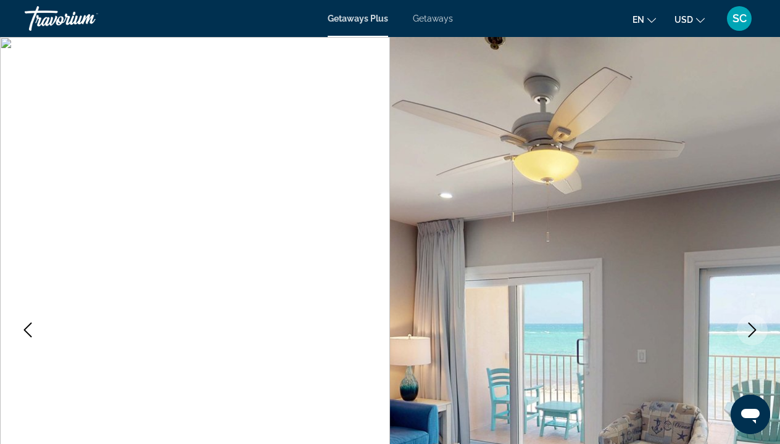
click at [751, 329] on icon "Next image" at bounding box center [751, 330] width 15 height 15
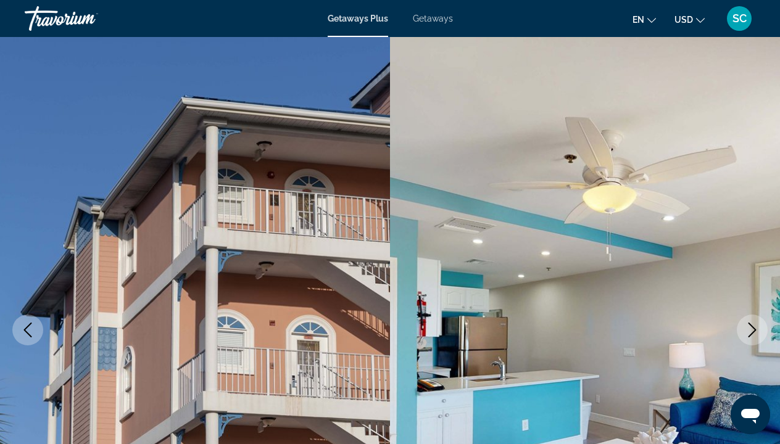
click at [753, 329] on icon "Next image" at bounding box center [751, 330] width 15 height 15
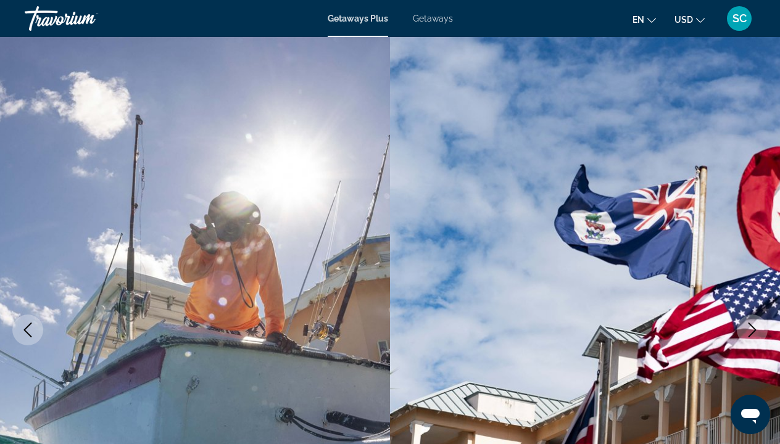
click at [753, 330] on icon "Next image" at bounding box center [751, 330] width 15 height 15
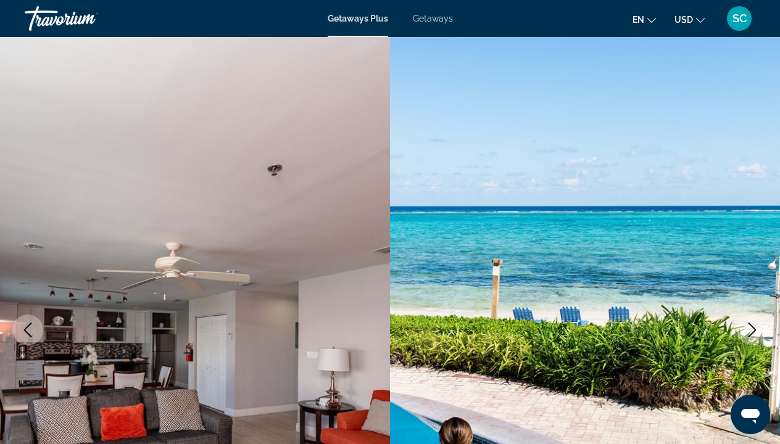
click at [753, 330] on icon "Next image" at bounding box center [751, 330] width 15 height 15
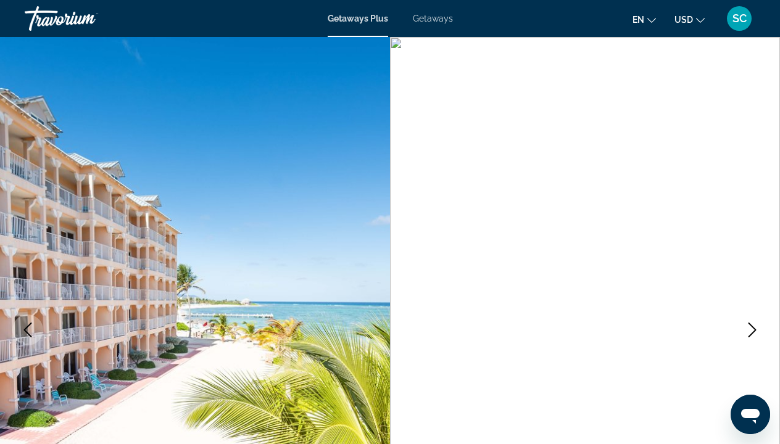
click at [753, 330] on icon "Next image" at bounding box center [751, 330] width 15 height 15
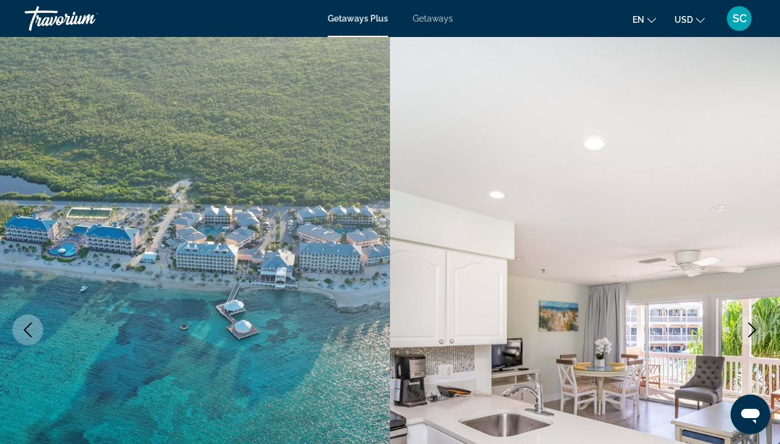
click at [754, 331] on icon "Next image" at bounding box center [752, 330] width 8 height 15
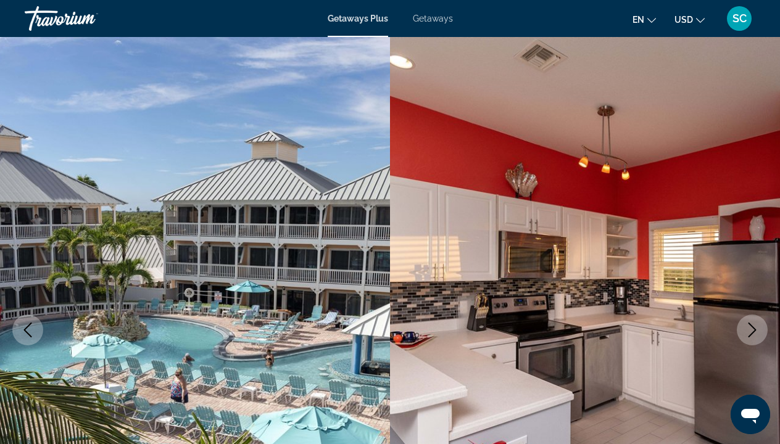
click at [752, 332] on icon "Next image" at bounding box center [751, 330] width 15 height 15
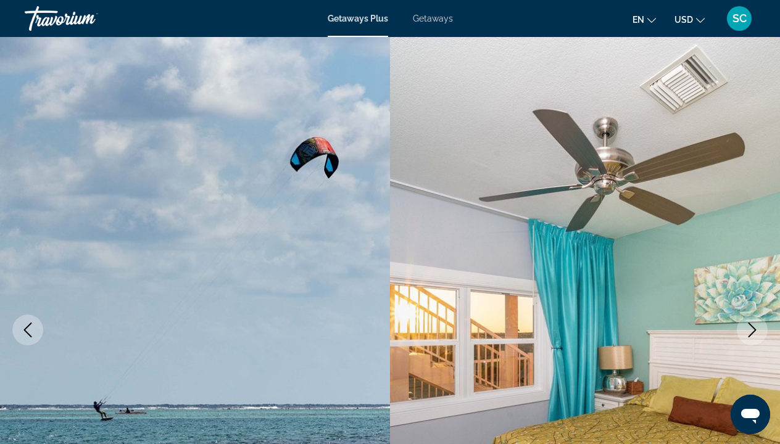
click at [752, 332] on icon "Next image" at bounding box center [751, 330] width 15 height 15
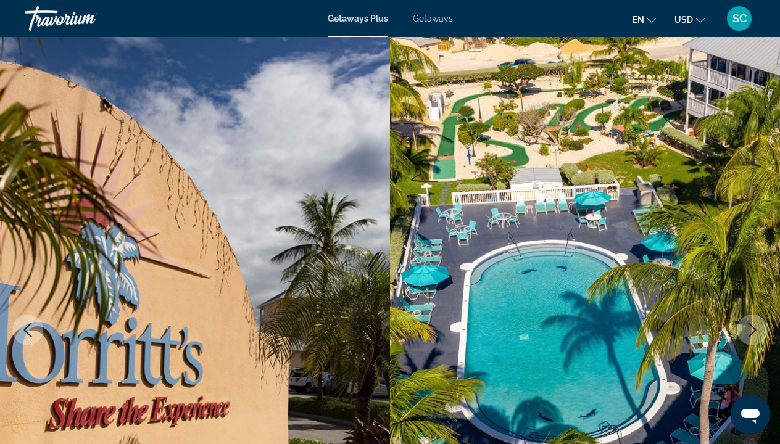
click at [752, 332] on icon "Next image" at bounding box center [751, 330] width 15 height 15
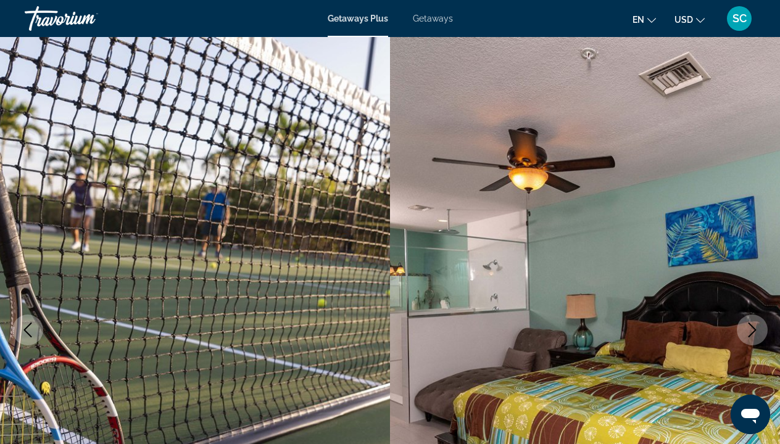
click at [752, 332] on icon "Next image" at bounding box center [751, 330] width 15 height 15
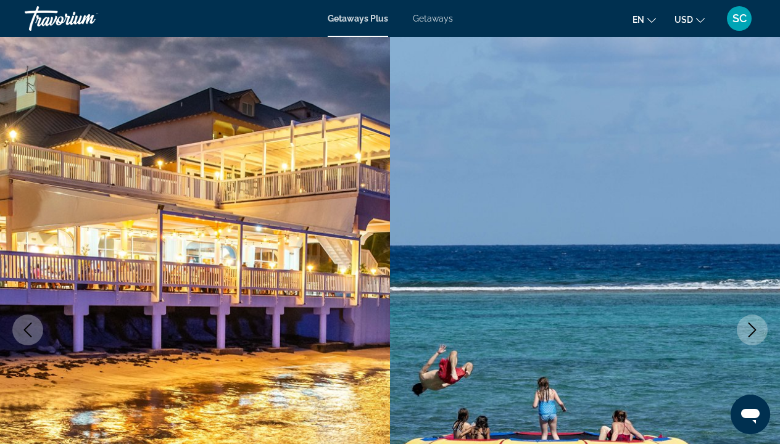
click at [752, 332] on icon "Next image" at bounding box center [751, 330] width 15 height 15
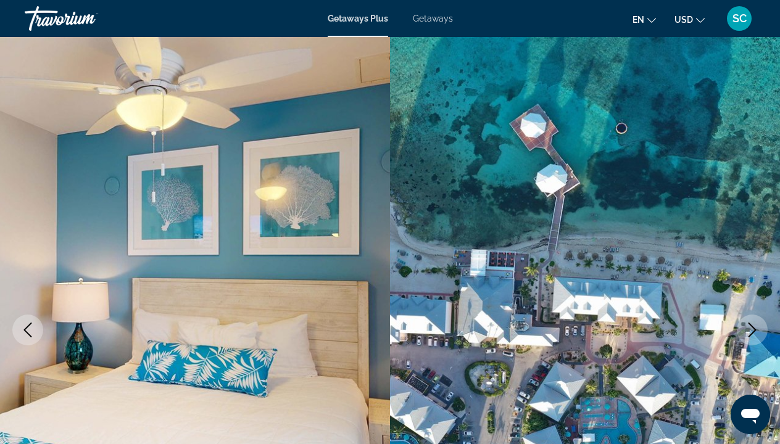
click at [753, 332] on icon "Next image" at bounding box center [752, 330] width 8 height 15
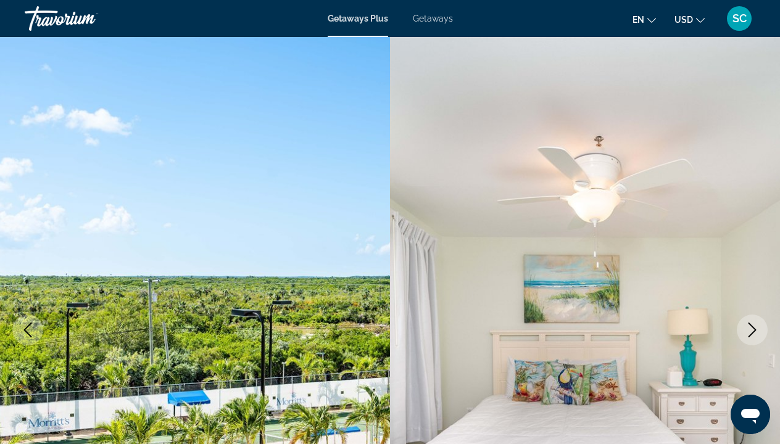
click at [751, 332] on icon "Next image" at bounding box center [751, 330] width 15 height 15
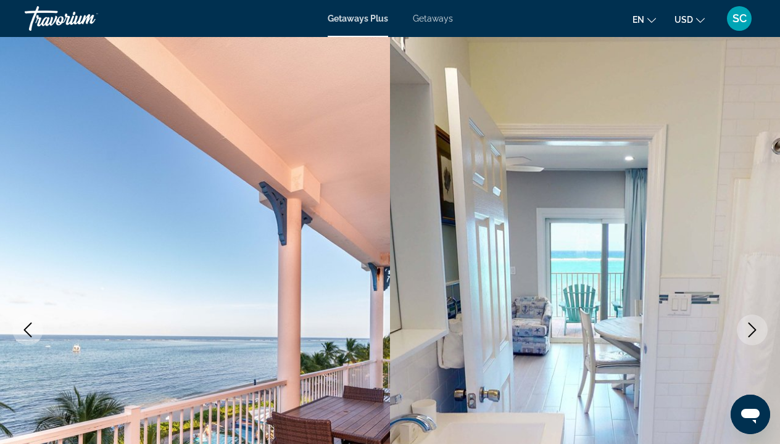
click at [751, 332] on icon "Next image" at bounding box center [751, 330] width 15 height 15
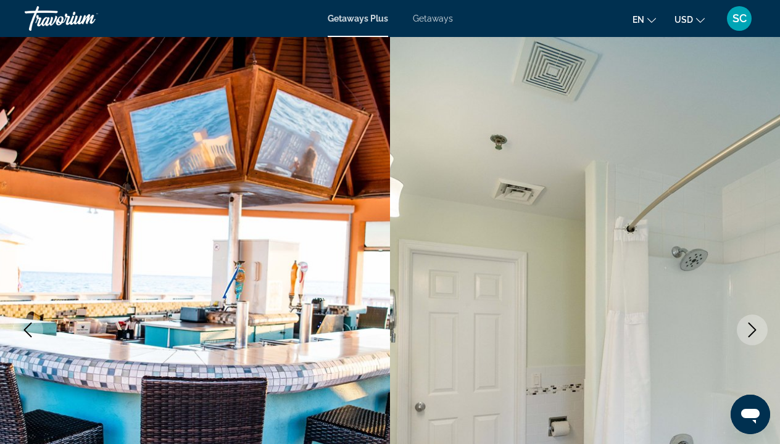
click at [751, 332] on icon "Next image" at bounding box center [751, 330] width 15 height 15
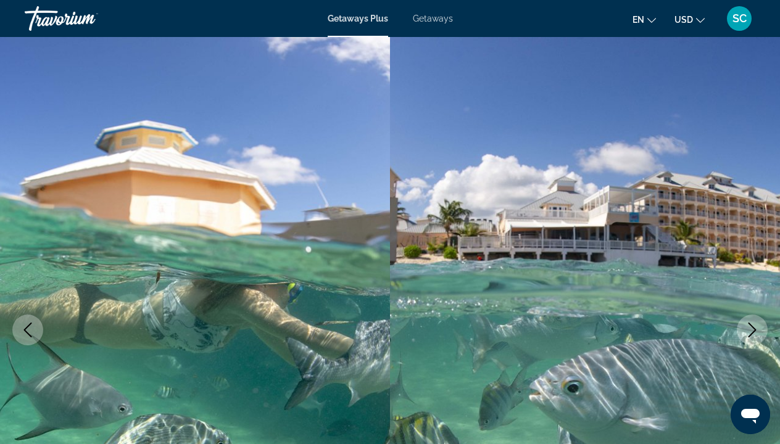
click at [751, 332] on icon "Next image" at bounding box center [751, 330] width 15 height 15
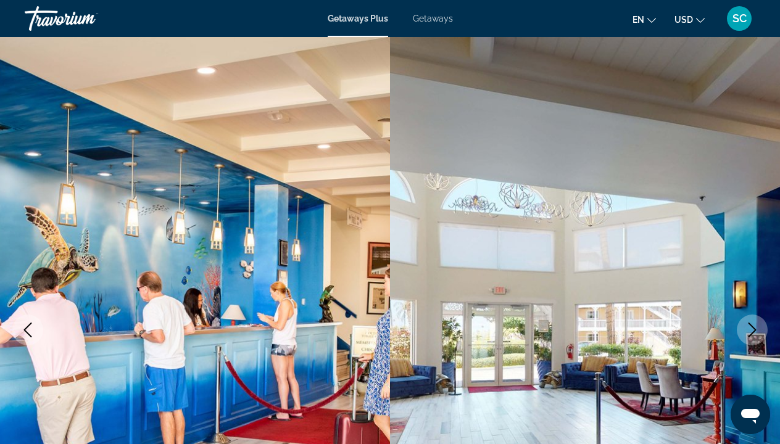
click at [751, 332] on icon "Next image" at bounding box center [751, 330] width 15 height 15
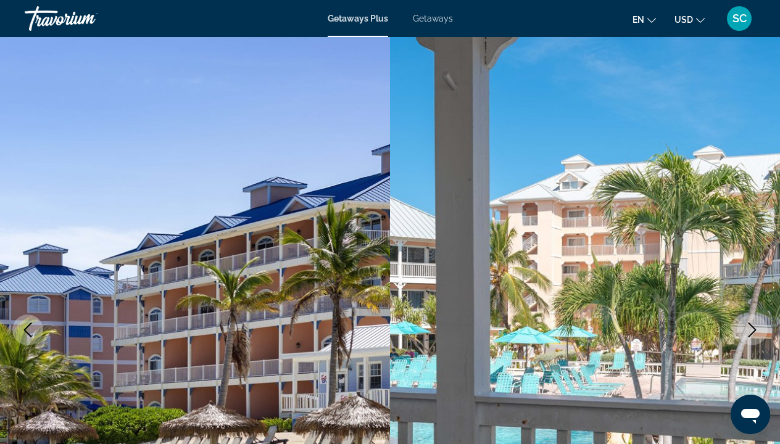
click at [751, 332] on icon "Next image" at bounding box center [751, 330] width 15 height 15
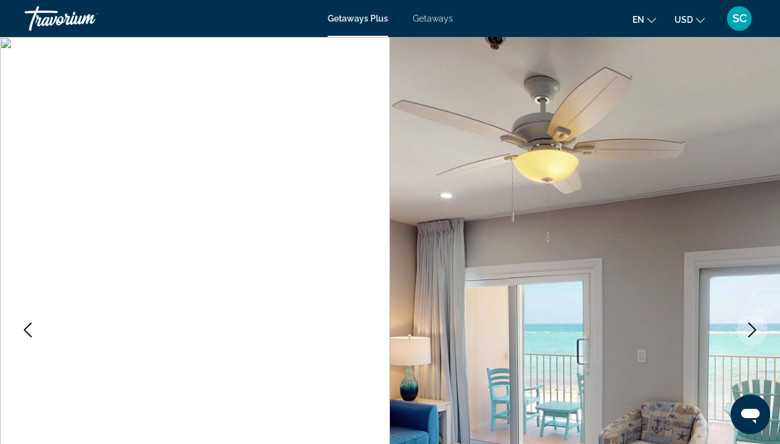
click at [754, 336] on icon "Next image" at bounding box center [751, 330] width 15 height 15
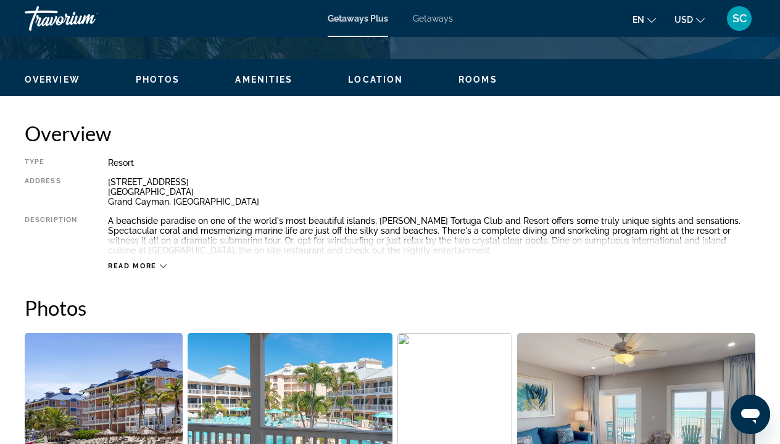
scroll to position [566, 0]
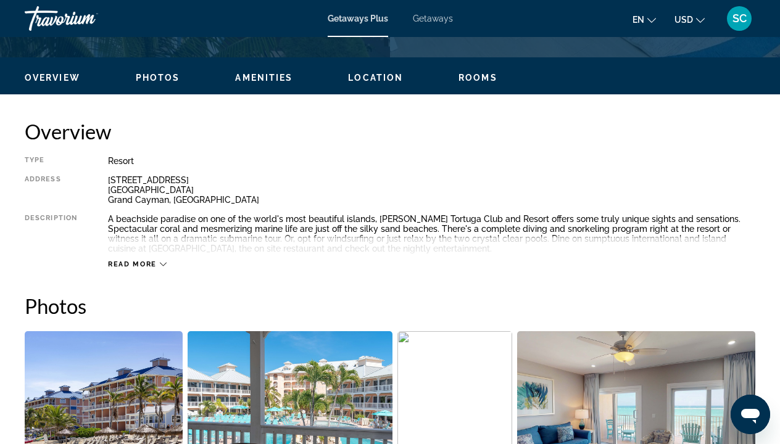
click at [163, 263] on icon "Main content" at bounding box center [163, 264] width 7 height 7
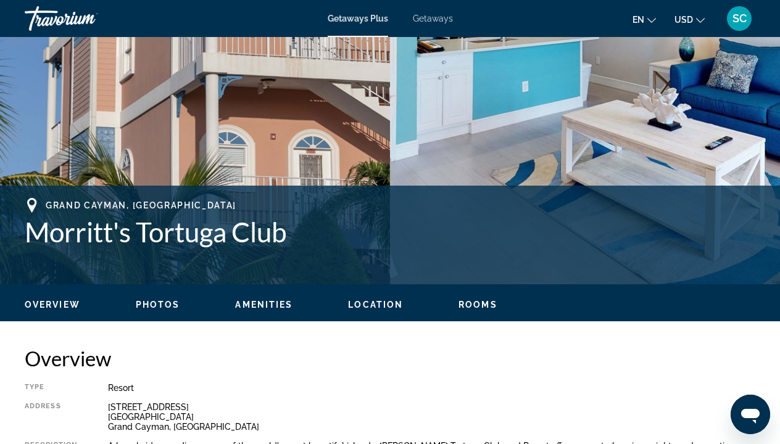
scroll to position [338, 0]
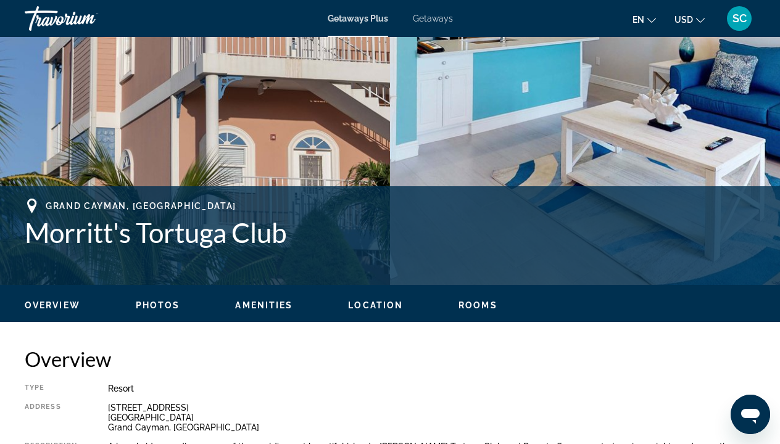
click at [741, 21] on span "SC" at bounding box center [739, 18] width 14 height 12
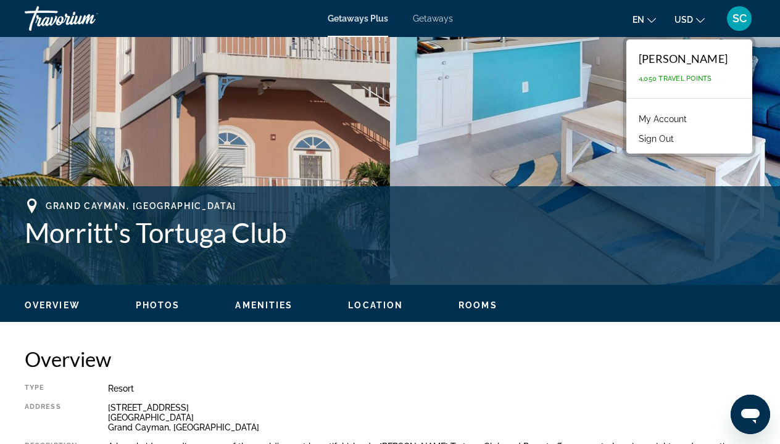
click at [680, 138] on button "Sign Out" at bounding box center [655, 139] width 47 height 16
